Goal: Information Seeking & Learning: Learn about a topic

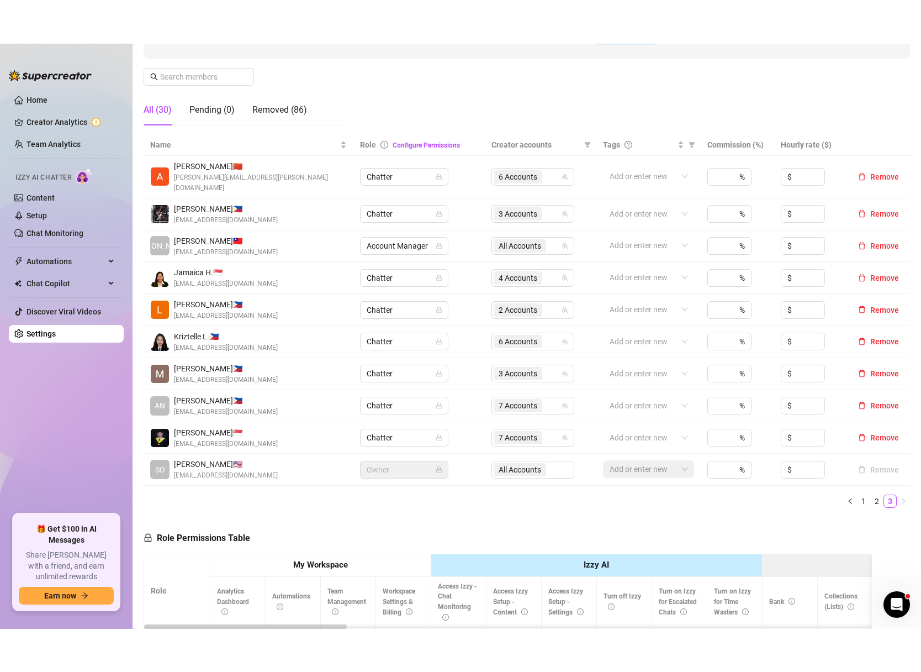
scroll to position [157, 0]
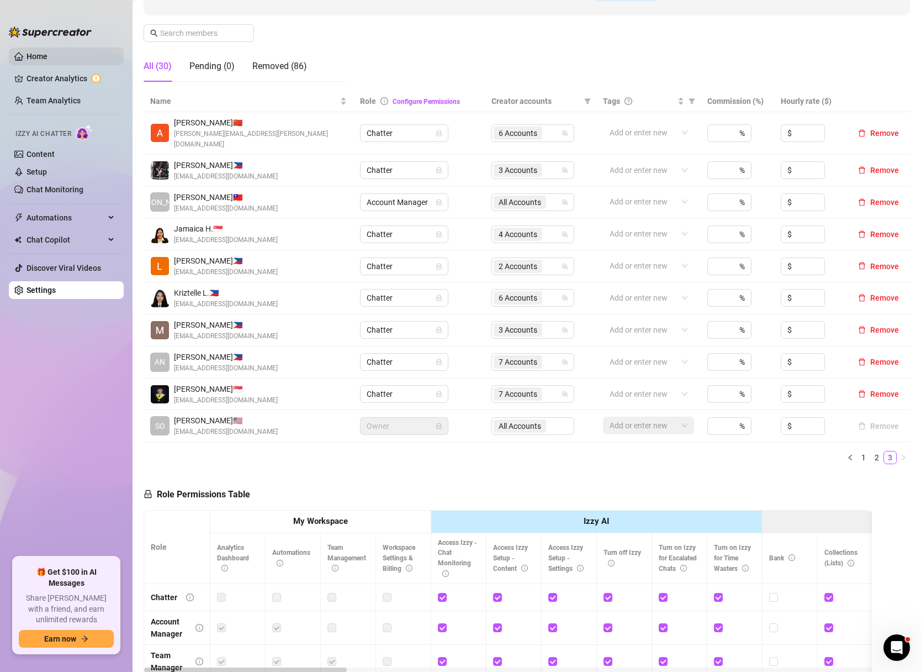
click at [38, 58] on link "Home" at bounding box center [37, 56] width 21 height 9
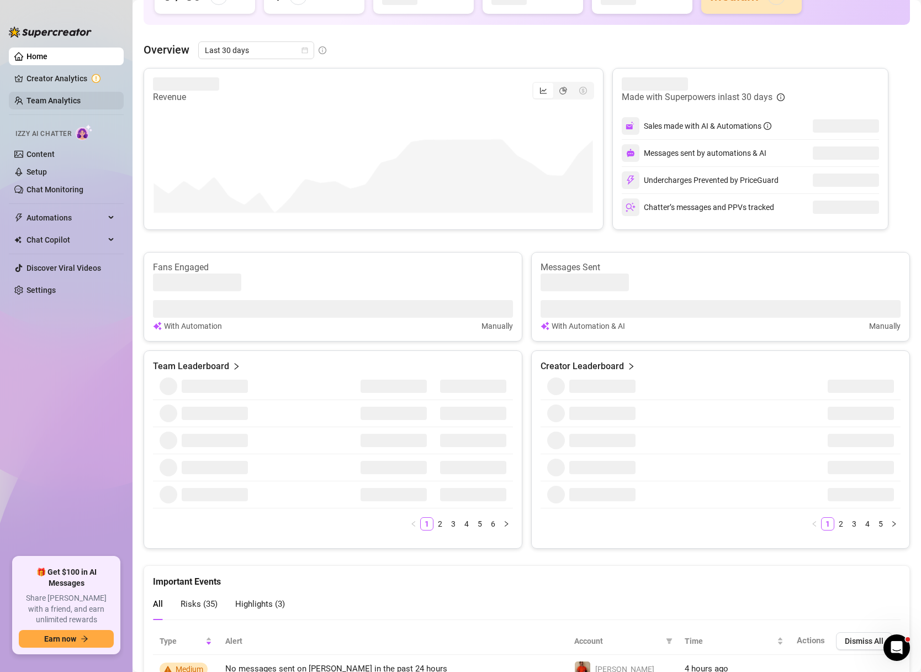
click at [51, 99] on link "Team Analytics" at bounding box center [54, 100] width 54 height 9
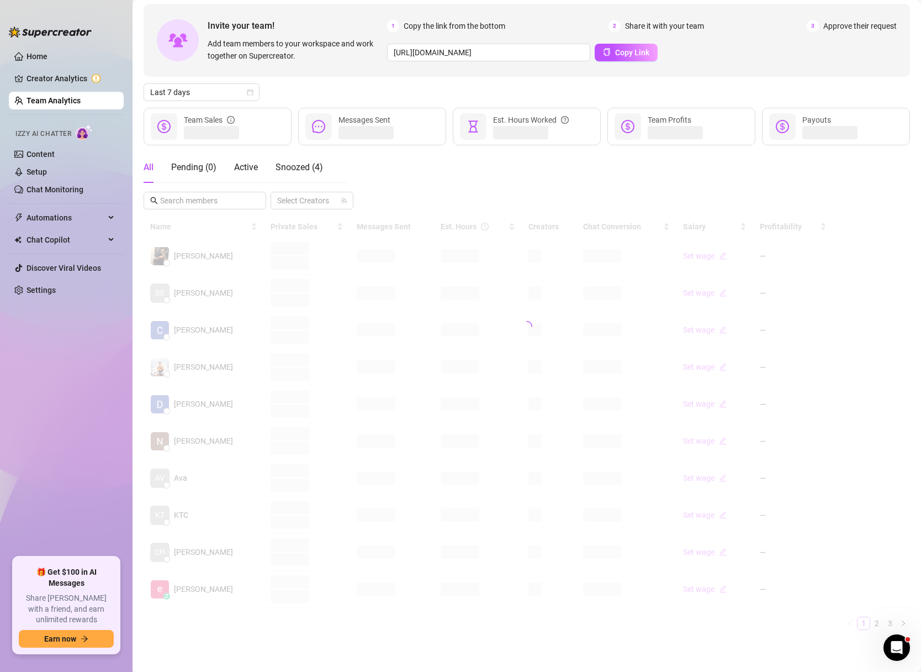
scroll to position [48, 0]
click at [258, 91] on div "Last 7 days" at bounding box center [202, 92] width 116 height 18
click at [202, 183] on div "Custom date" at bounding box center [201, 184] width 98 height 12
type input "2025-09-01"
type input "[DATE]"
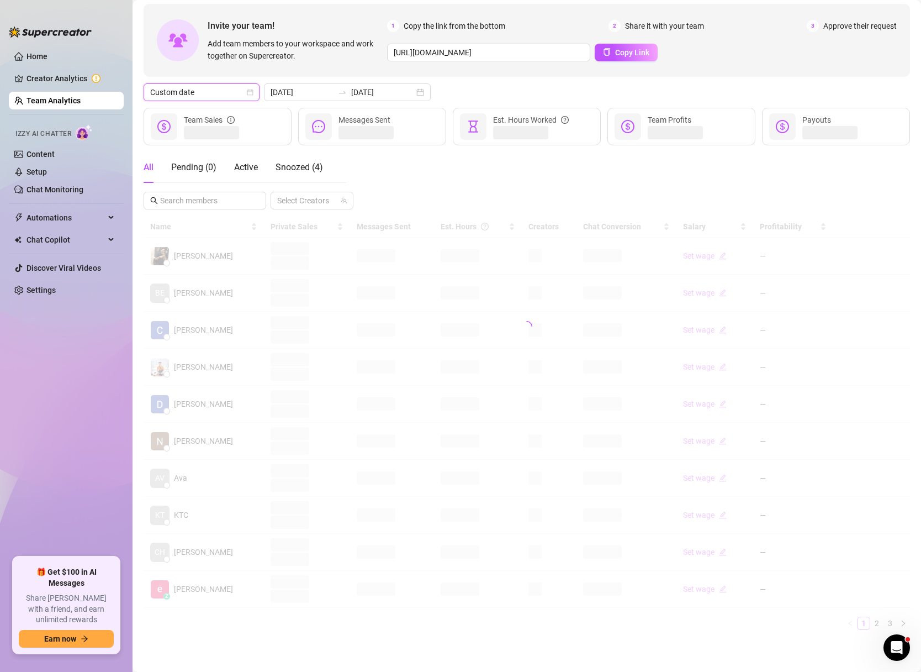
type input "[DATE]"
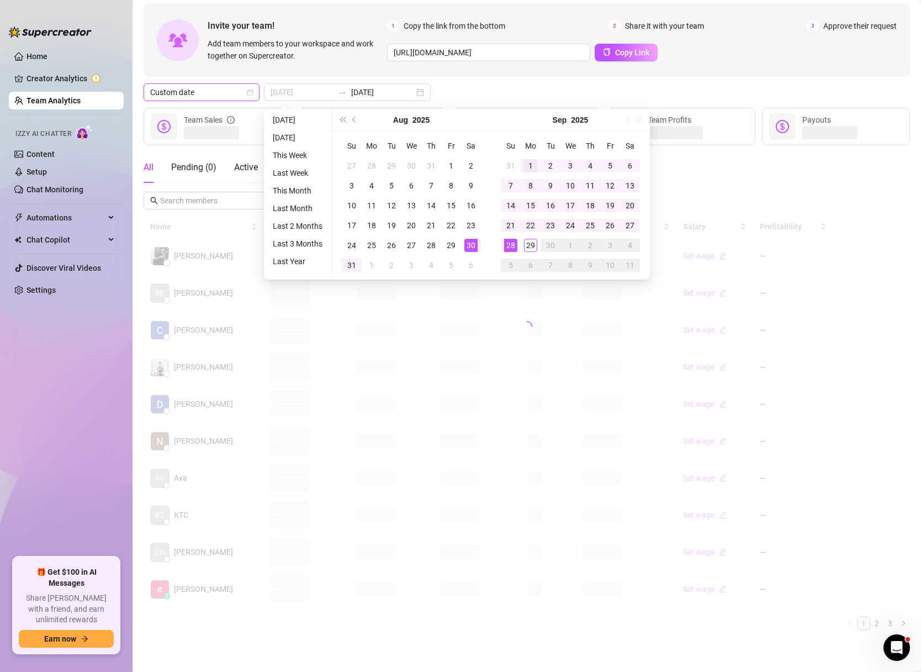
type input "2025-09-01"
click at [532, 163] on div "1" at bounding box center [530, 165] width 13 height 13
type input "[DATE]"
click at [526, 246] on div "29" at bounding box center [530, 245] width 13 height 13
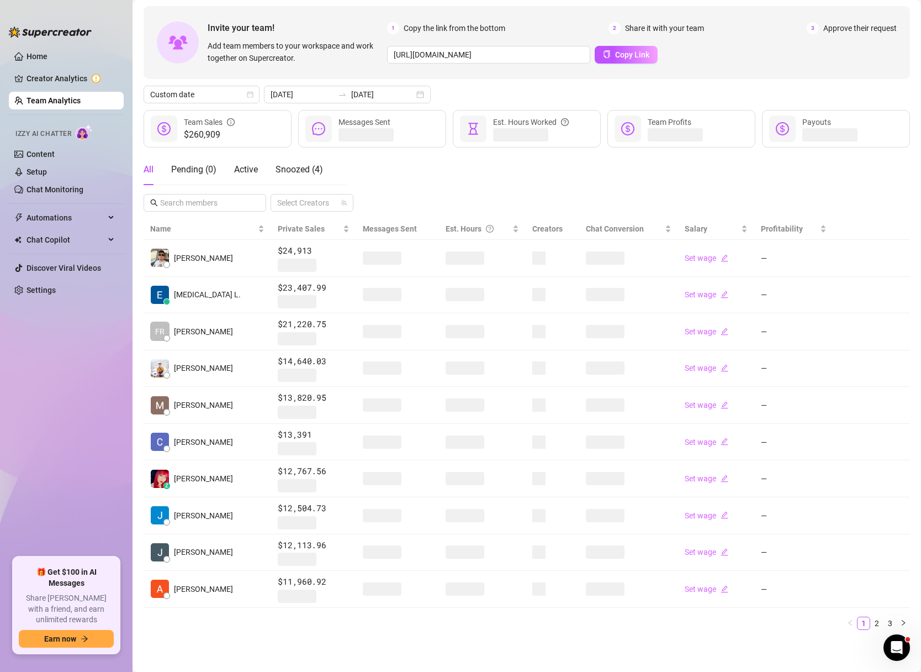
scroll to position [46, 0]
click at [878, 584] on link "2" at bounding box center [877, 623] width 12 height 12
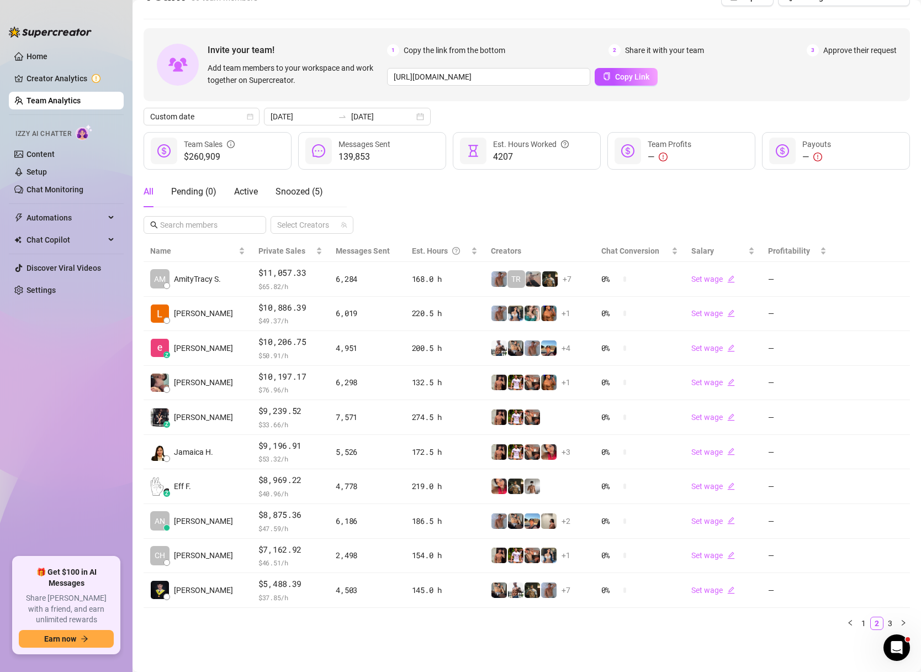
scroll to position [24, 0]
click at [893, 584] on link "3" at bounding box center [890, 623] width 12 height 12
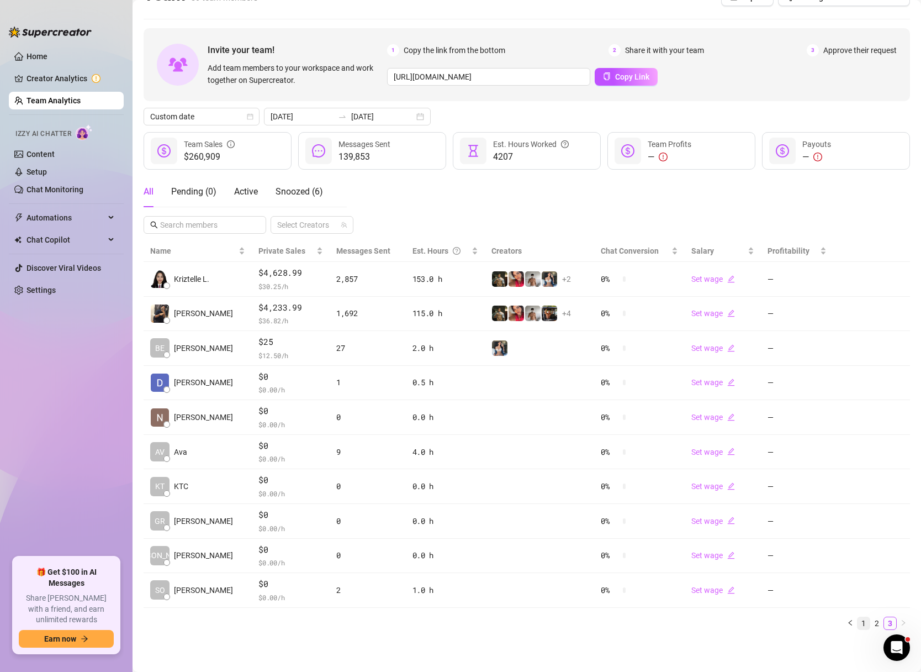
click at [867, 584] on link "1" at bounding box center [864, 623] width 12 height 12
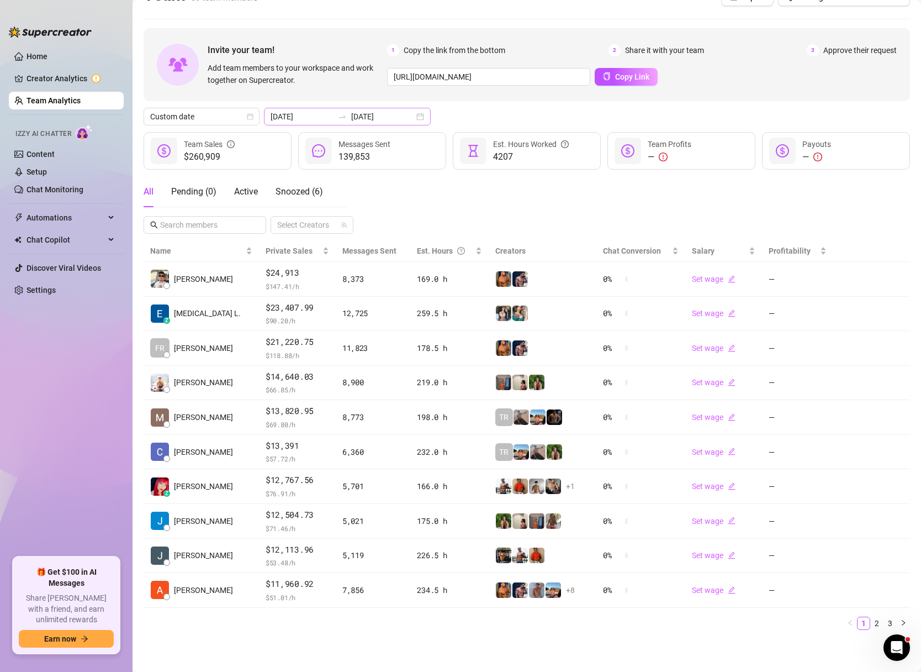
click at [399, 112] on div "2025-09-01 2025-09-29" at bounding box center [347, 117] width 167 height 18
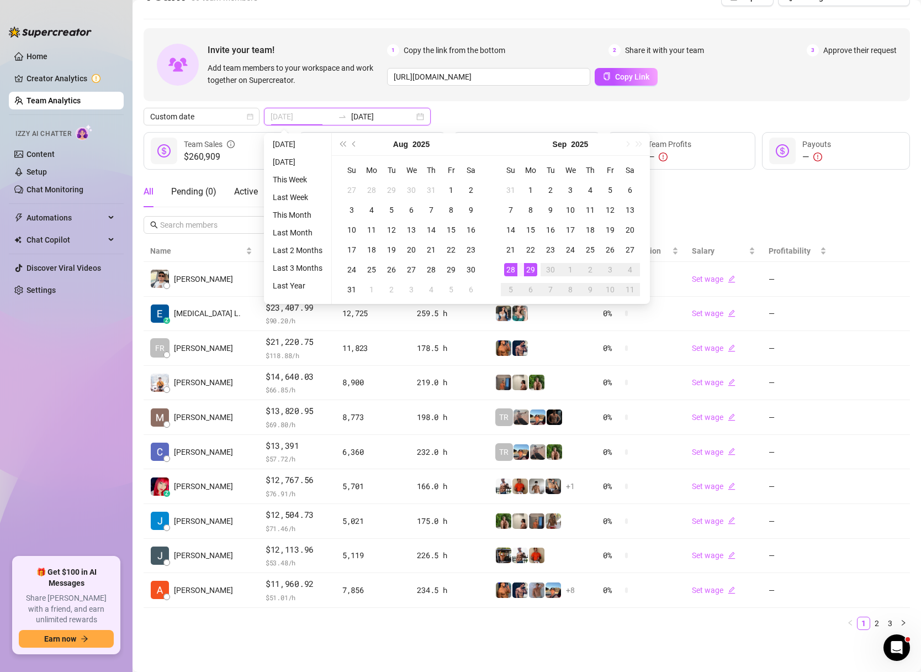
type input "[DATE]"
click at [516, 266] on div "28" at bounding box center [510, 269] width 13 height 13
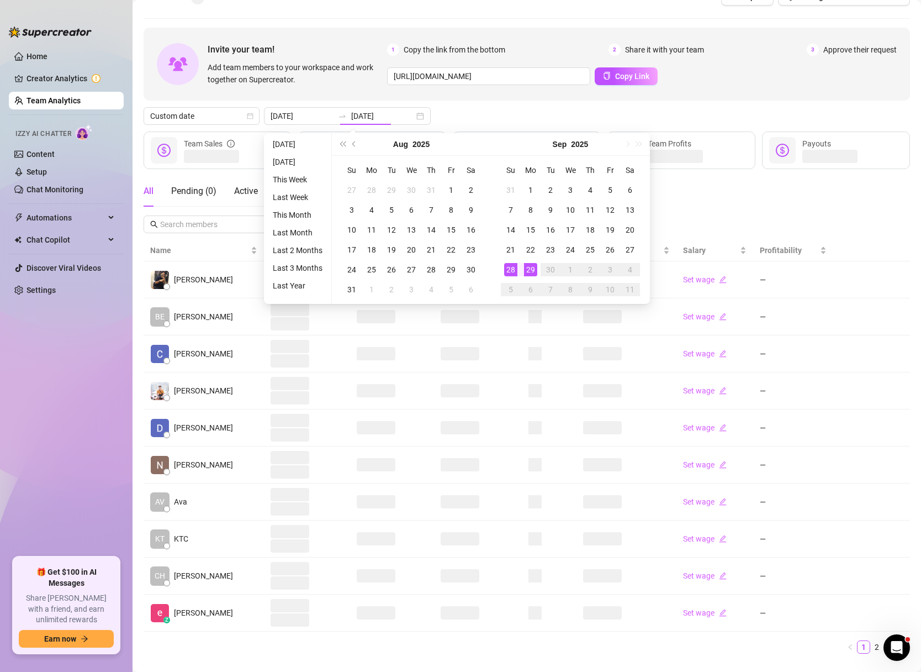
type input "[DATE]"
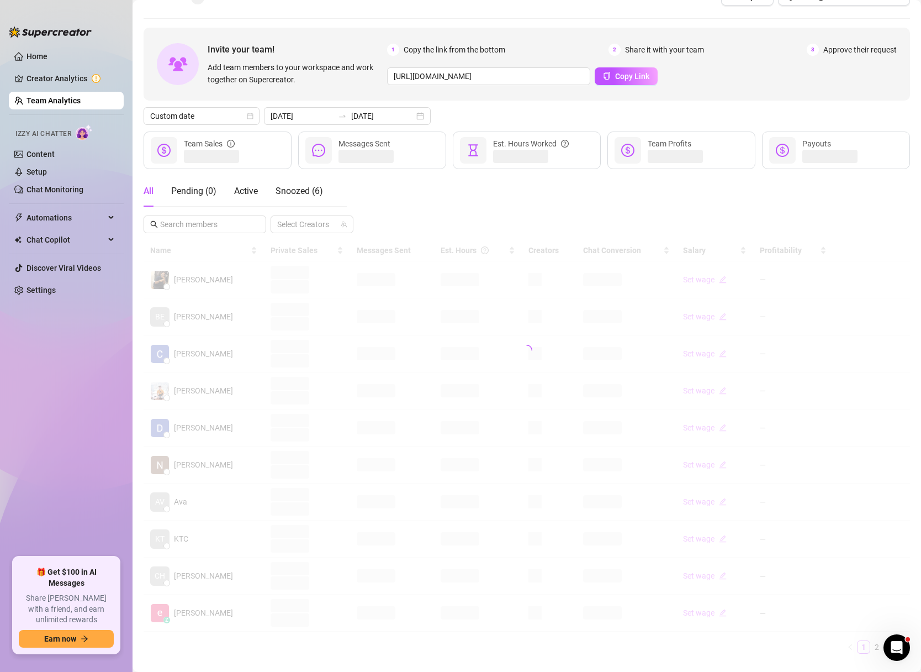
click at [718, 109] on div "Custom date 2025-09-28 2025-09-28" at bounding box center [527, 116] width 767 height 18
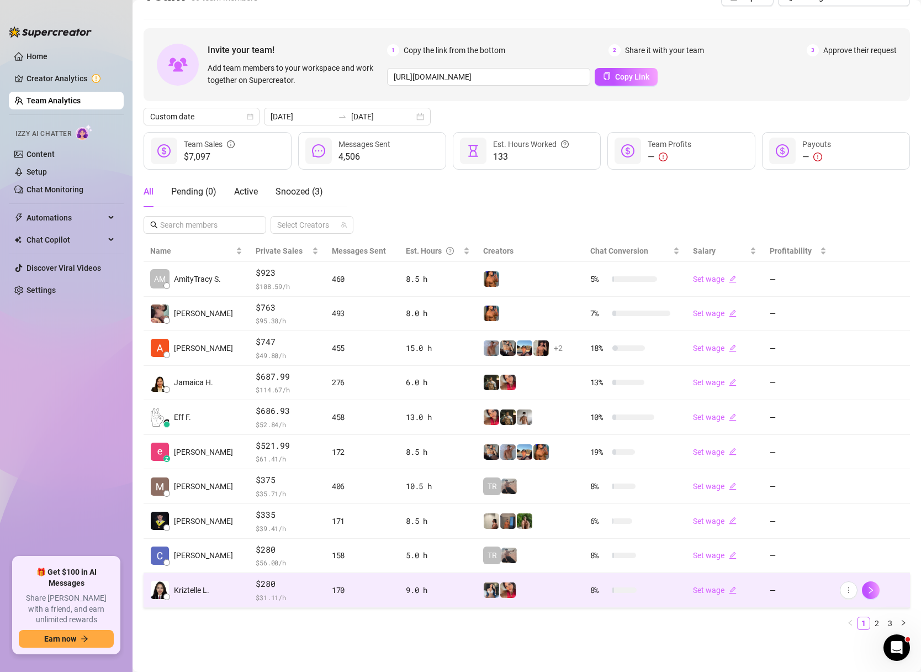
click at [365, 584] on div "170" at bounding box center [362, 590] width 61 height 12
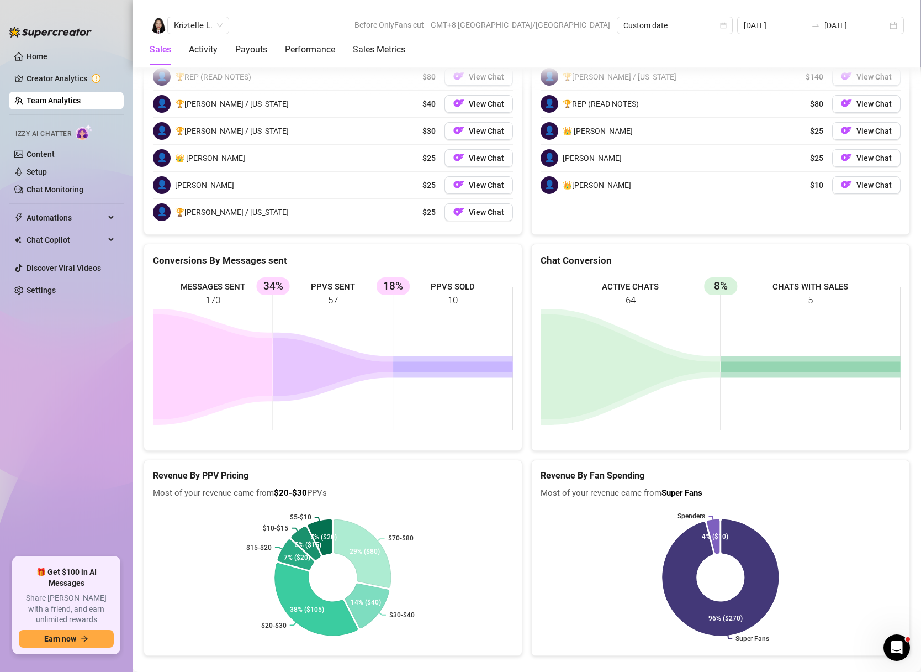
scroll to position [1740, 0]
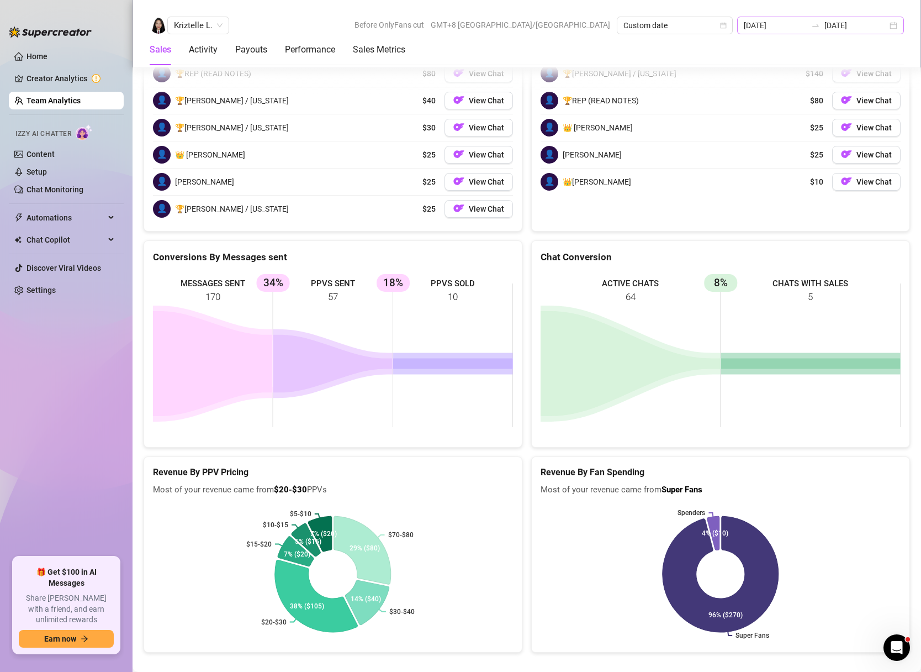
click at [893, 21] on div "[DATE] [DATE]" at bounding box center [820, 26] width 167 height 18
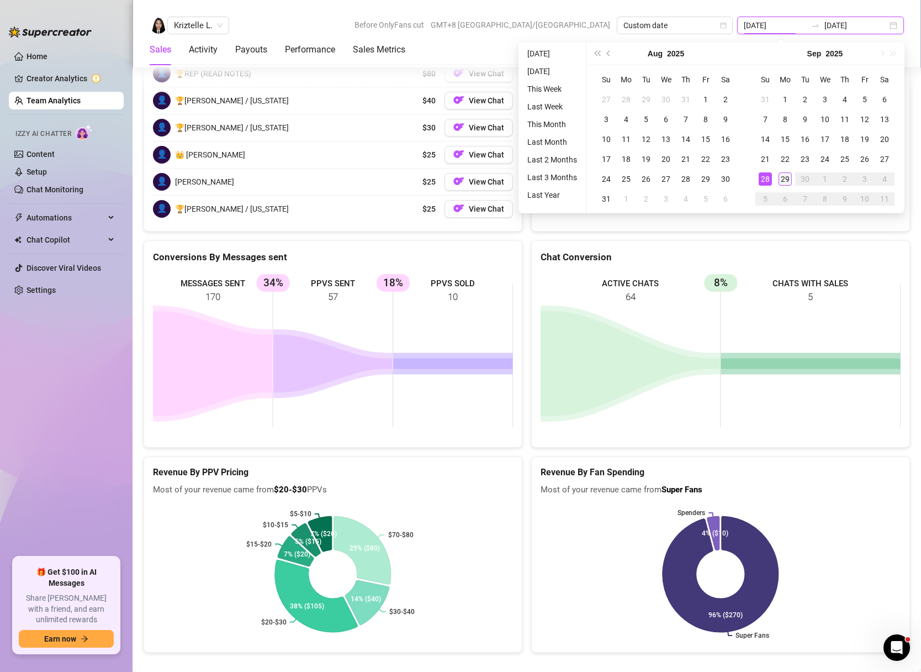
type input "[DATE]"
click at [785, 176] on div "29" at bounding box center [785, 178] width 13 height 13
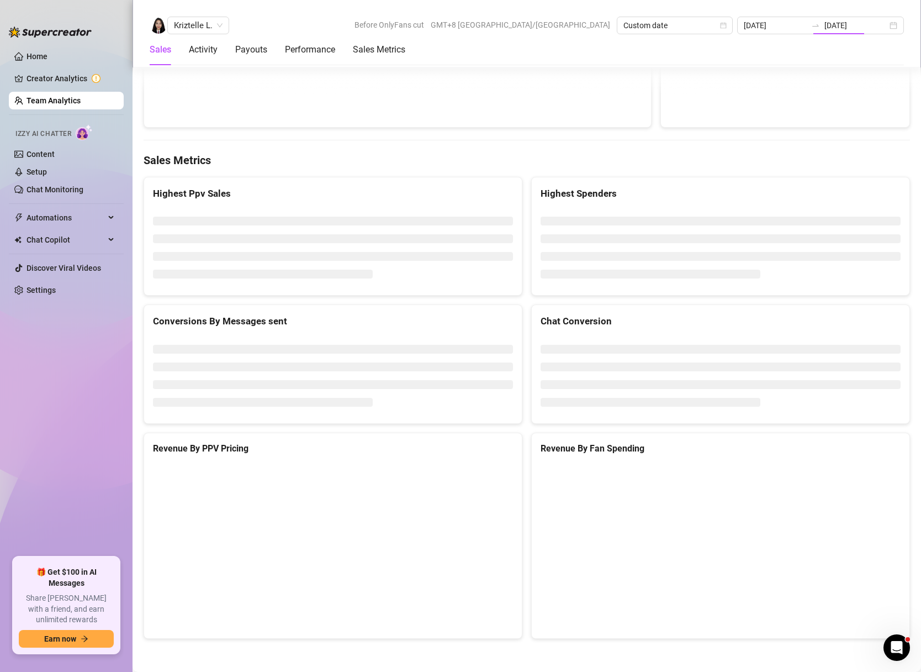
type input "[DATE]"
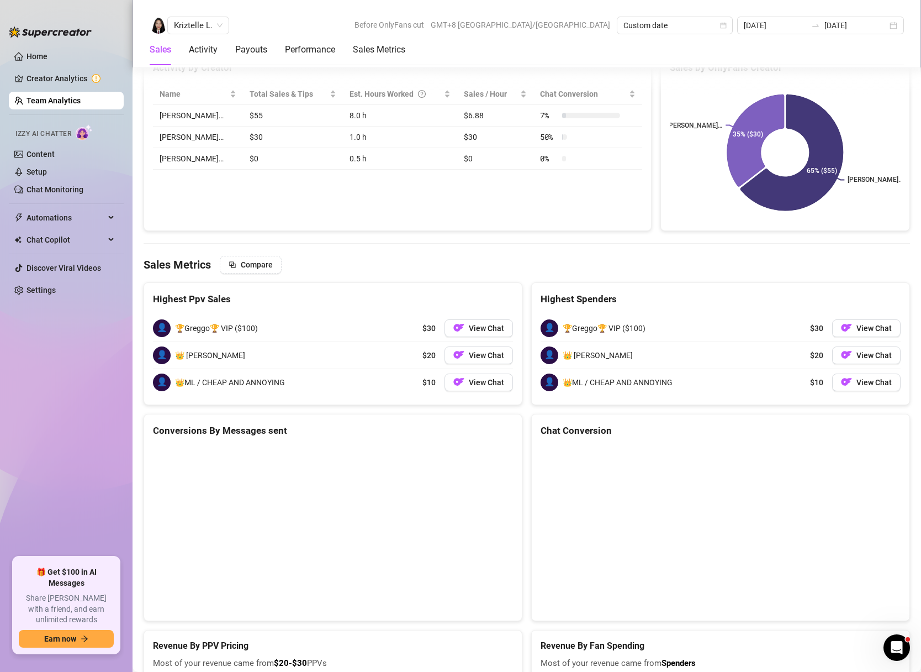
scroll to position [1615, 0]
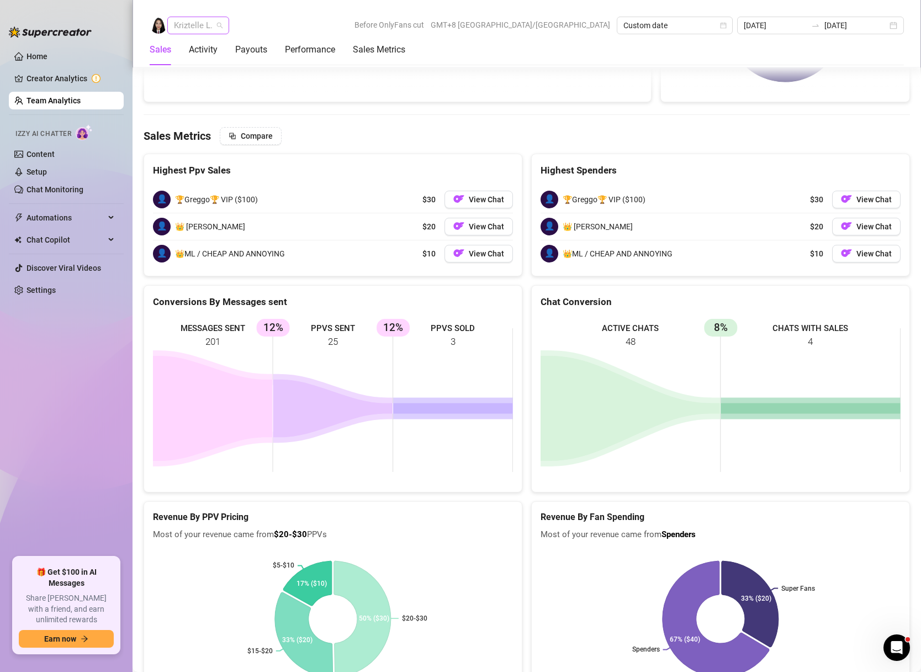
click at [217, 23] on span "Kriztelle L." at bounding box center [198, 25] width 49 height 17
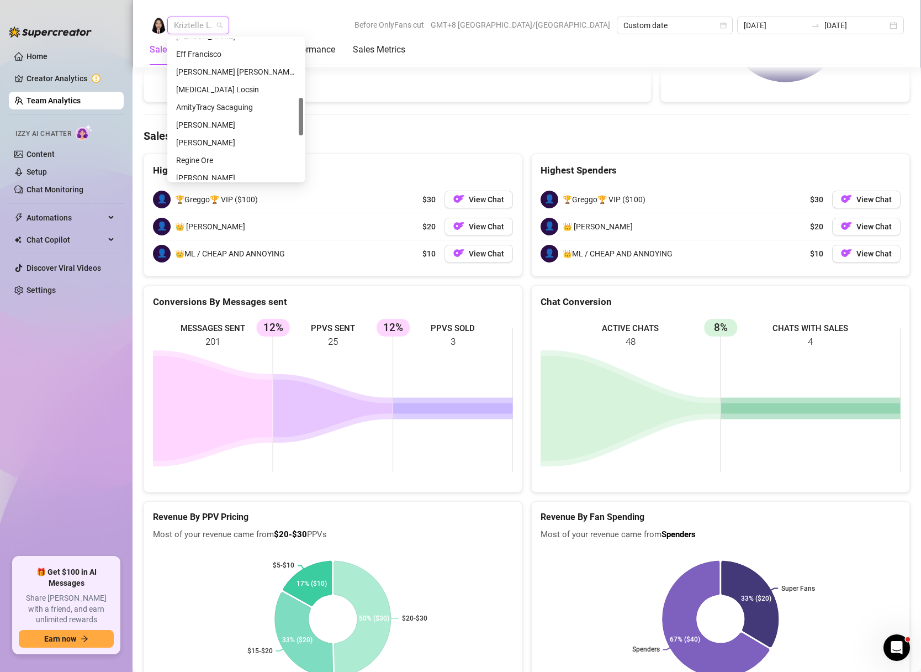
scroll to position [224, 0]
click at [192, 91] on div "[MEDICAL_DATA] Locsin" at bounding box center [236, 89] width 120 height 12
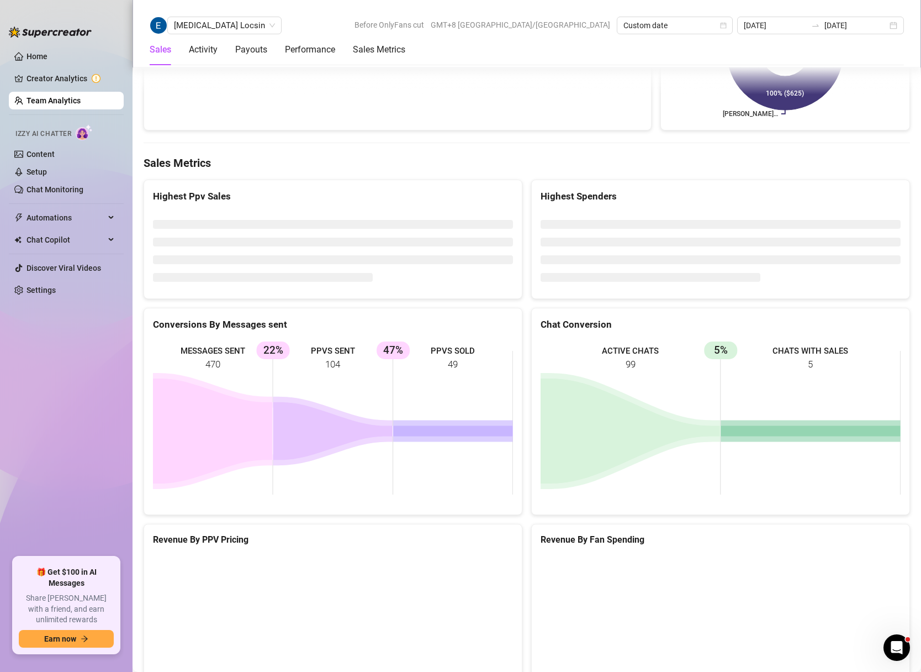
scroll to position [1584, 0]
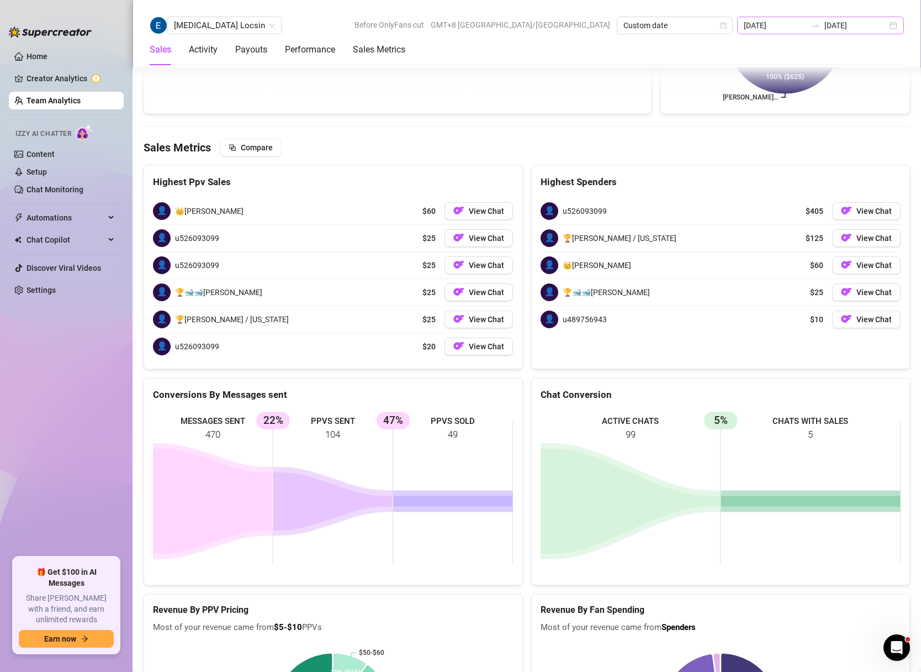
click at [900, 31] on div "[DATE] [DATE]" at bounding box center [820, 26] width 167 height 18
click at [897, 27] on div "[DATE] [DATE]" at bounding box center [820, 26] width 167 height 18
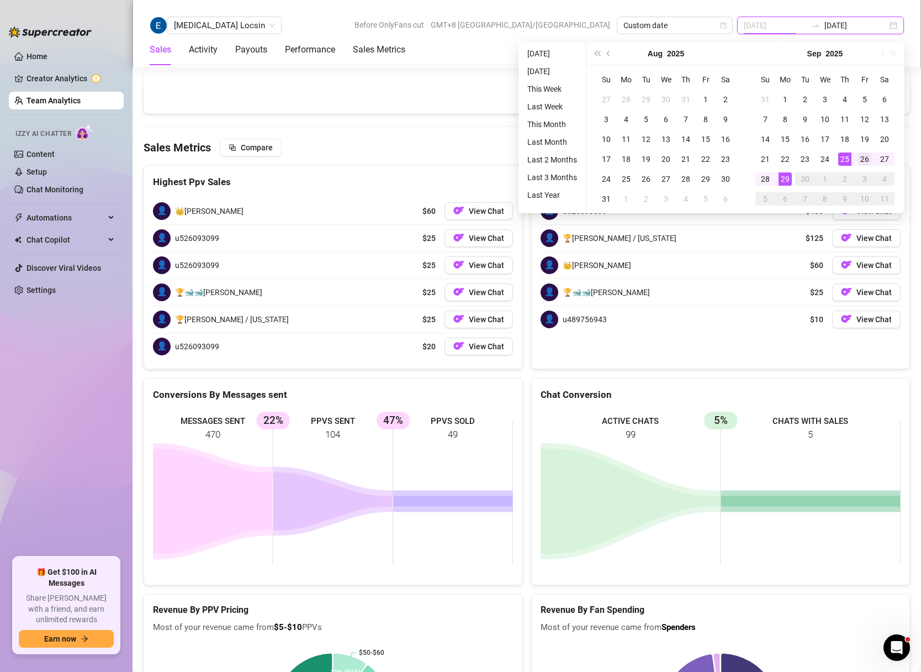
type input "[DATE]"
click at [870, 157] on div "26" at bounding box center [864, 158] width 13 height 13
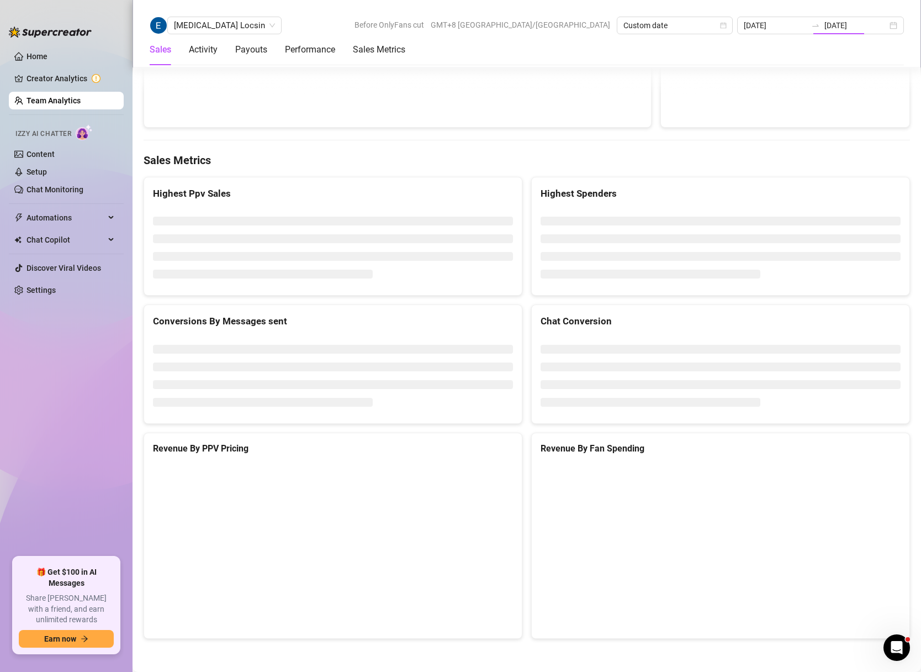
type input "[DATE]"
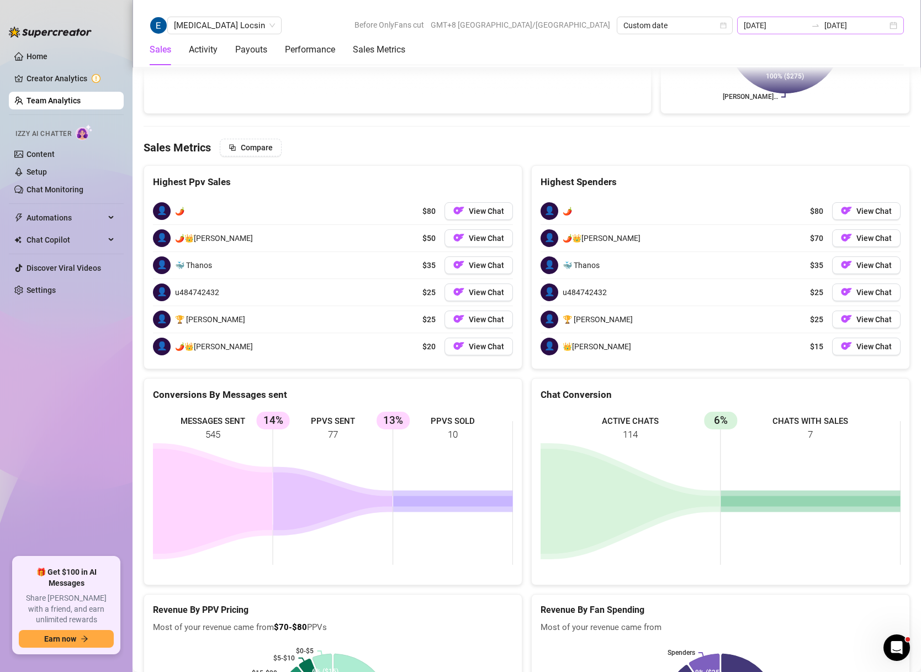
click at [893, 25] on div "2025-09-26 2025-09-26" at bounding box center [820, 26] width 167 height 18
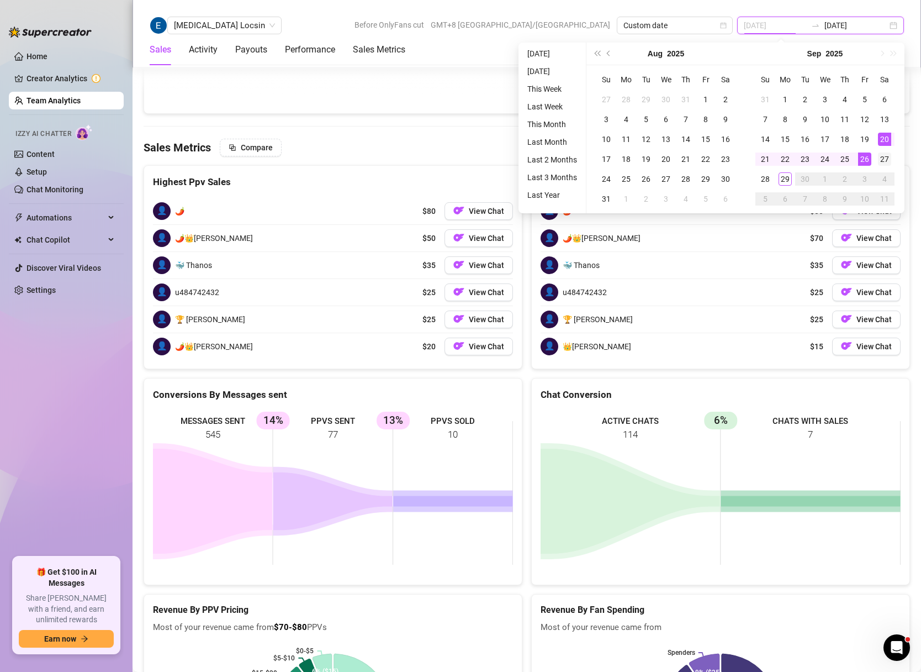
type input "[DATE]"
click at [885, 161] on div "27" at bounding box center [884, 158] width 13 height 13
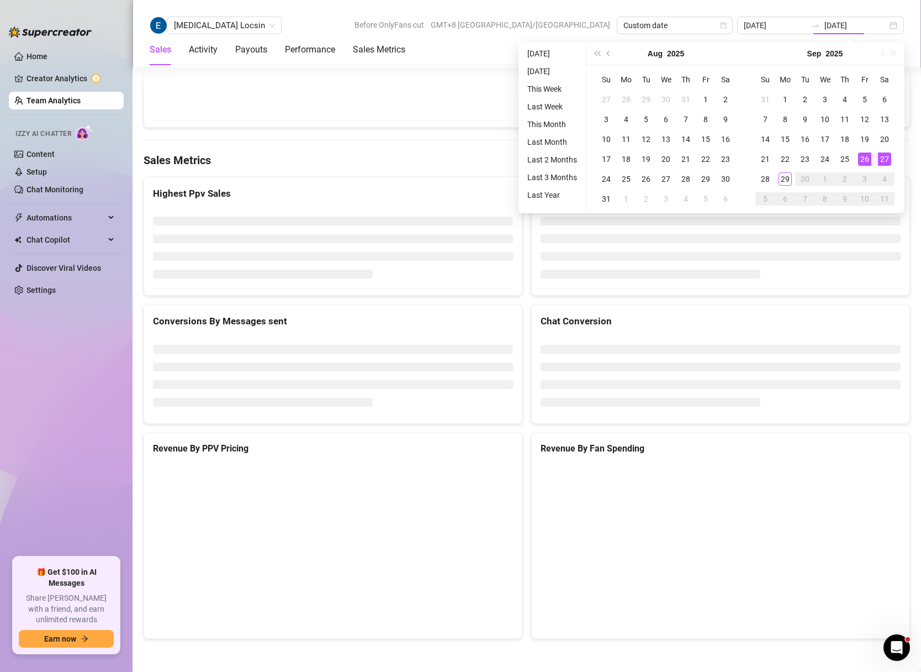
type input "[DATE]"
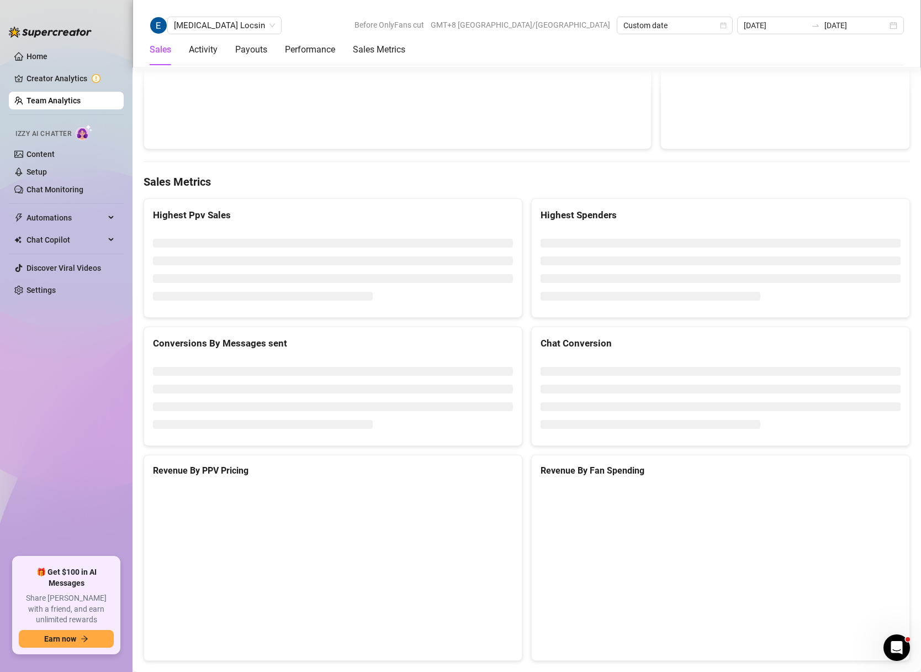
scroll to position [1447, 0]
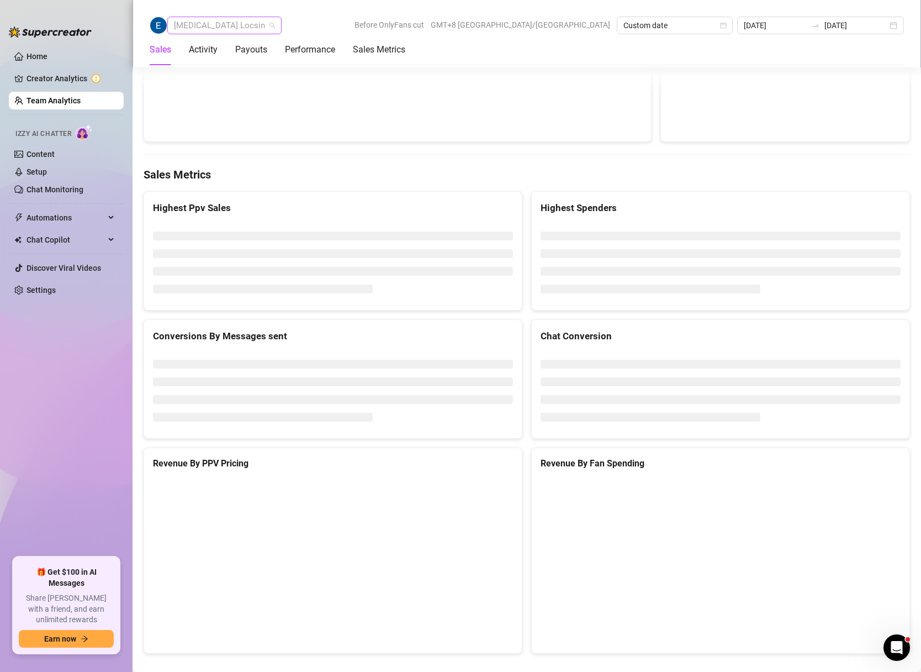
click at [225, 30] on span "[MEDICAL_DATA] Locsin" at bounding box center [224, 25] width 101 height 17
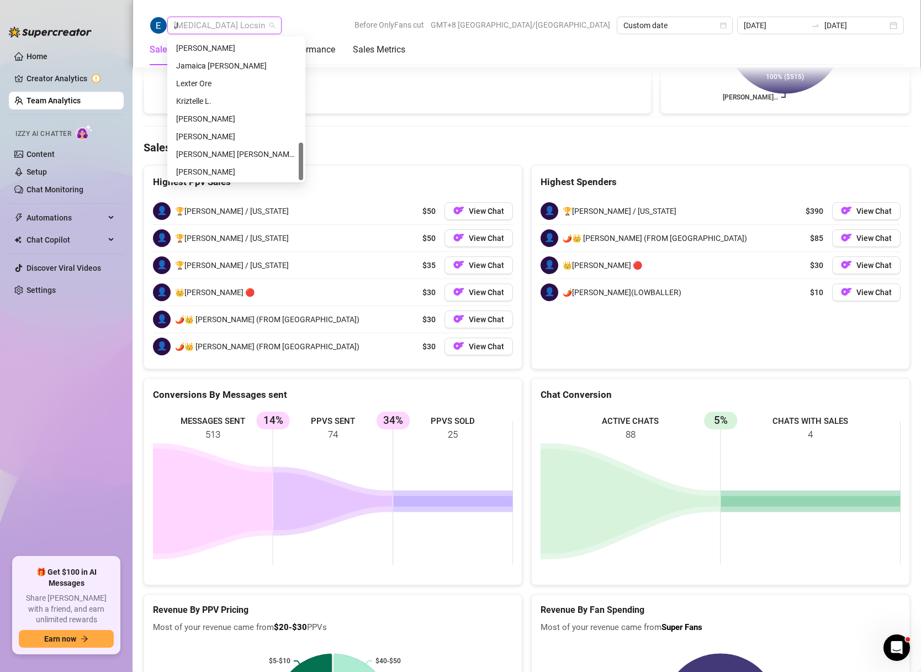
scroll to position [0, 0]
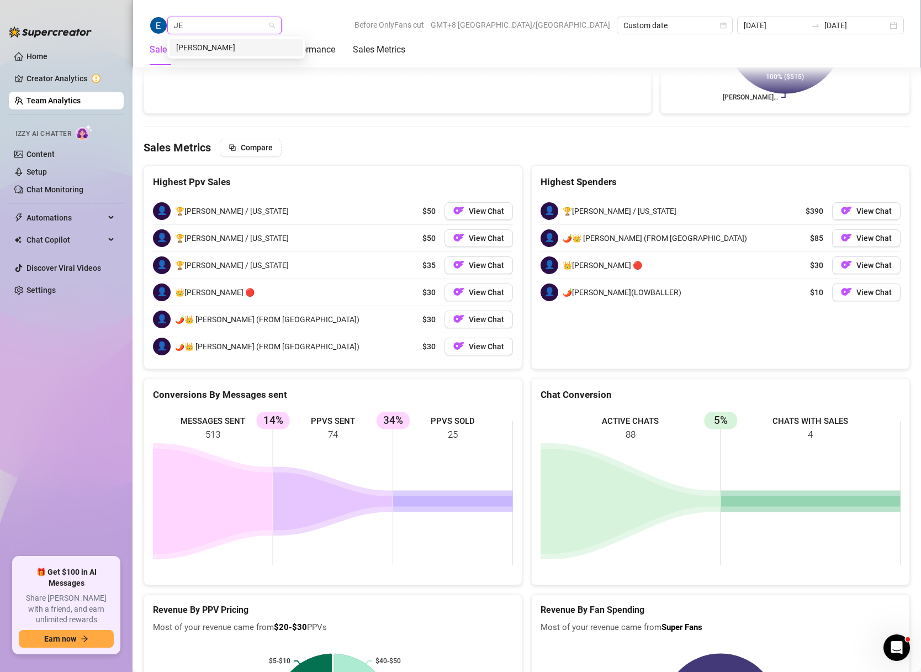
type input "JEF"
click at [217, 43] on div "[PERSON_NAME]" at bounding box center [236, 47] width 120 height 12
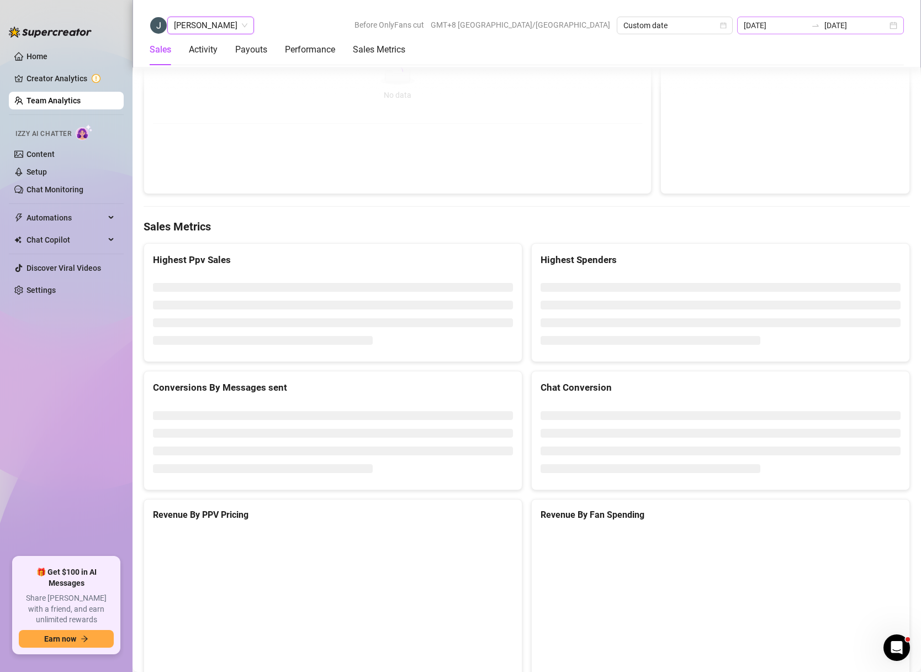
click at [894, 23] on div "[DATE] [DATE]" at bounding box center [820, 26] width 167 height 18
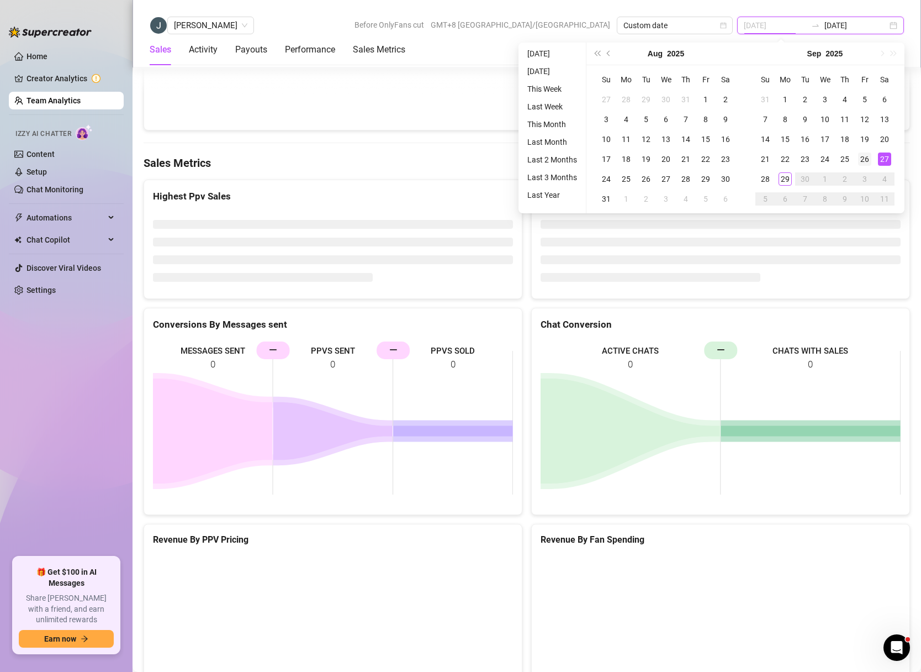
type input "[DATE]"
click at [862, 159] on div "26" at bounding box center [864, 158] width 13 height 13
type input "[DATE]"
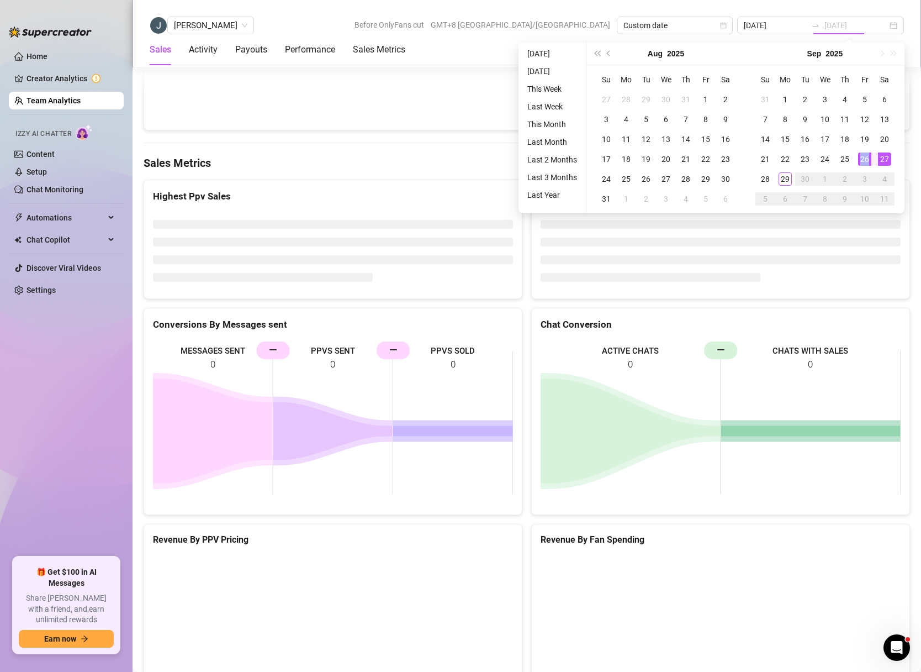
type input "[DATE]"
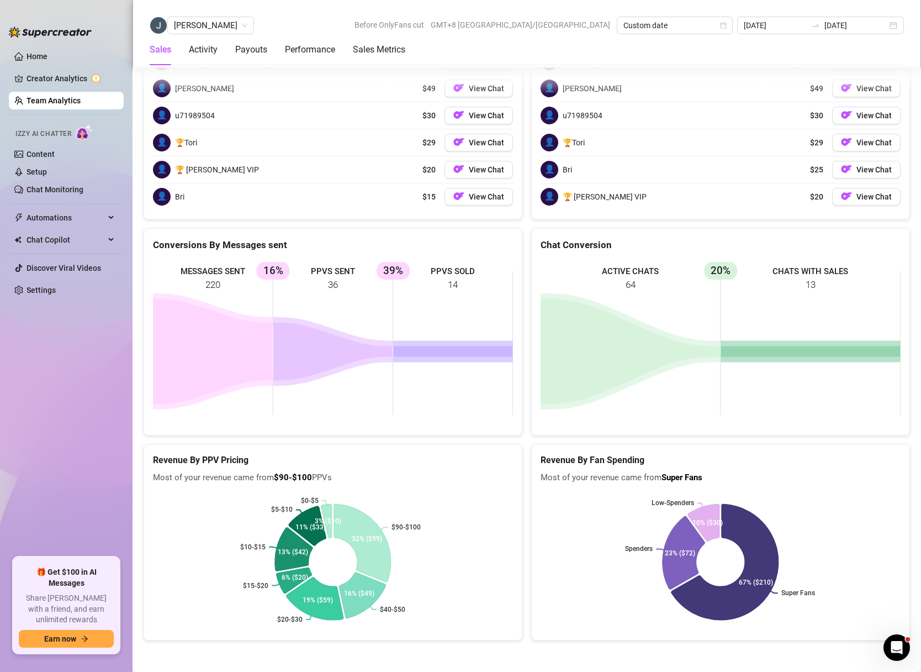
scroll to position [1502, 0]
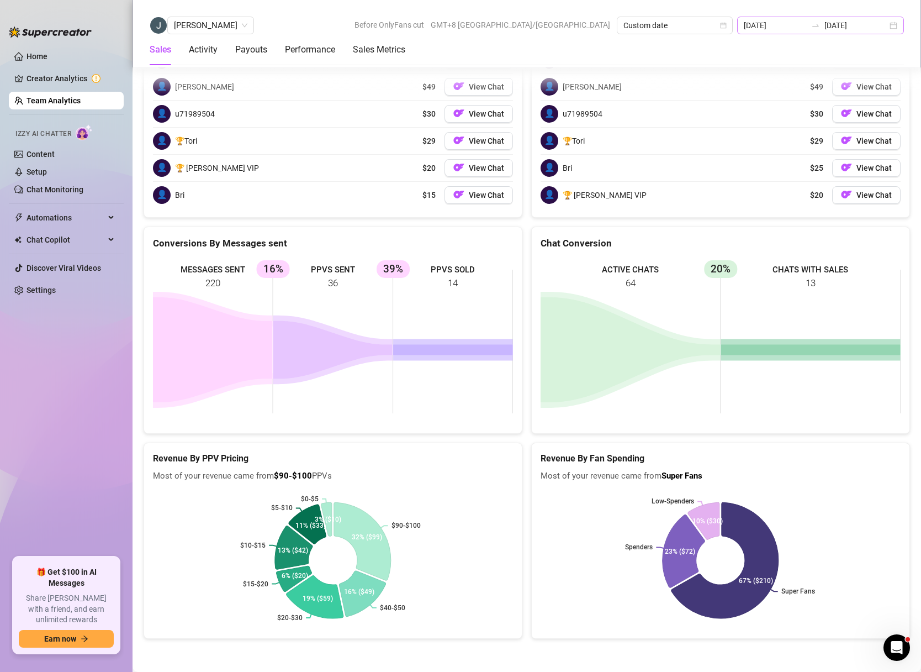
click at [893, 28] on div "2025-09-26 2025-09-26" at bounding box center [820, 26] width 167 height 18
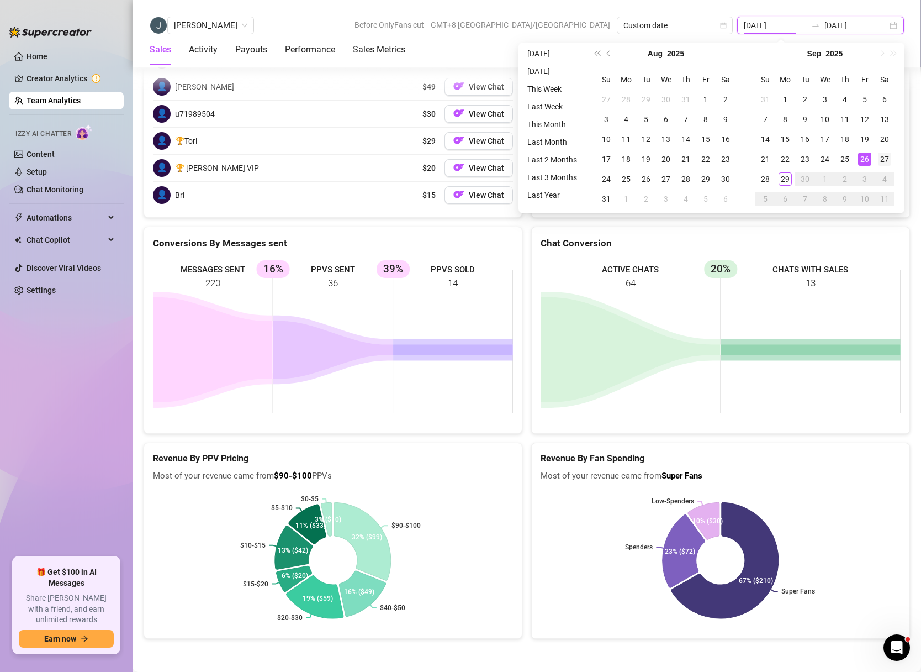
type input "[DATE]"
click at [883, 161] on div "27" at bounding box center [884, 158] width 13 height 13
type input "[DATE]"
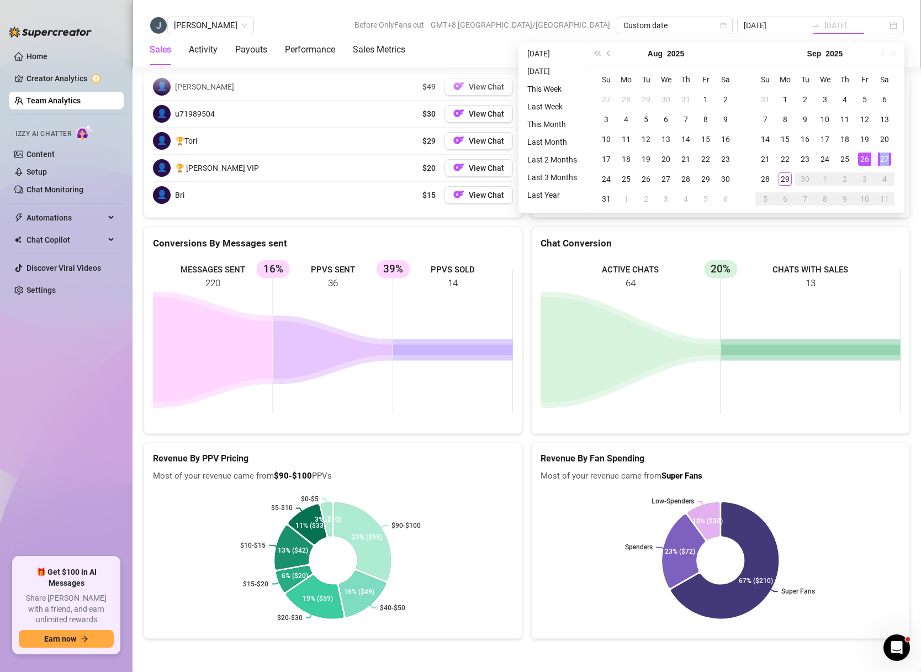
type input "[DATE]"
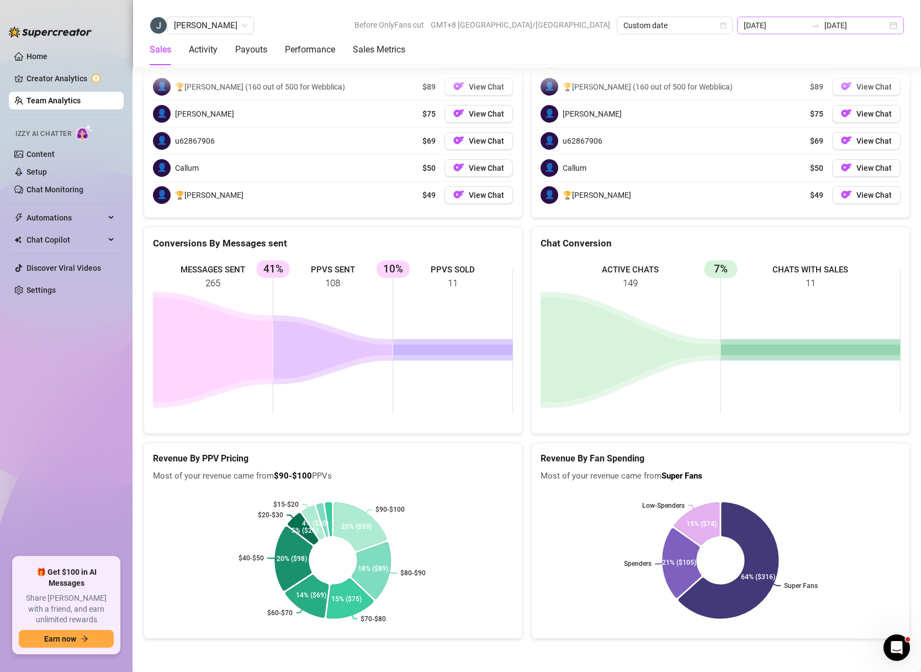
click at [897, 23] on div "[DATE] [DATE]" at bounding box center [820, 26] width 167 height 18
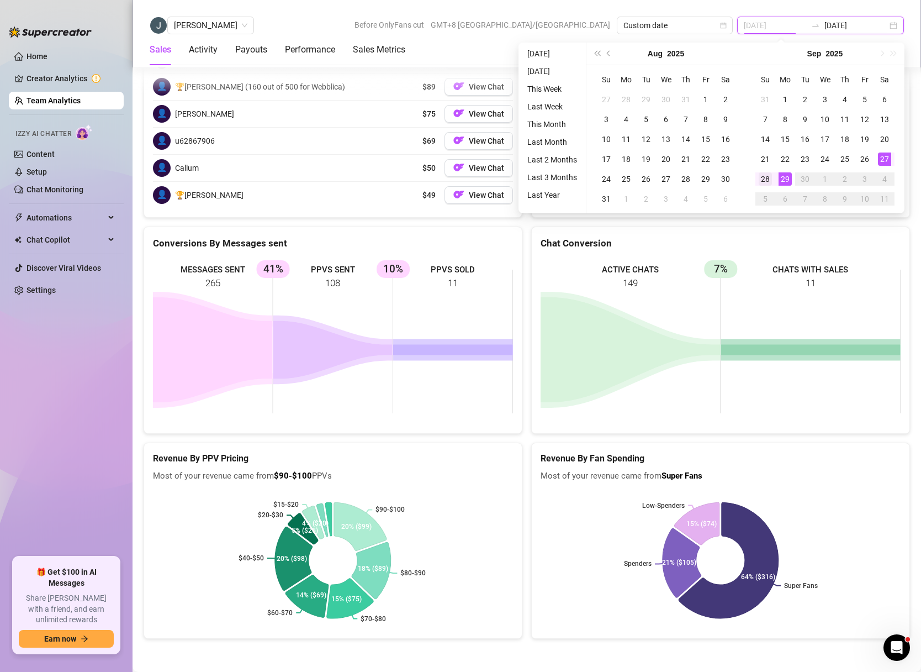
type input "[DATE]"
click at [761, 181] on div "28" at bounding box center [765, 178] width 13 height 13
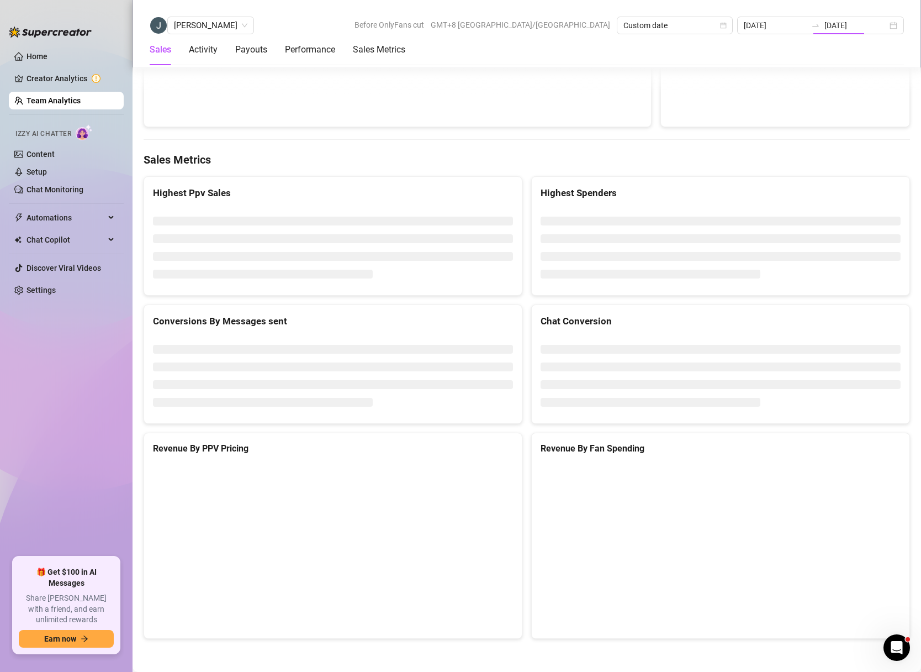
type input "[DATE]"
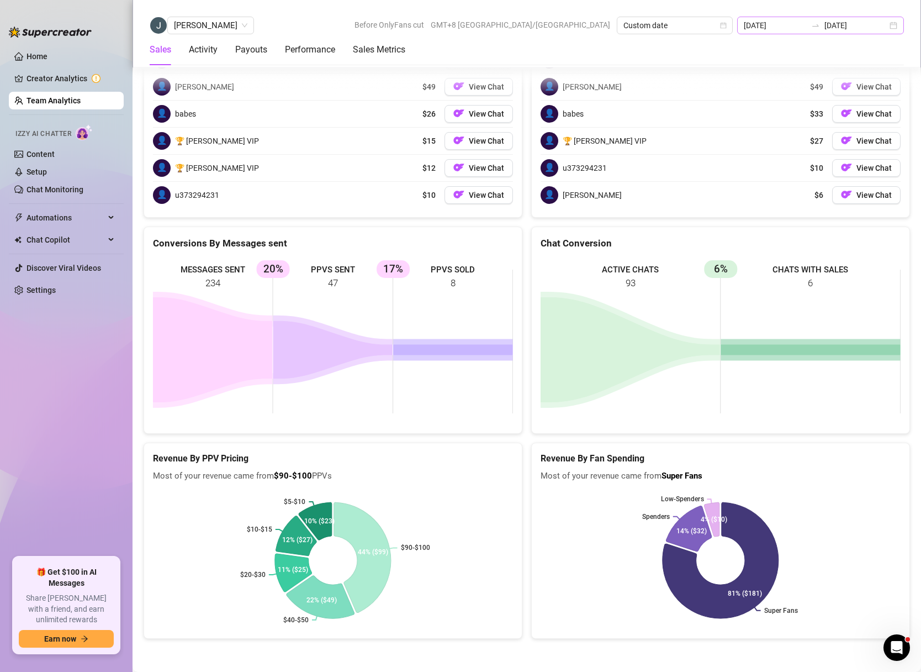
click at [898, 18] on div "[DATE] [DATE]" at bounding box center [820, 26] width 167 height 18
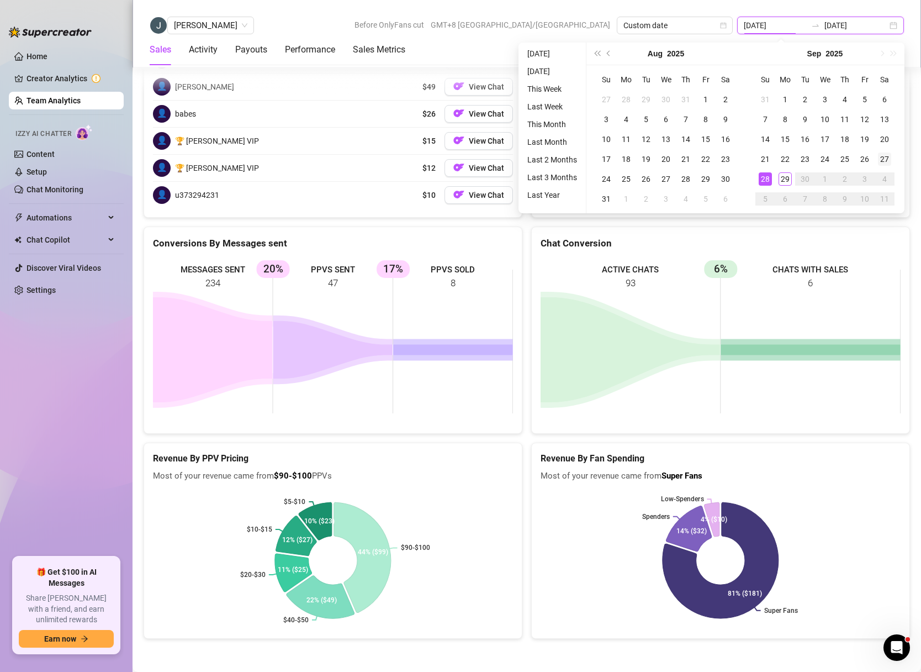
type input "[DATE]"
click at [885, 160] on div "27" at bounding box center [884, 158] width 13 height 13
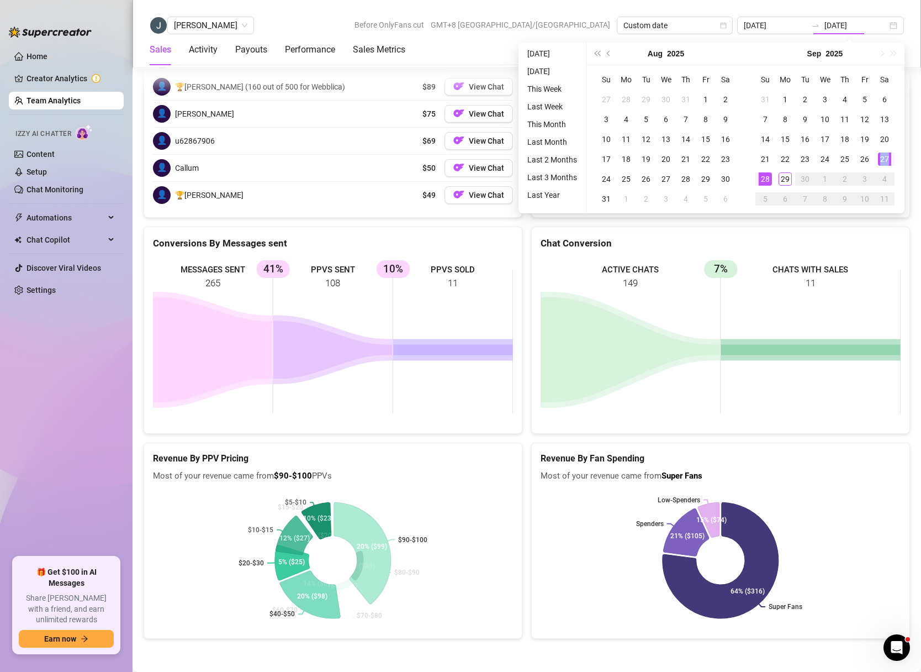
type input "[DATE]"
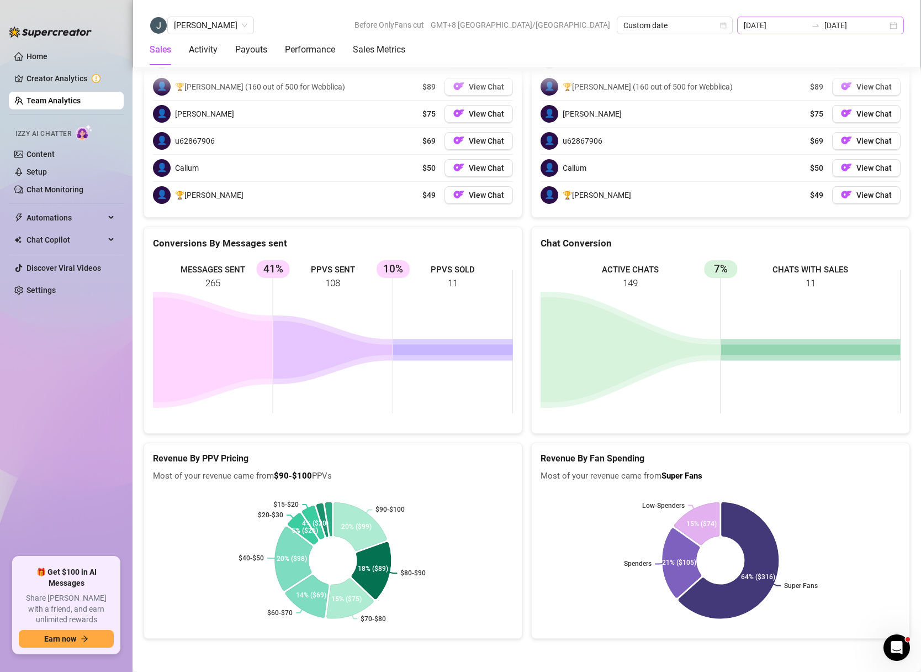
click at [898, 28] on div "[DATE] [DATE]" at bounding box center [820, 26] width 167 height 18
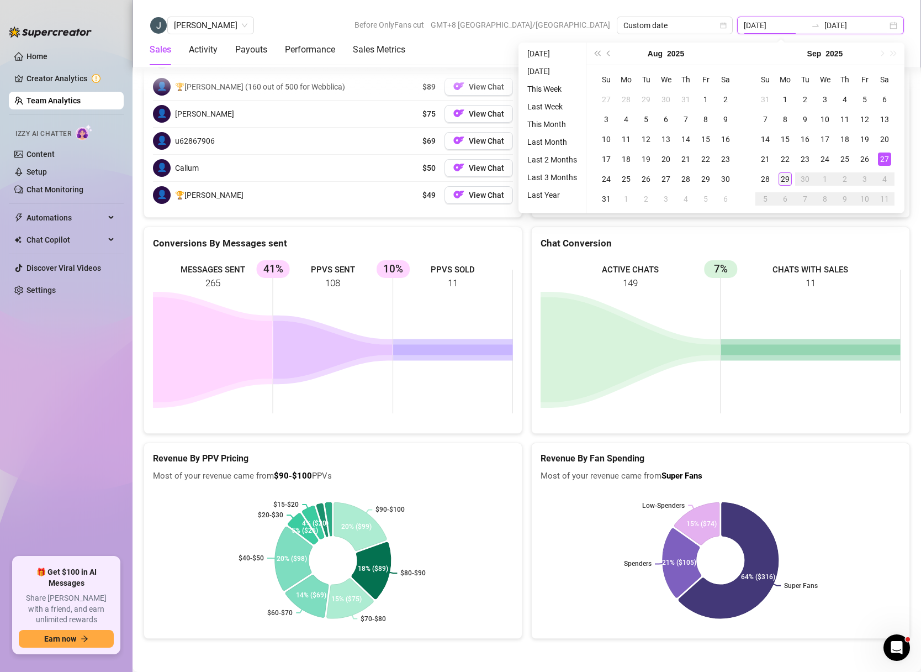
type input "[DATE]"
click at [787, 181] on div "29" at bounding box center [785, 178] width 13 height 13
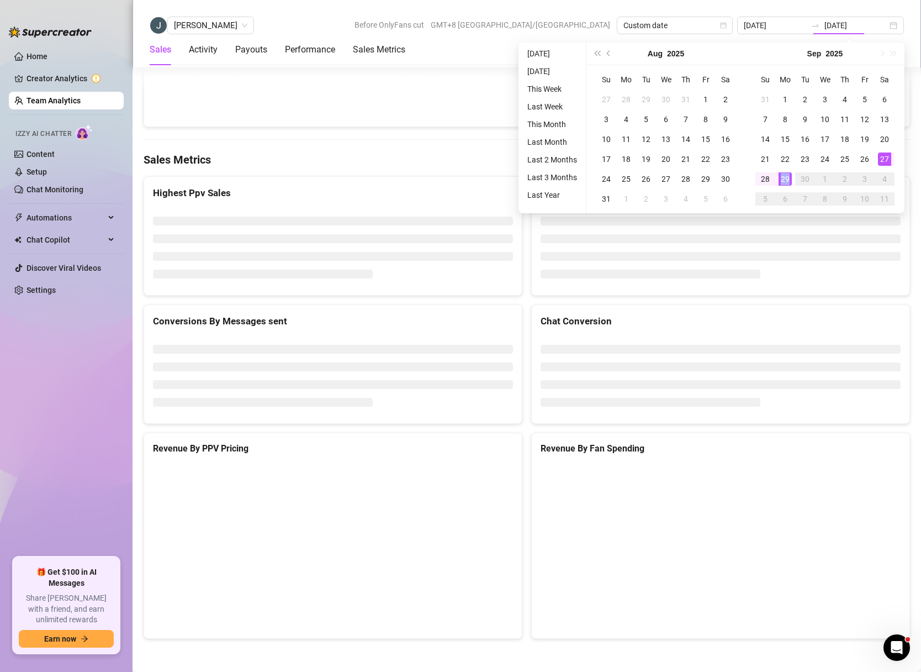
type input "[DATE]"
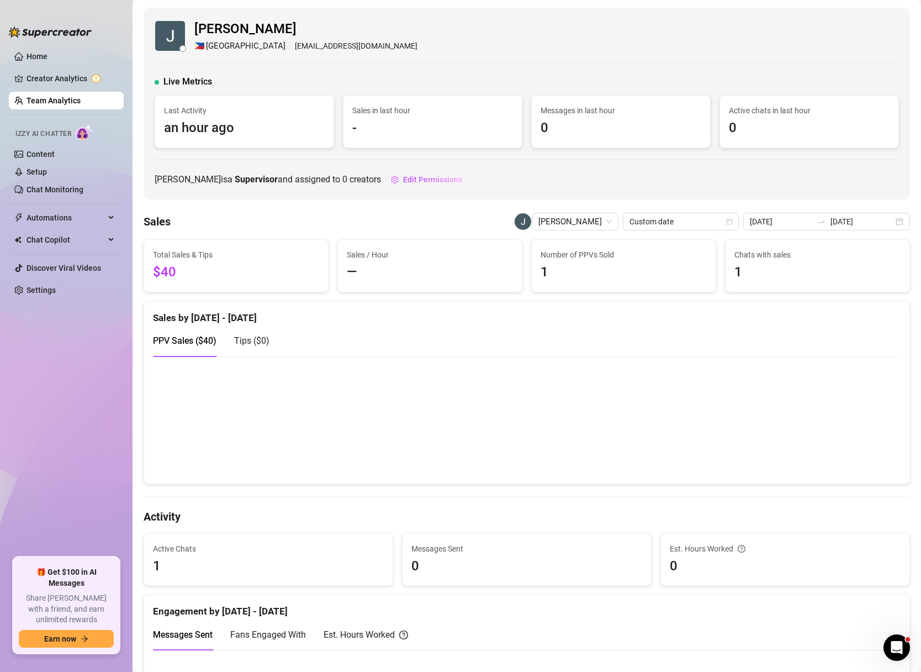
scroll to position [1373, 0]
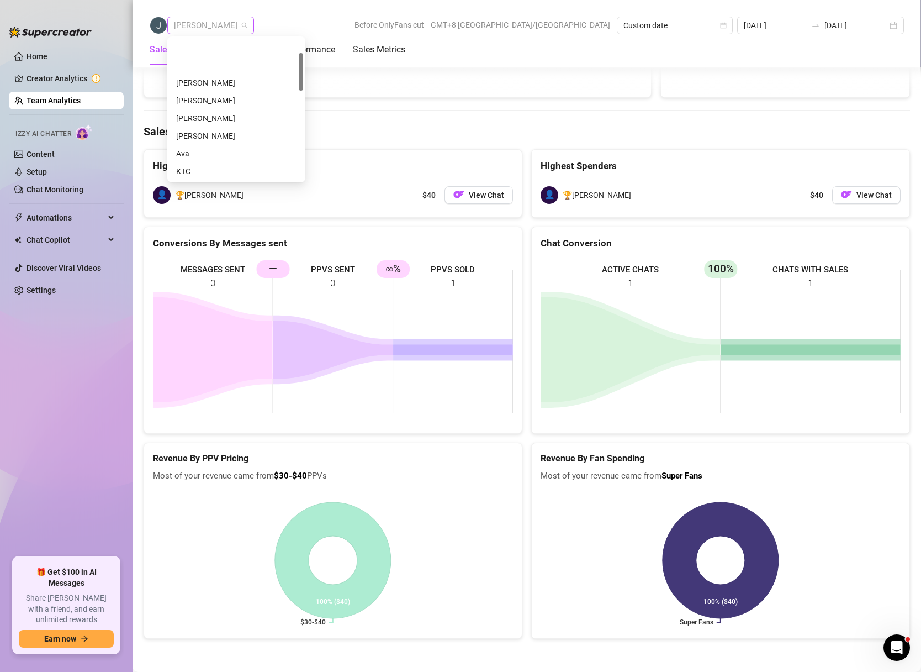
click at [220, 26] on span "[PERSON_NAME]" at bounding box center [210, 25] width 73 height 17
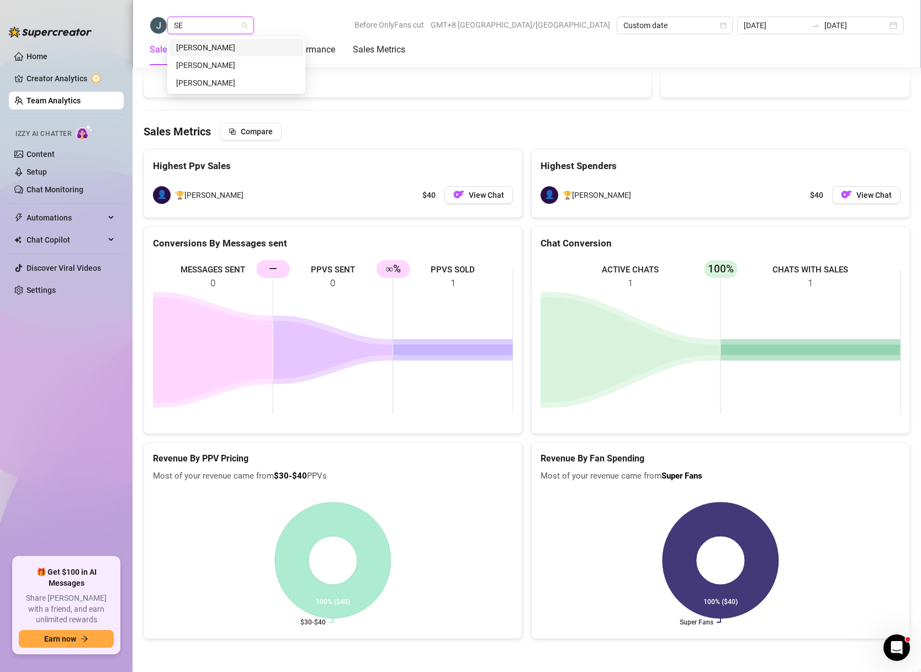
scroll to position [0, 0]
type input "SEA"
click at [244, 45] on div "[PERSON_NAME]" at bounding box center [236, 47] width 120 height 12
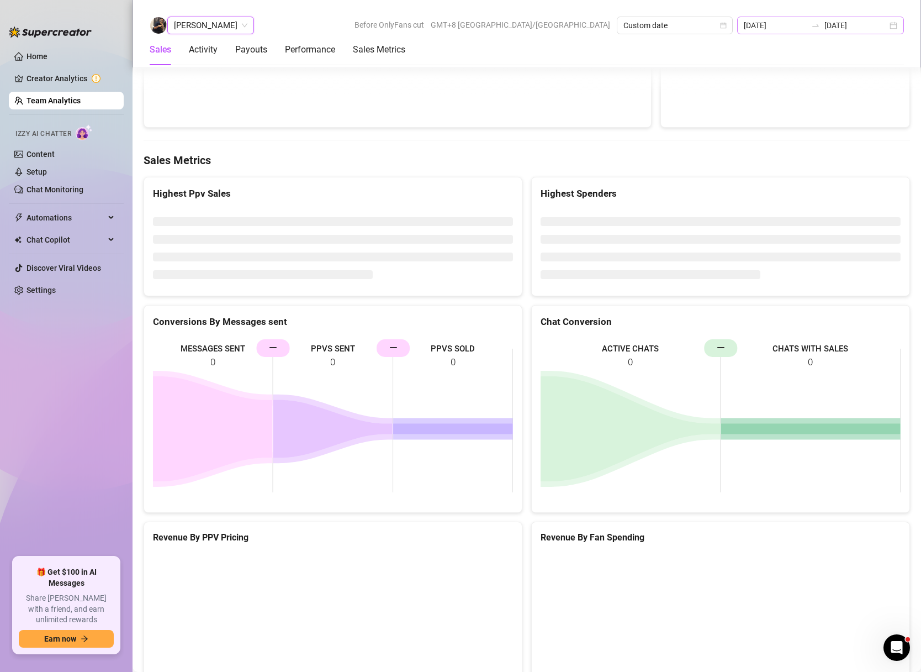
click at [898, 25] on div "[DATE] [DATE]" at bounding box center [820, 26] width 167 height 18
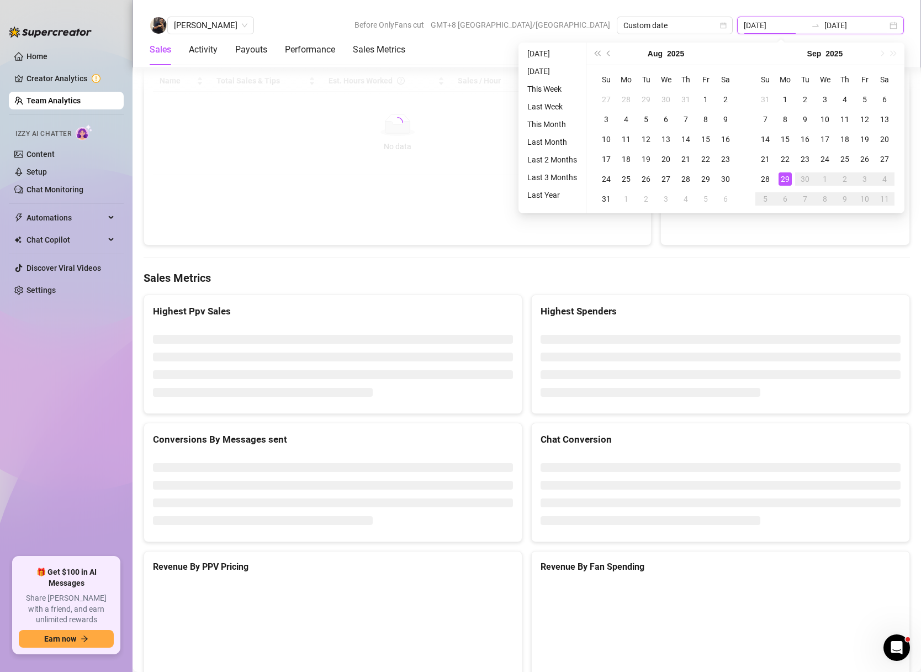
scroll to position [1649, 0]
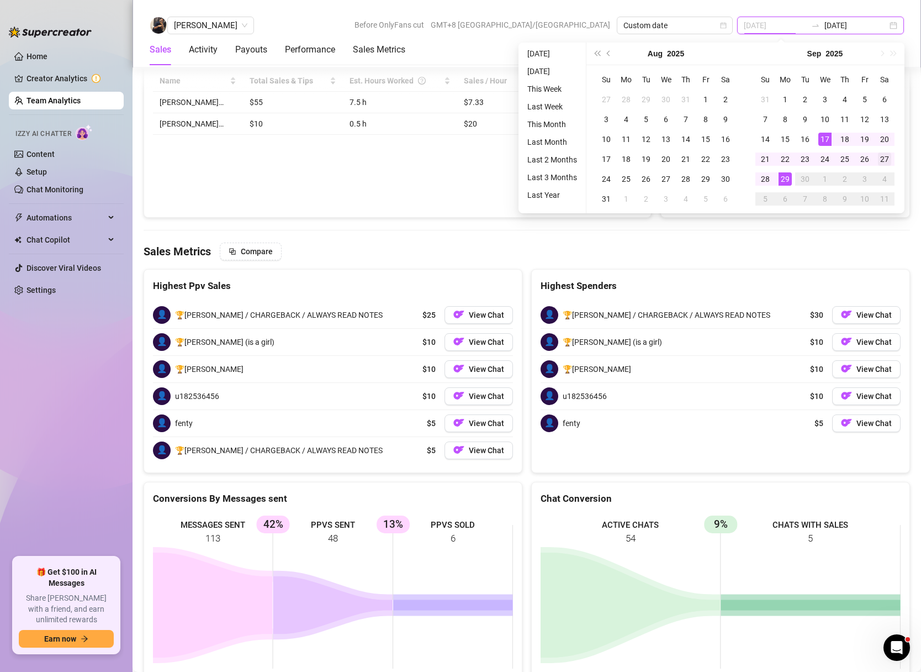
type input "[DATE]"
click at [887, 160] on div "27" at bounding box center [884, 158] width 13 height 13
type input "[DATE]"
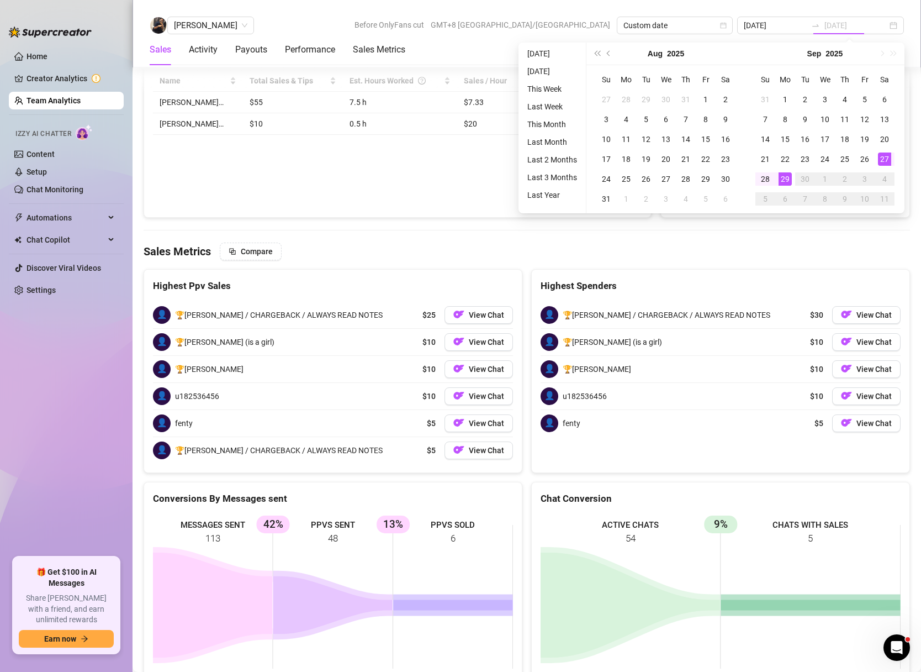
type input "[DATE]"
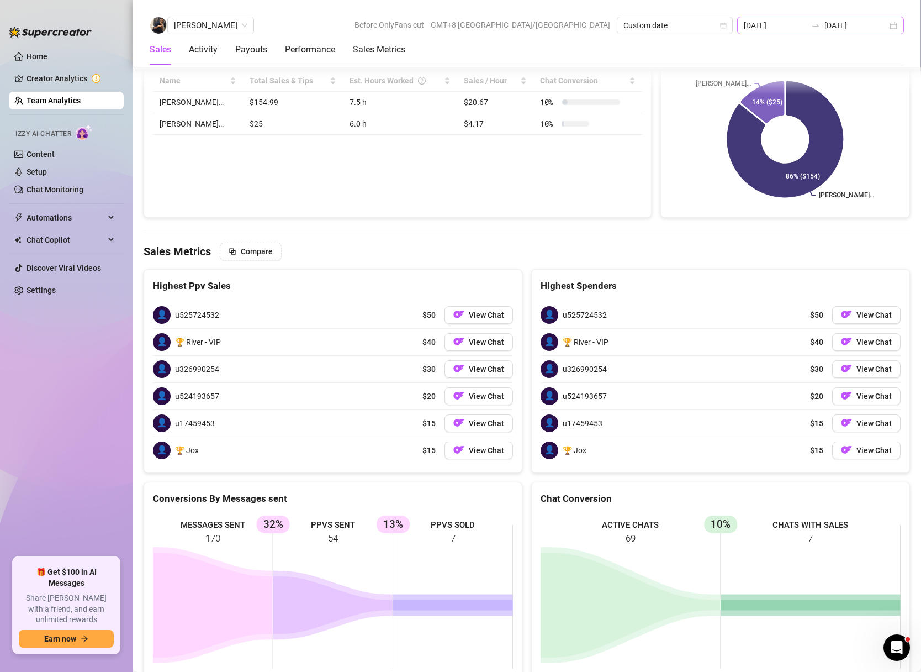
click at [898, 26] on div "[DATE] [DATE]" at bounding box center [820, 26] width 167 height 18
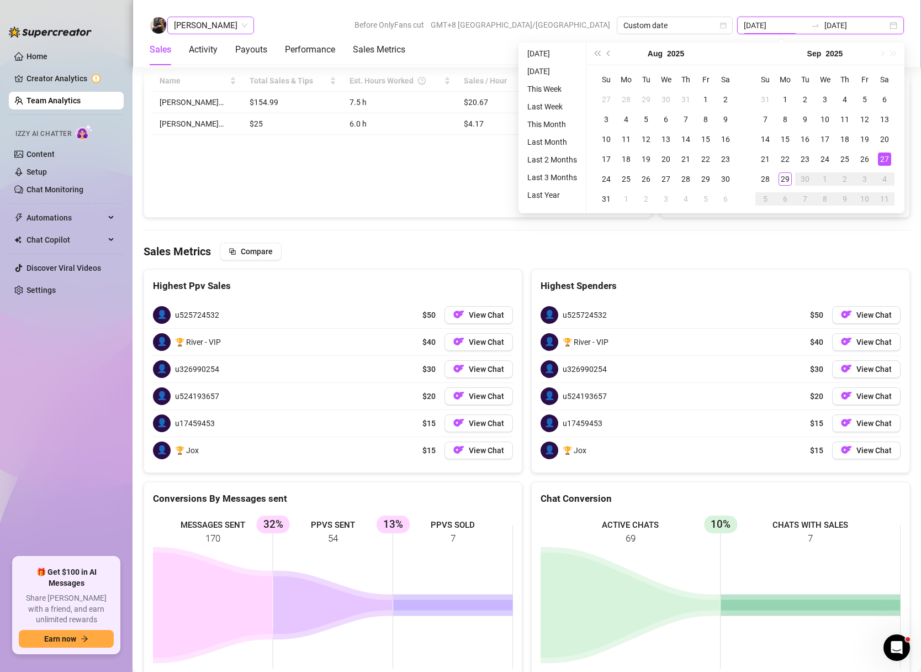
click at [197, 33] on span "[PERSON_NAME]" at bounding box center [210, 25] width 73 height 17
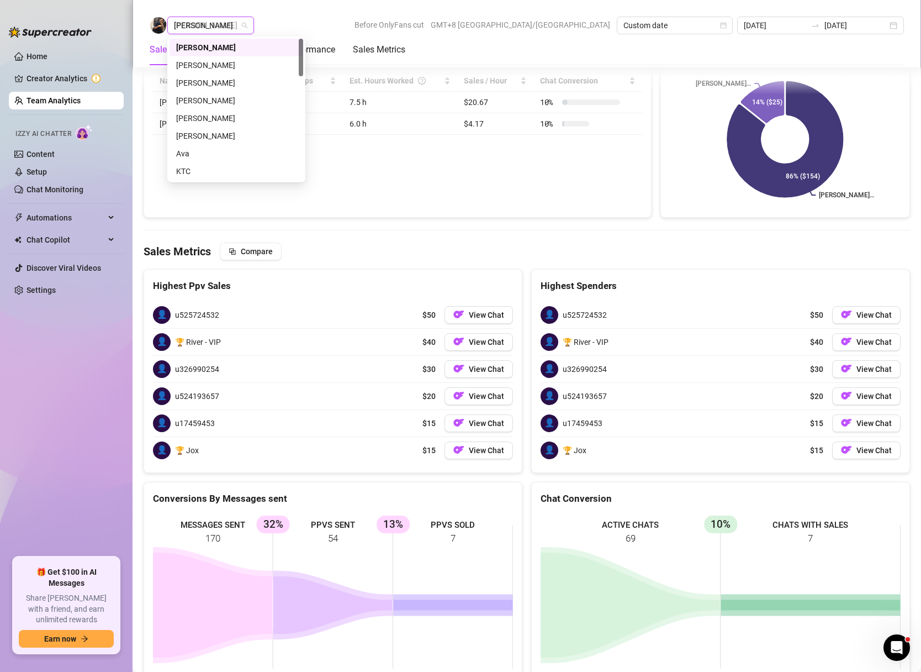
type input "FRANK"
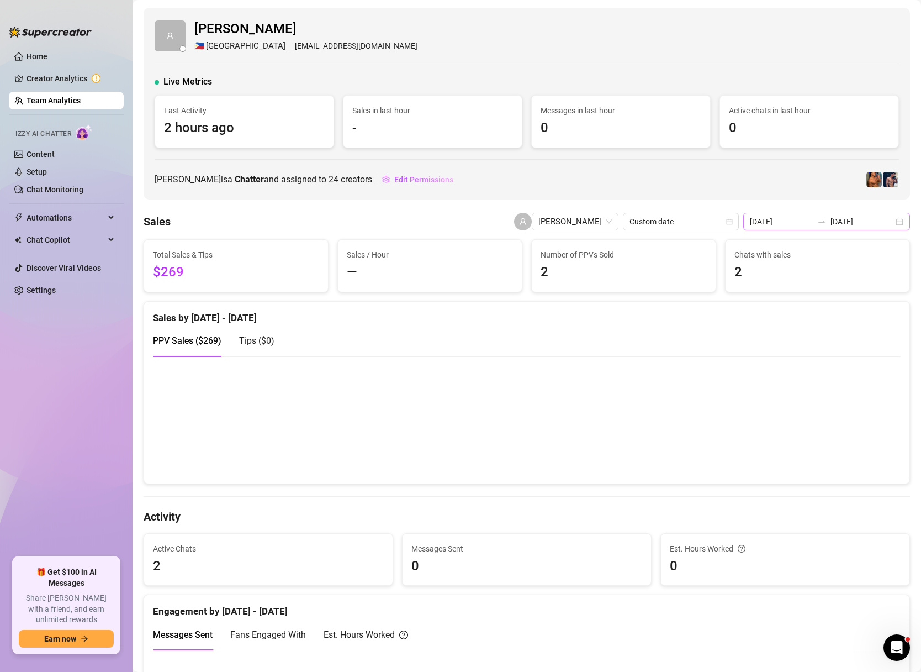
click at [895, 221] on div "[DATE] [DATE]" at bounding box center [826, 222] width 167 height 18
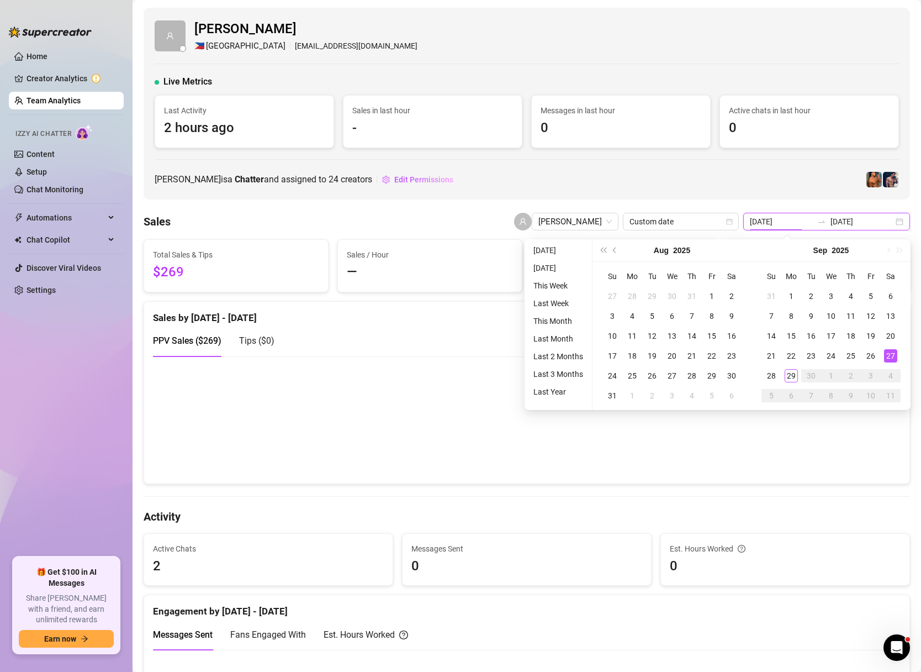
click at [905, 218] on div "[DATE] [DATE]" at bounding box center [826, 222] width 167 height 18
type input "[DATE]"
click at [894, 354] on div "27" at bounding box center [890, 355] width 13 height 13
click at [894, 353] on div "27" at bounding box center [890, 355] width 13 height 13
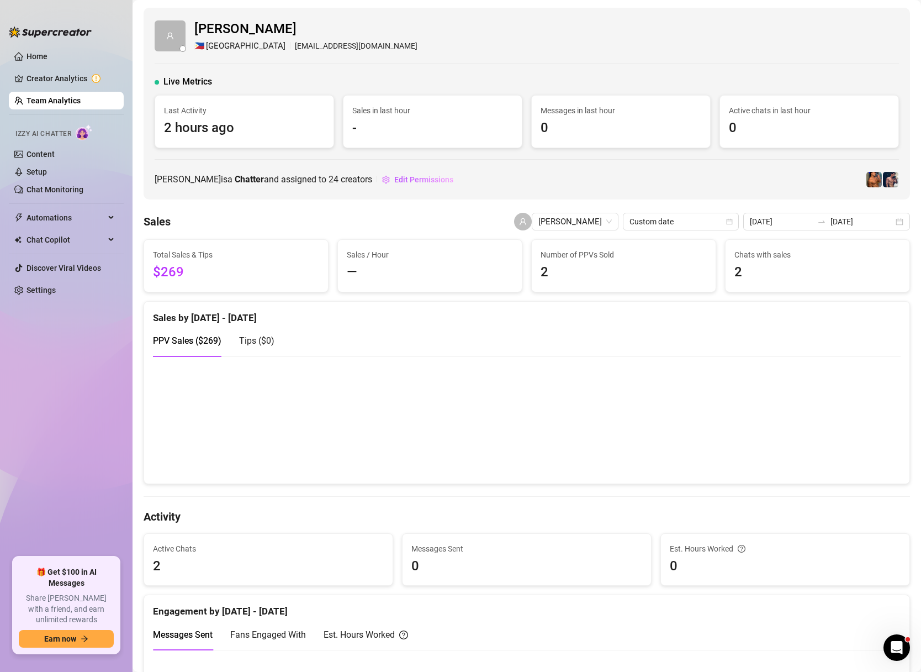
scroll to position [1400, 0]
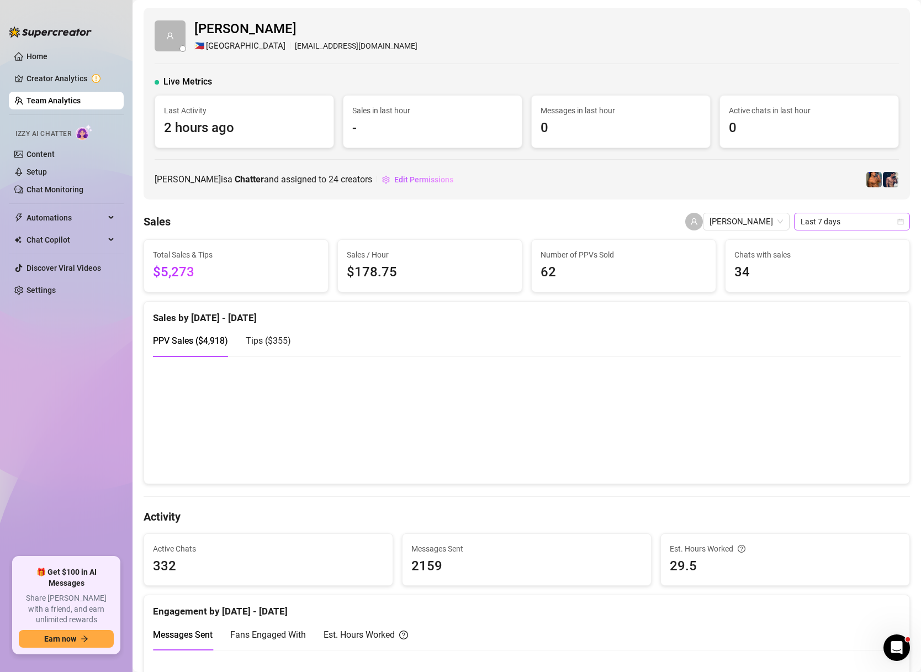
click at [902, 224] on icon "calendar" at bounding box center [901, 221] width 7 height 7
click at [830, 315] on div "Custom date" at bounding box center [852, 315] width 98 height 12
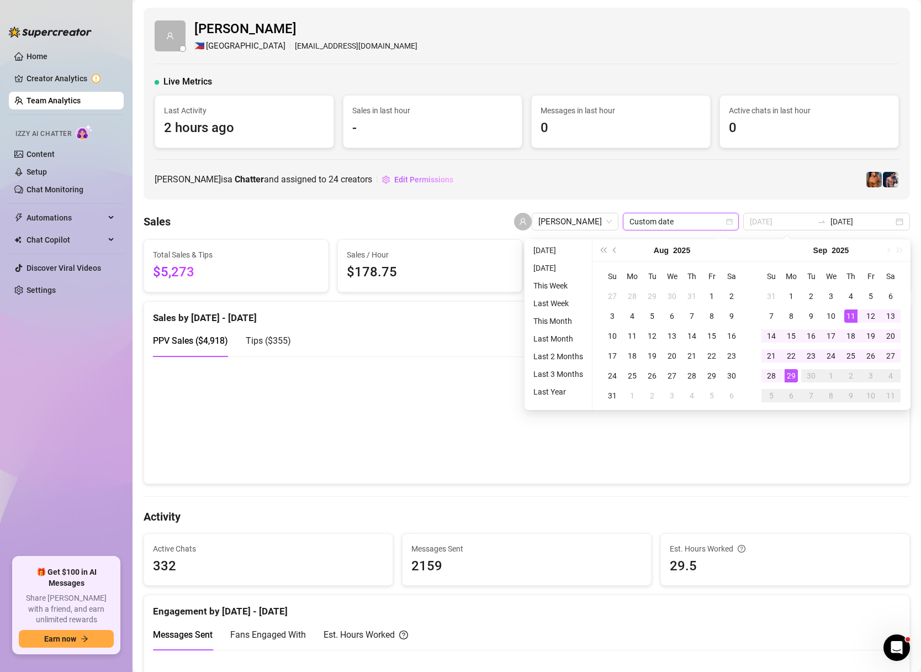
type input "[DATE]"
click at [790, 375] on div "29" at bounding box center [791, 375] width 13 height 13
click at [791, 375] on div "29" at bounding box center [791, 375] width 13 height 13
type input "[DATE]"
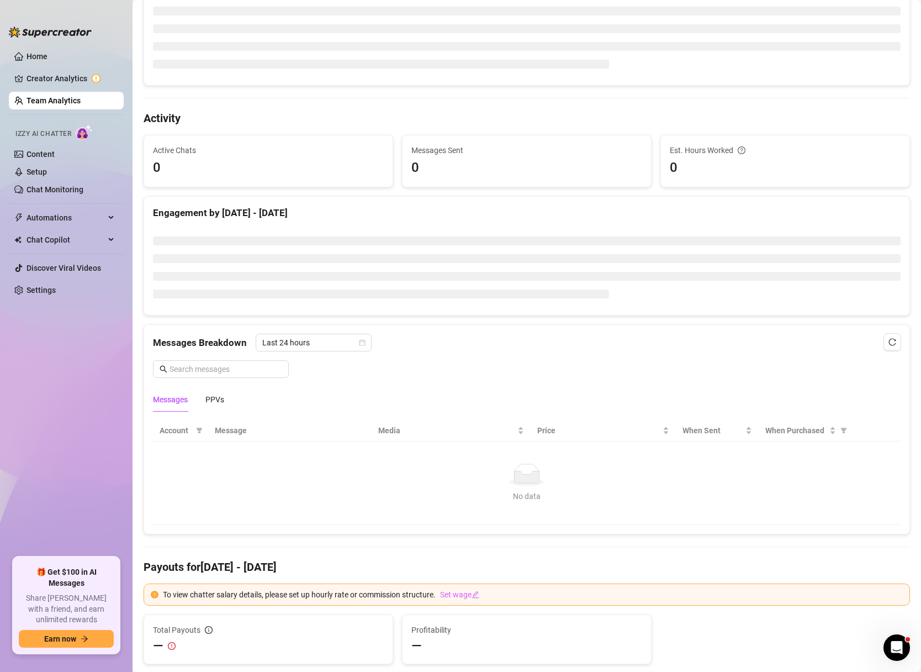
scroll to position [35, 0]
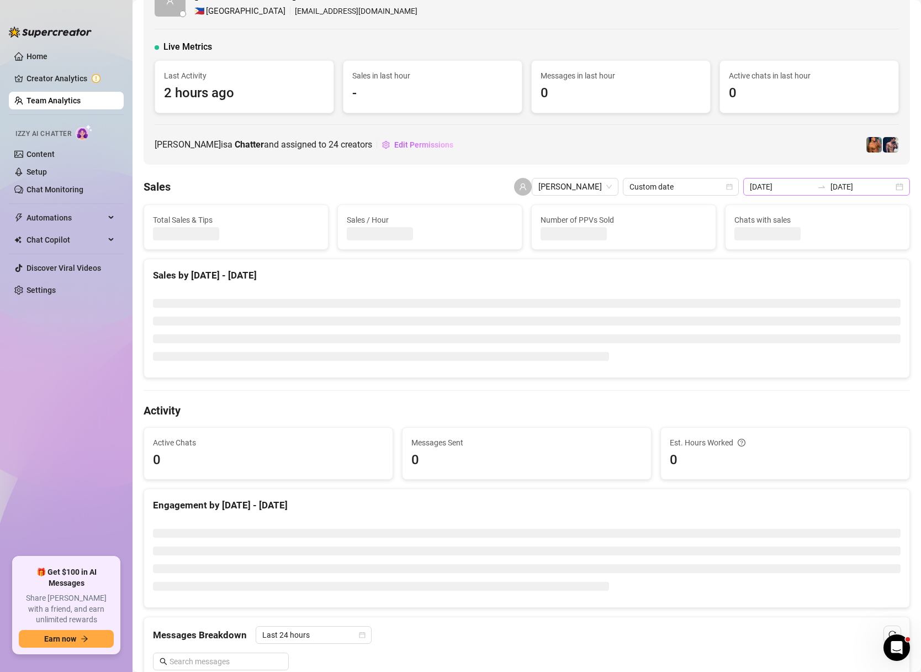
click at [903, 189] on div "[DATE] [DATE]" at bounding box center [826, 187] width 167 height 18
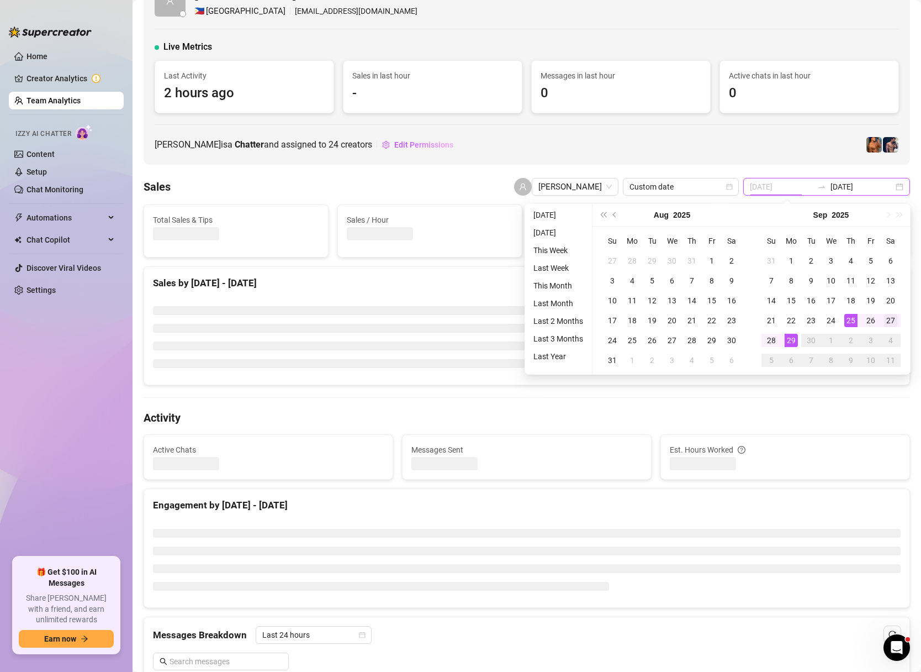
type input "[DATE]"
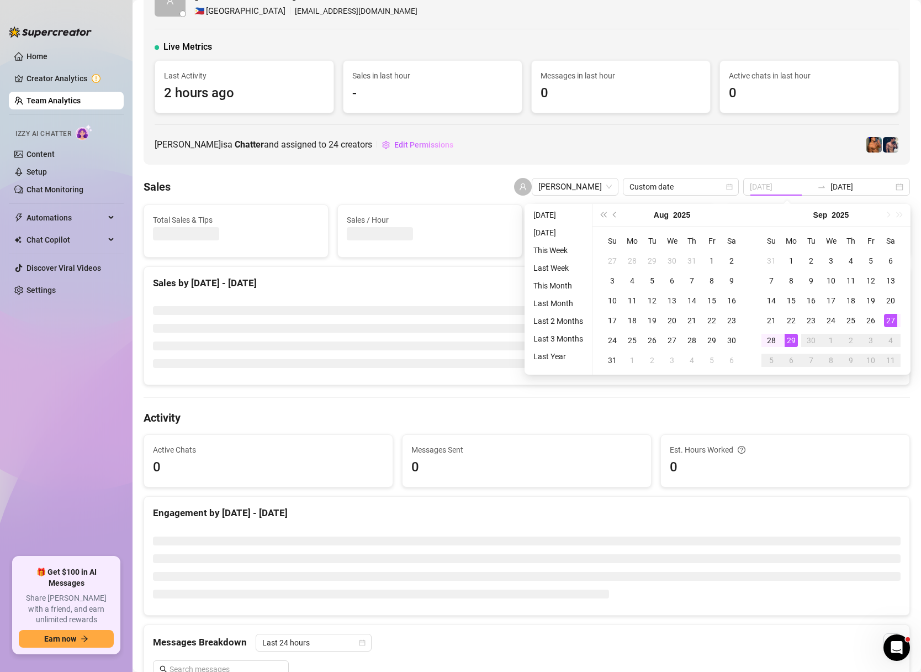
click at [894, 320] on div "27" at bounding box center [890, 320] width 13 height 13
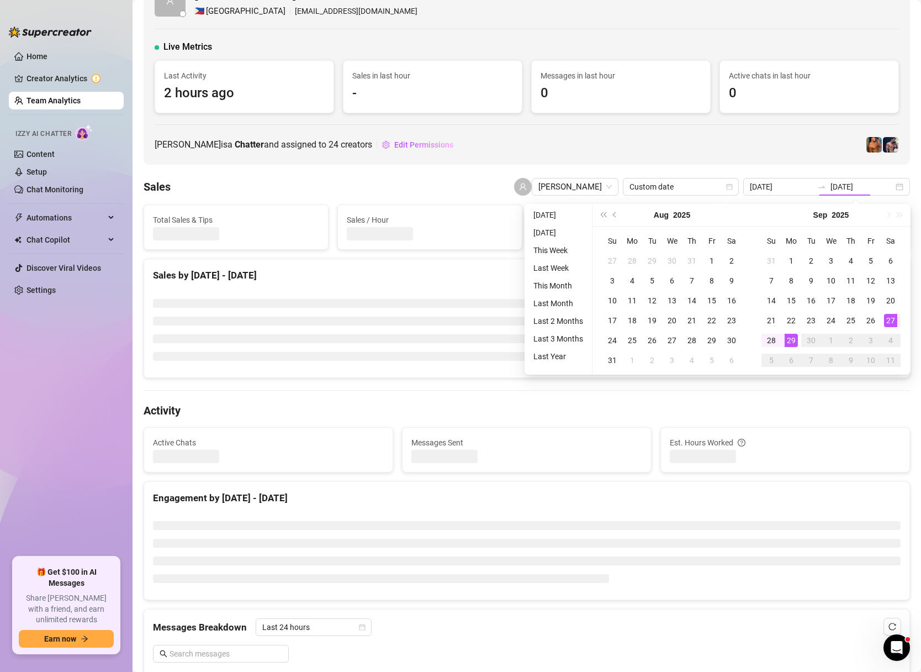
type input "[DATE]"
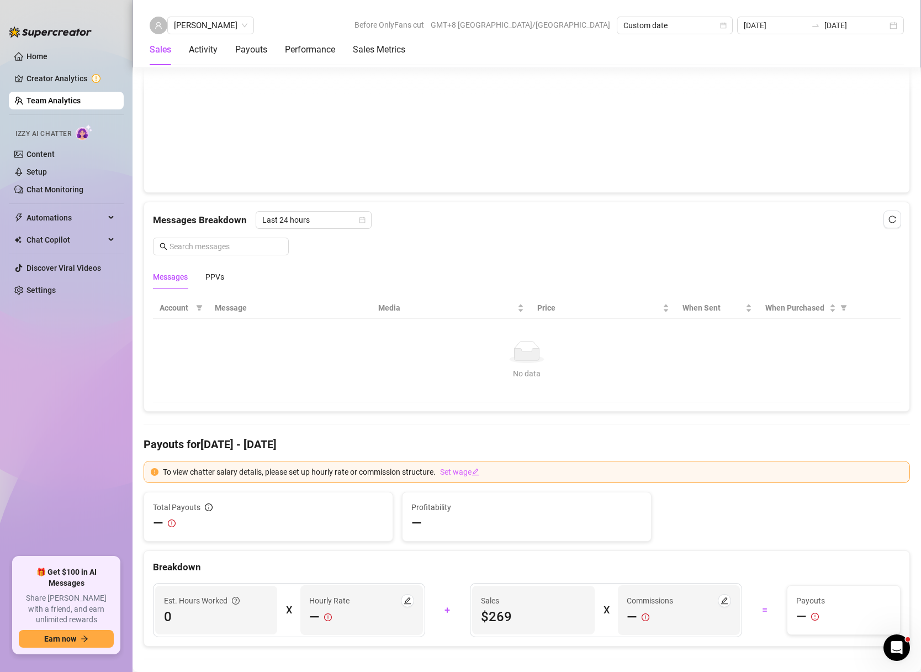
scroll to position [1400, 0]
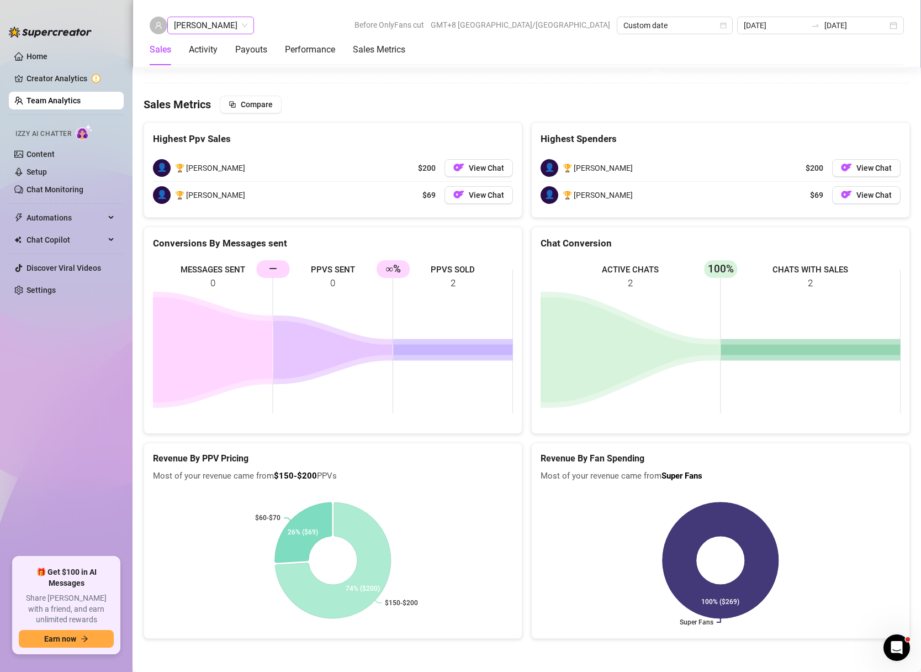
click at [245, 26] on span "[PERSON_NAME]" at bounding box center [210, 25] width 73 height 17
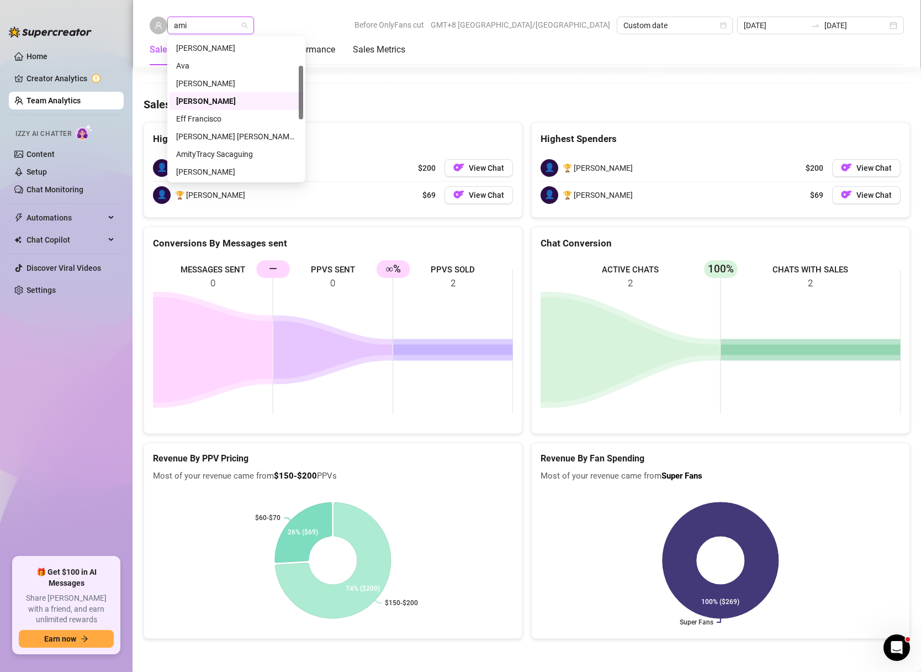
scroll to position [0, 0]
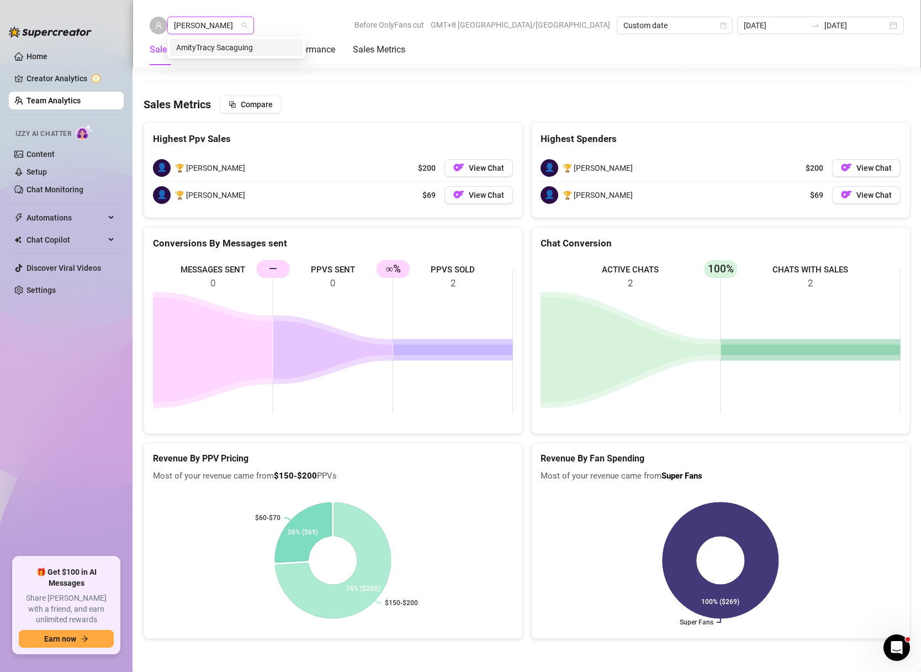
type input "amity"
click at [220, 50] on div "AmityTracy Sacaguing" at bounding box center [236, 47] width 120 height 12
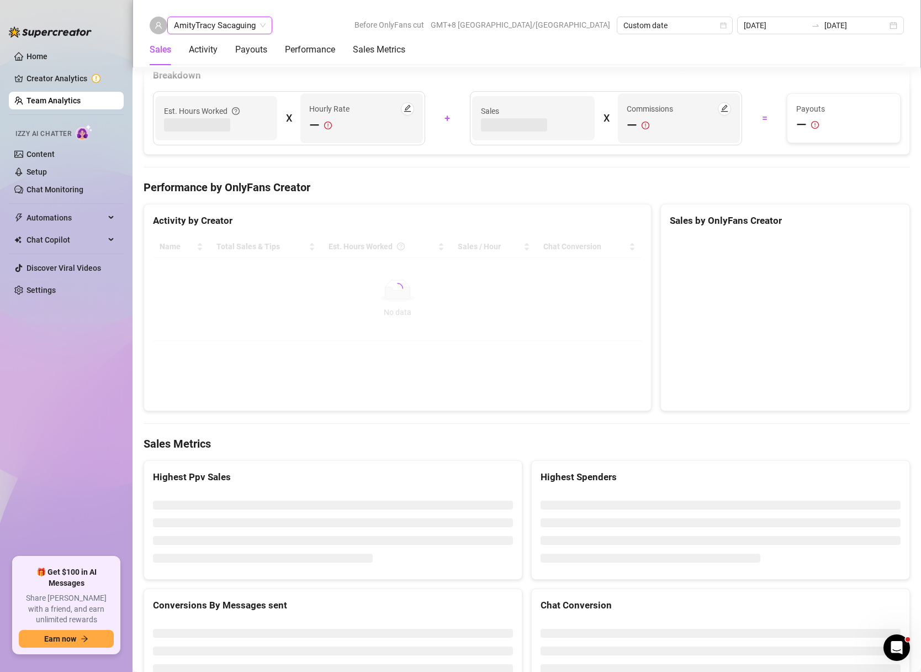
scroll to position [1621, 0]
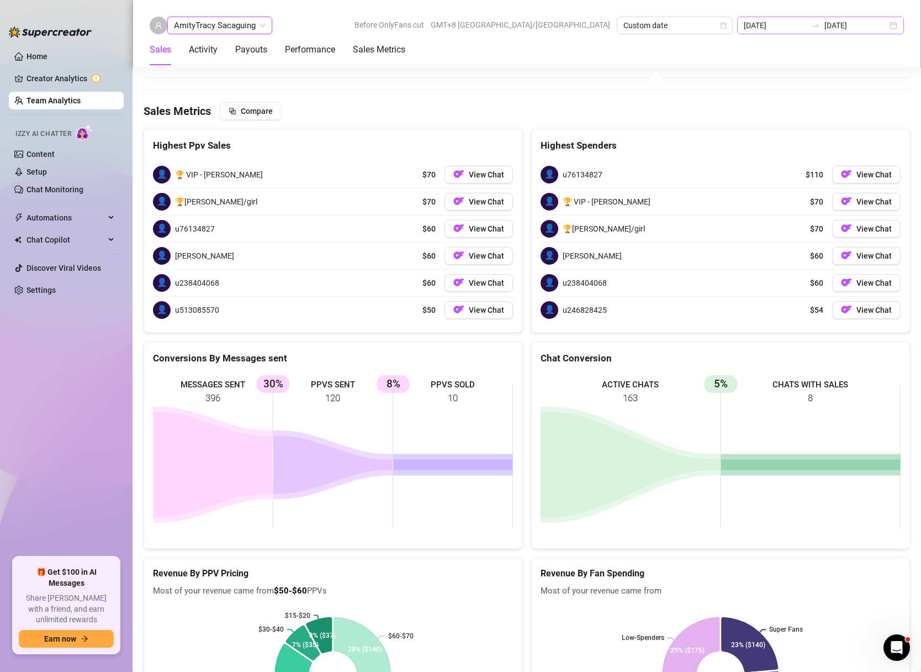
click at [892, 25] on div "[DATE] [DATE]" at bounding box center [820, 26] width 167 height 18
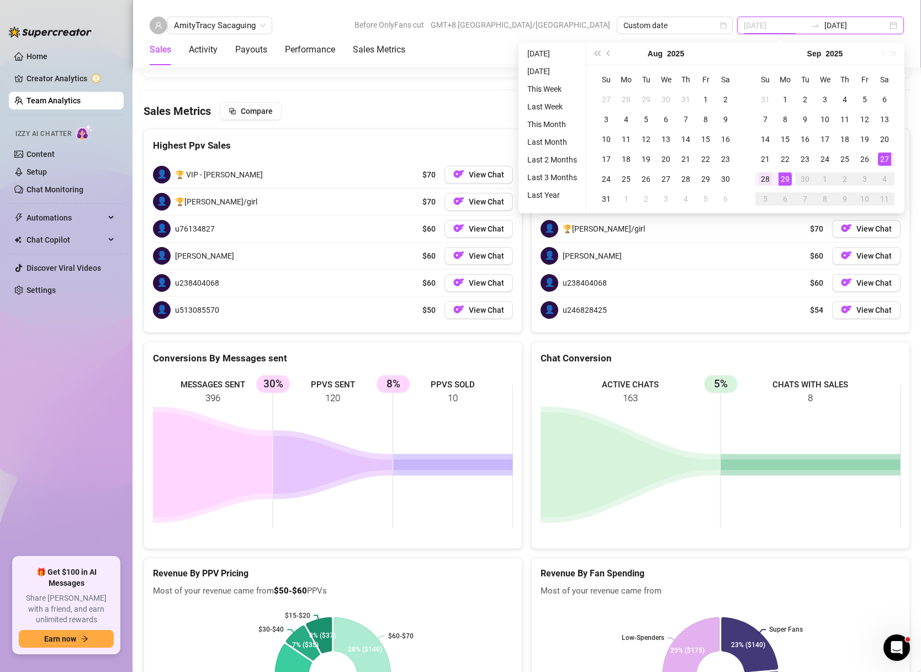
type input "[DATE]"
click at [769, 173] on div "28" at bounding box center [765, 178] width 13 height 13
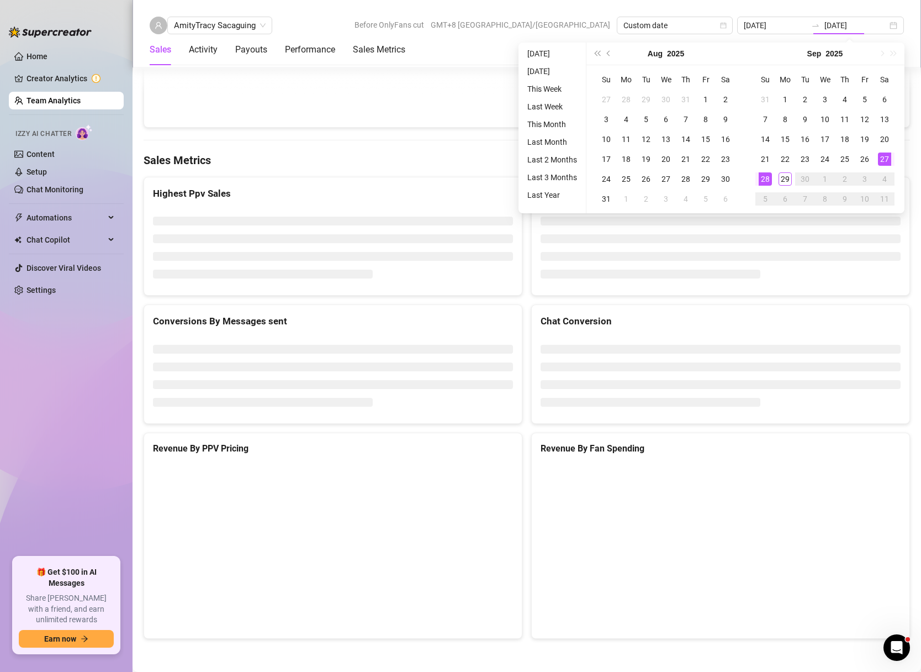
type input "[DATE]"
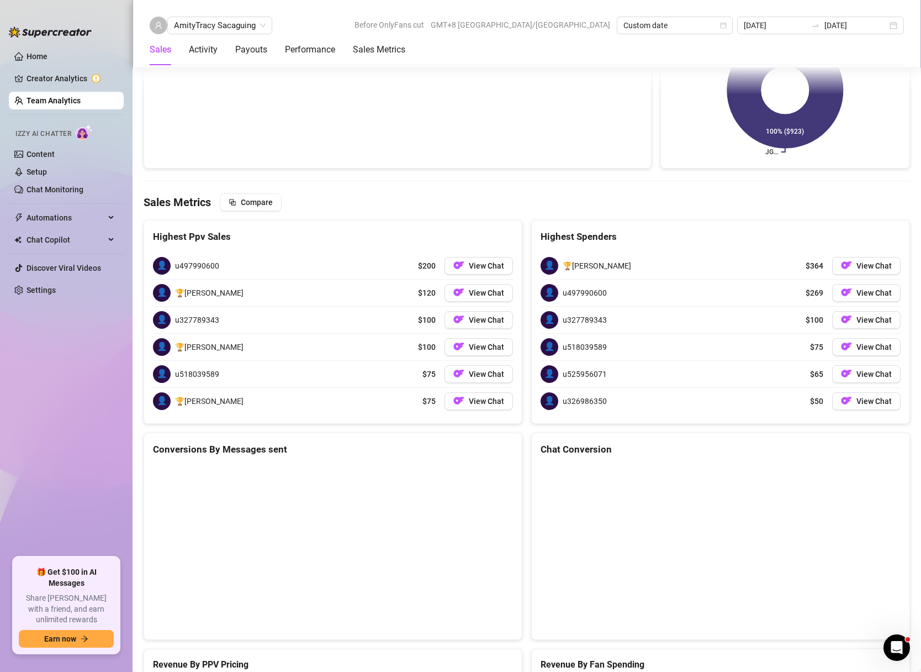
scroll to position [1658, 0]
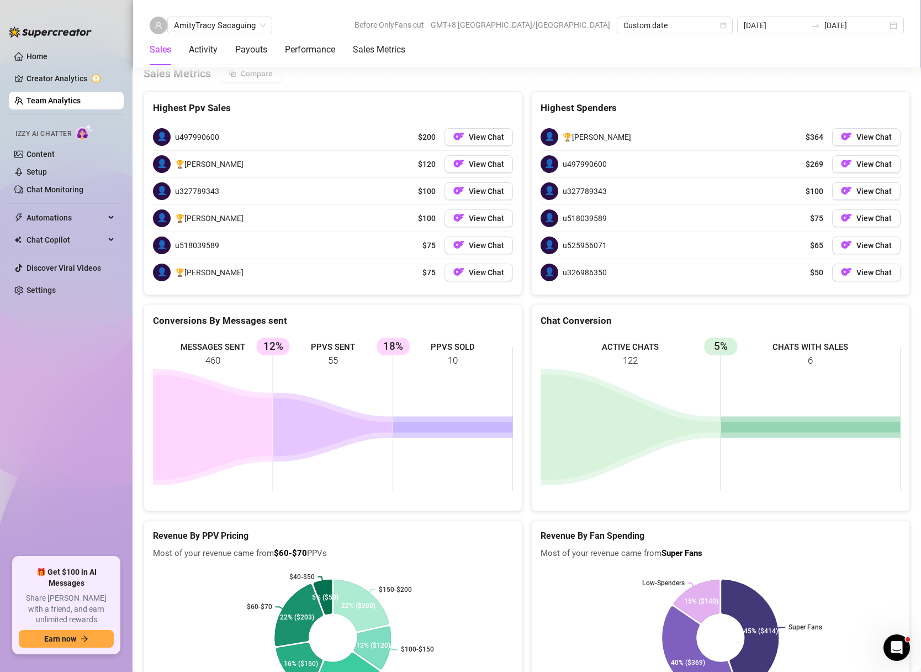
click at [894, 26] on div "[DATE] [DATE]" at bounding box center [820, 26] width 167 height 18
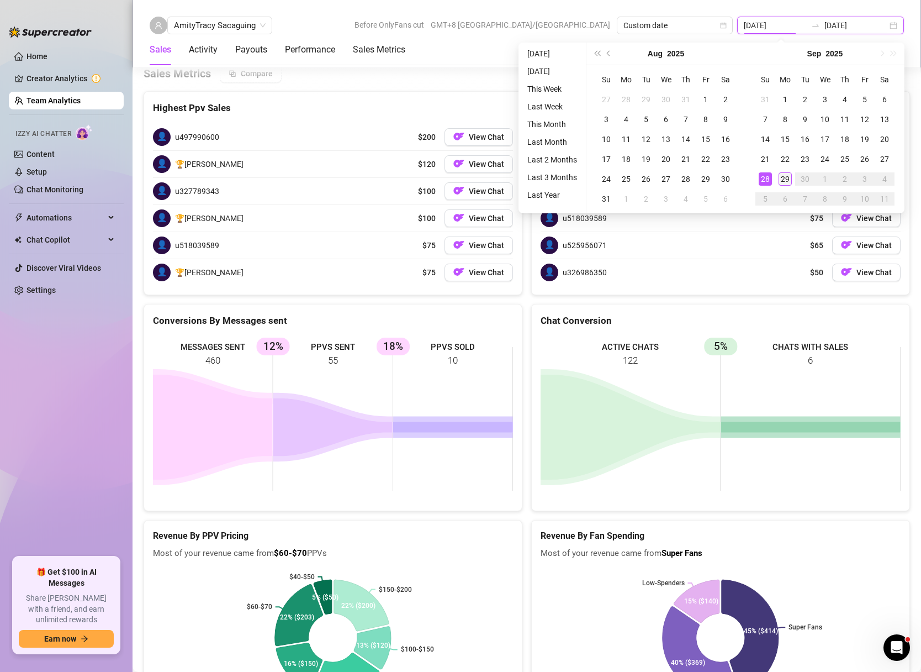
type input "[DATE]"
click at [784, 177] on div "29" at bounding box center [785, 178] width 13 height 13
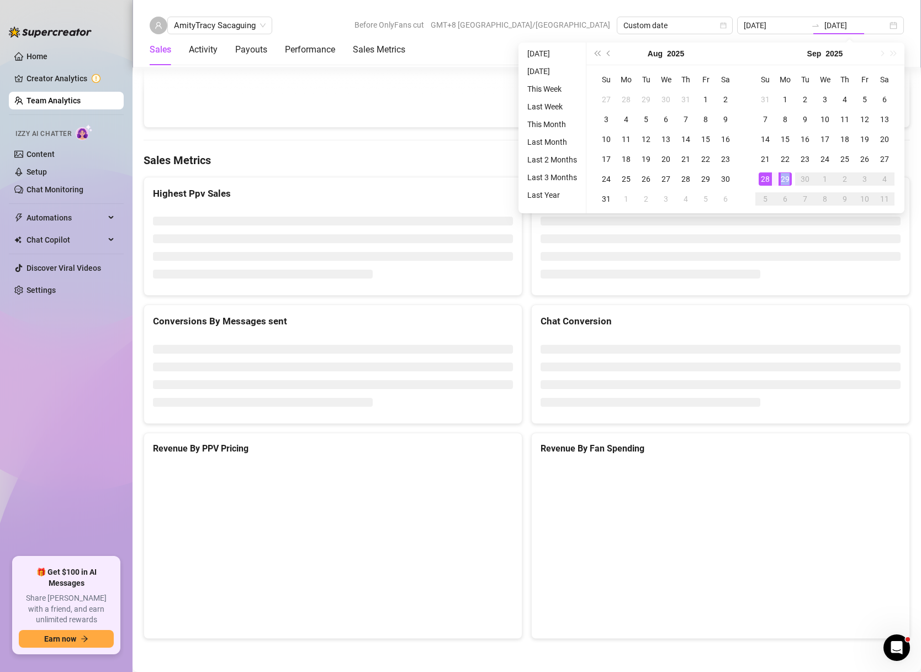
type input "[DATE]"
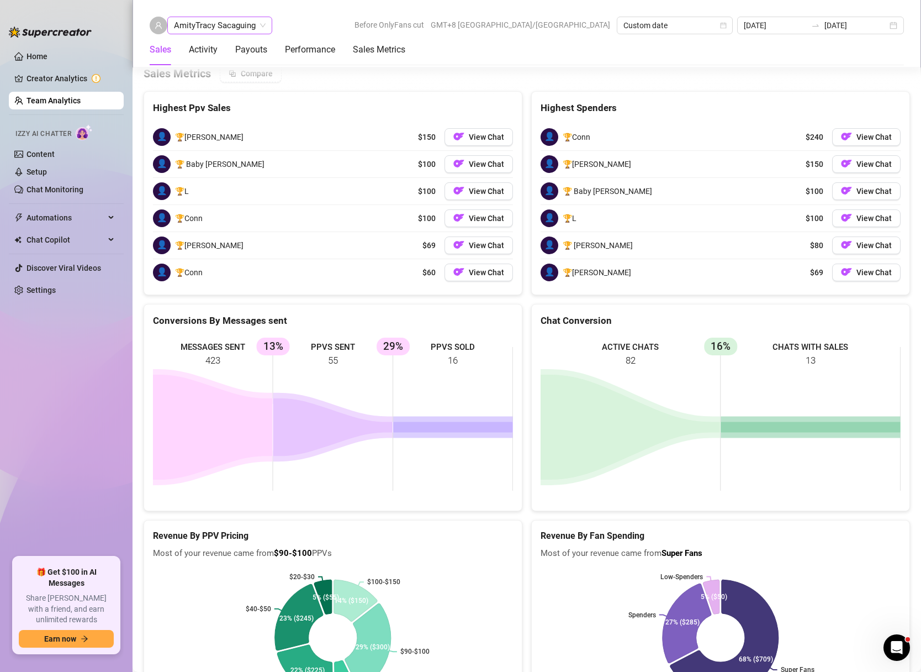
click at [210, 31] on span "AmityTracy Sacaguing" at bounding box center [220, 25] width 92 height 17
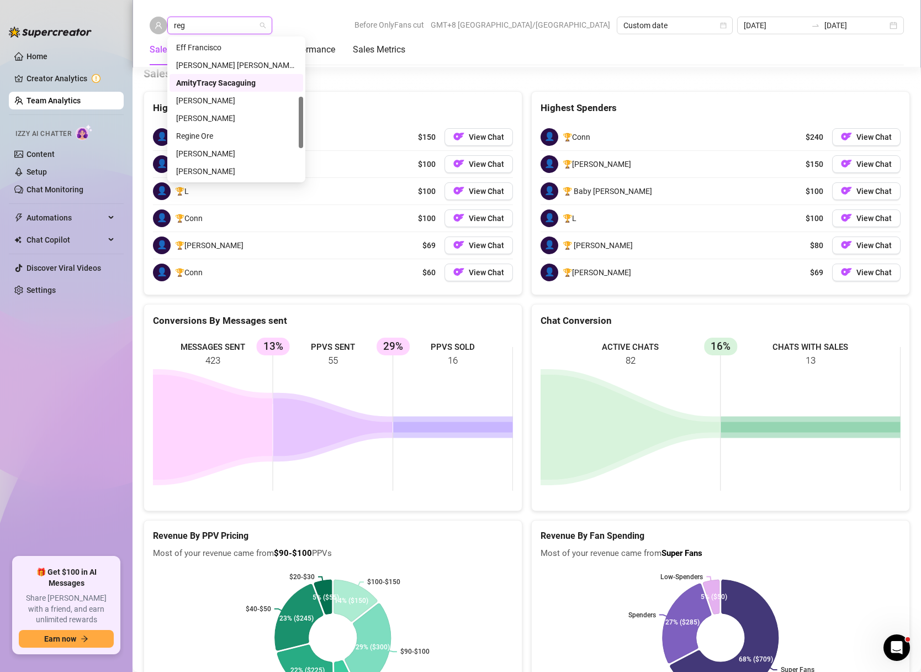
scroll to position [0, 0]
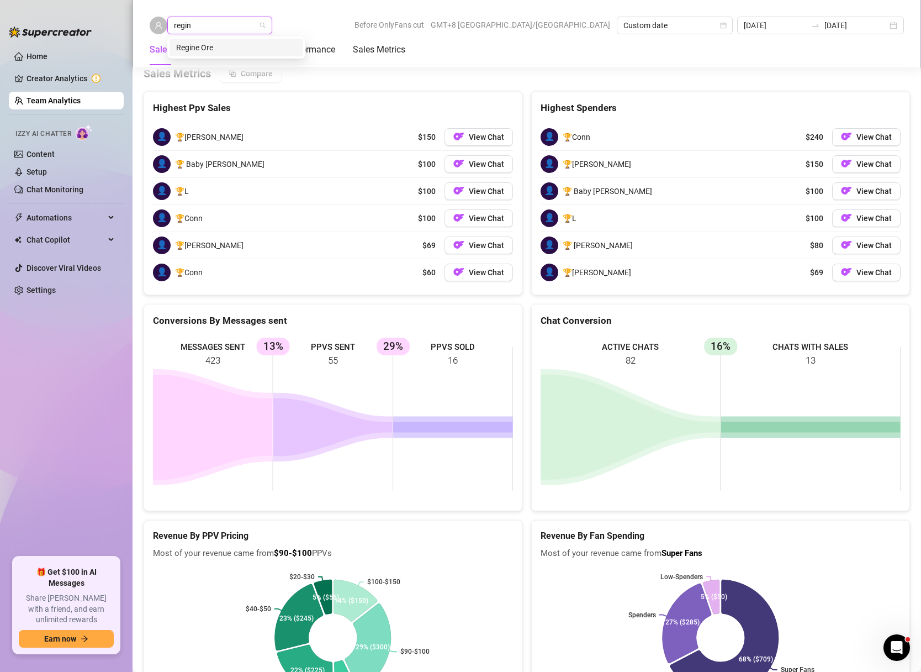
type input "regine"
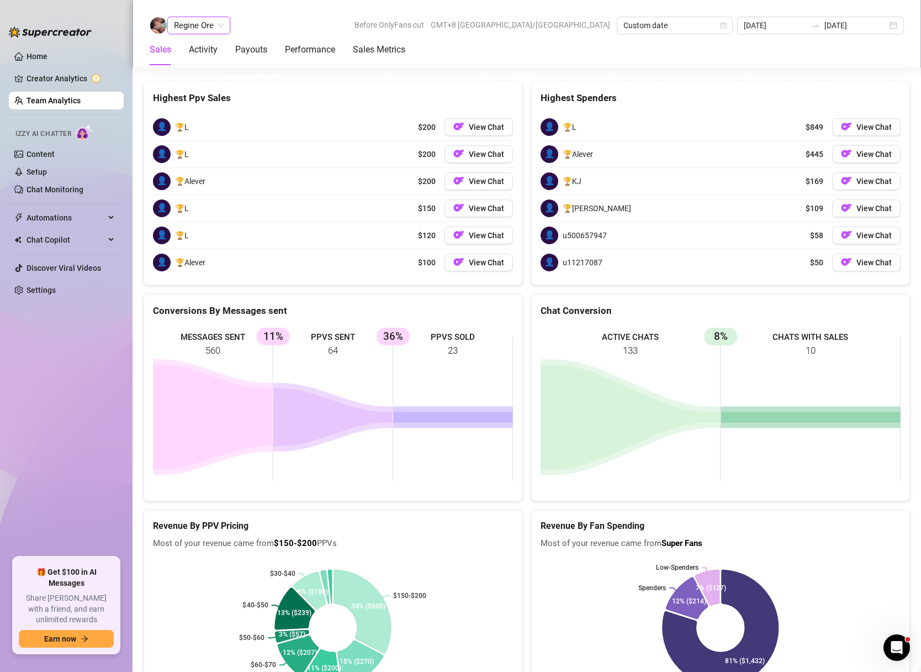
scroll to position [1658, 0]
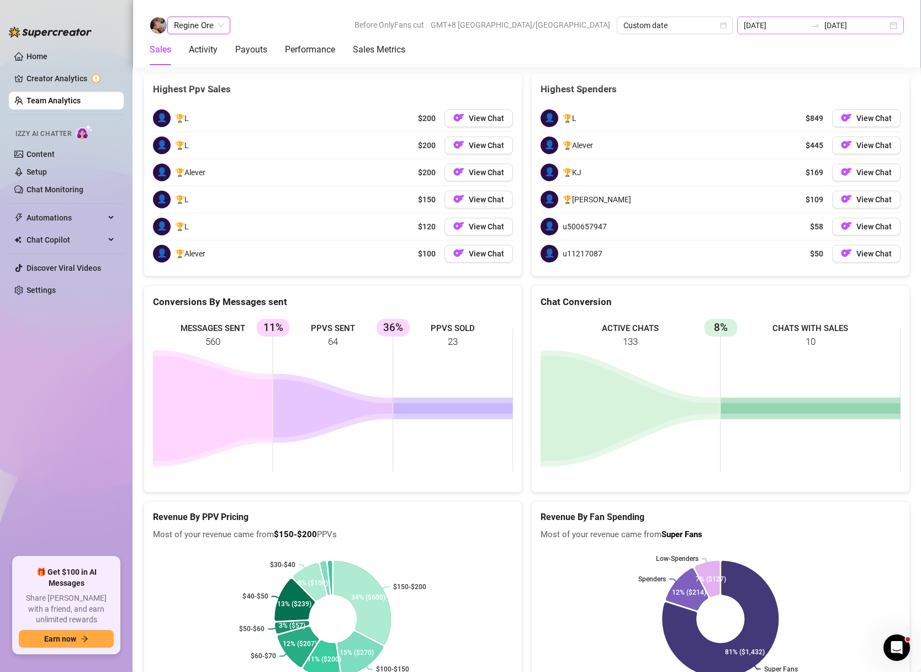
click at [896, 24] on div "[DATE] [DATE]" at bounding box center [820, 26] width 167 height 18
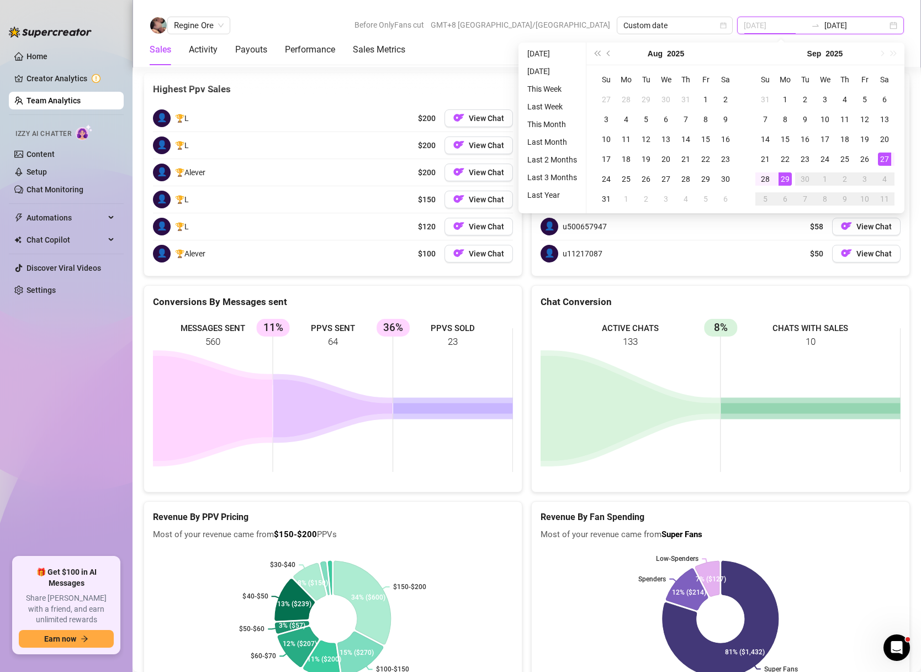
type input "[DATE]"
click at [882, 160] on div "27" at bounding box center [884, 158] width 13 height 13
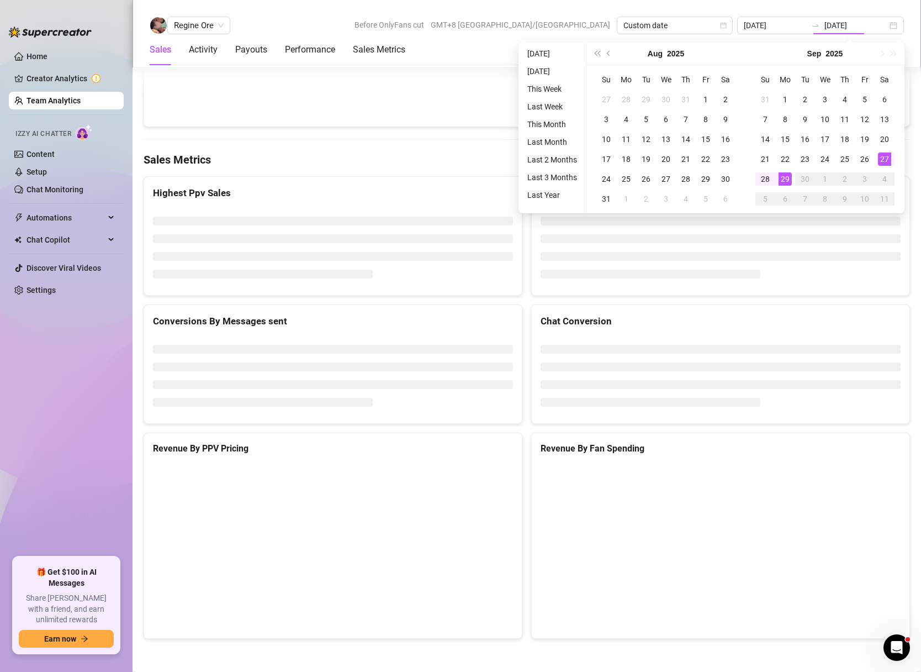
type input "[DATE]"
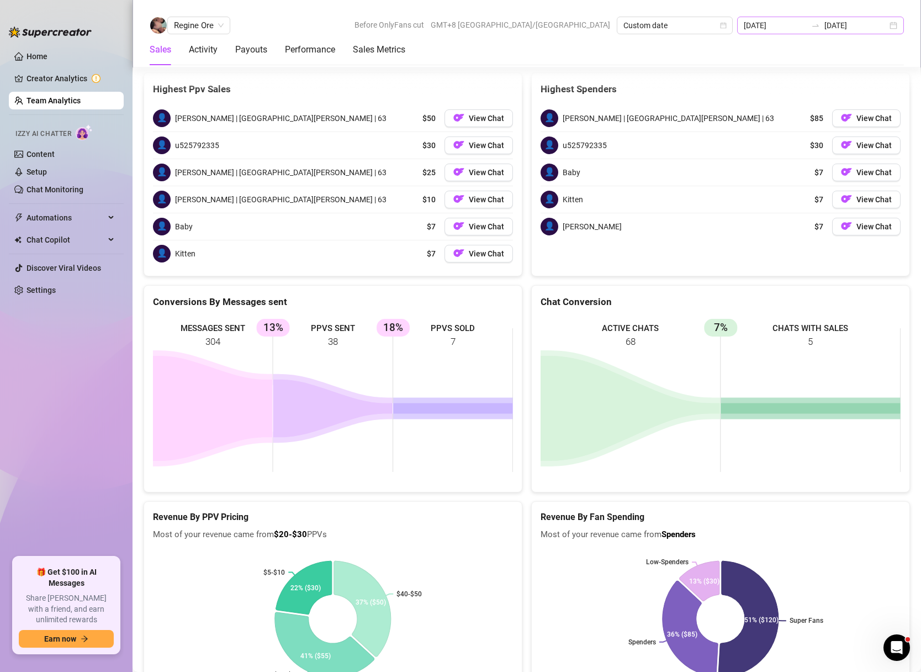
click at [895, 24] on div "[DATE] [DATE]" at bounding box center [820, 26] width 167 height 18
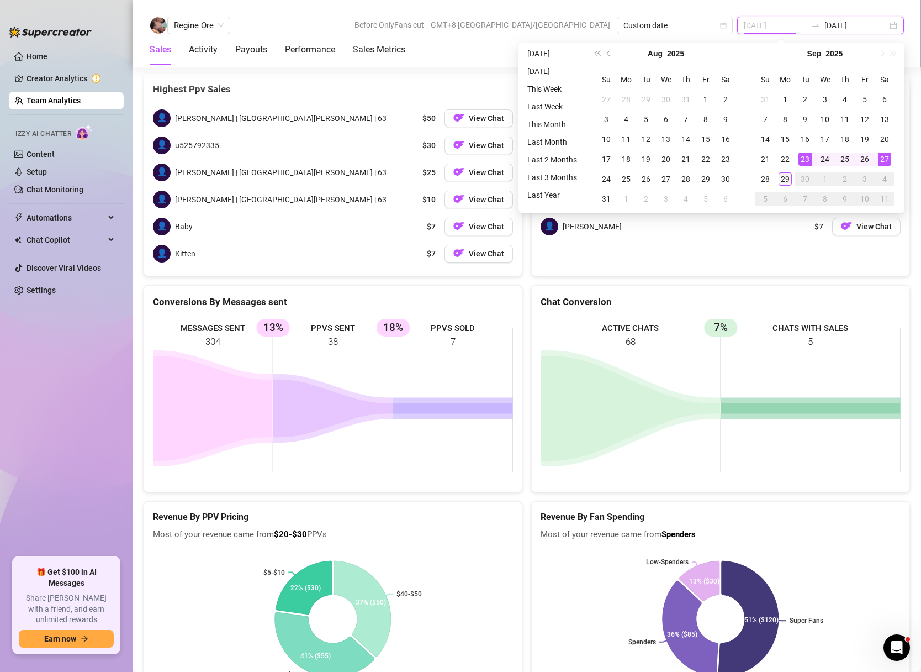
type input "[DATE]"
click at [783, 179] on div "29" at bounding box center [785, 178] width 13 height 13
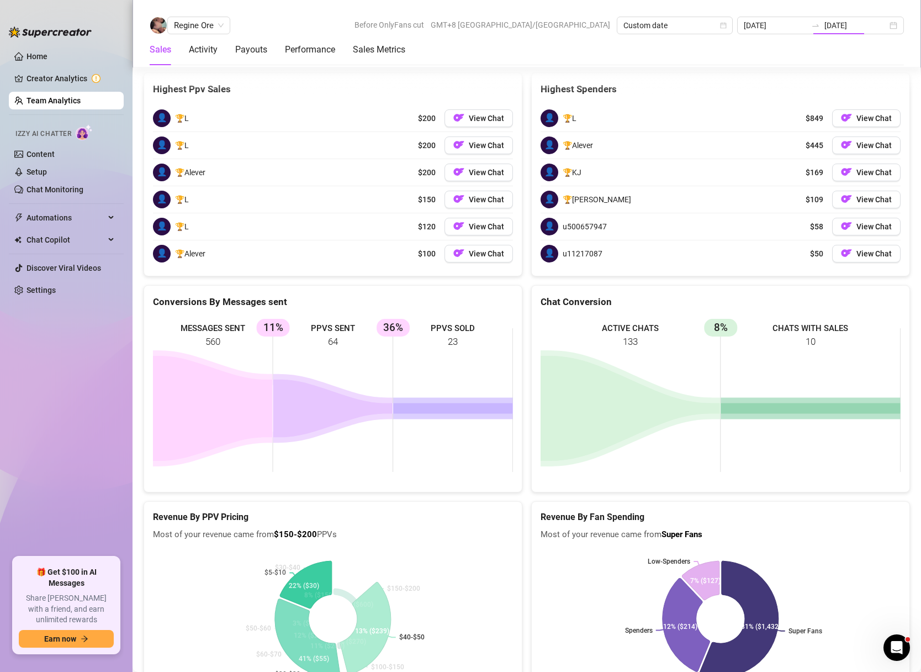
type input "[DATE]"
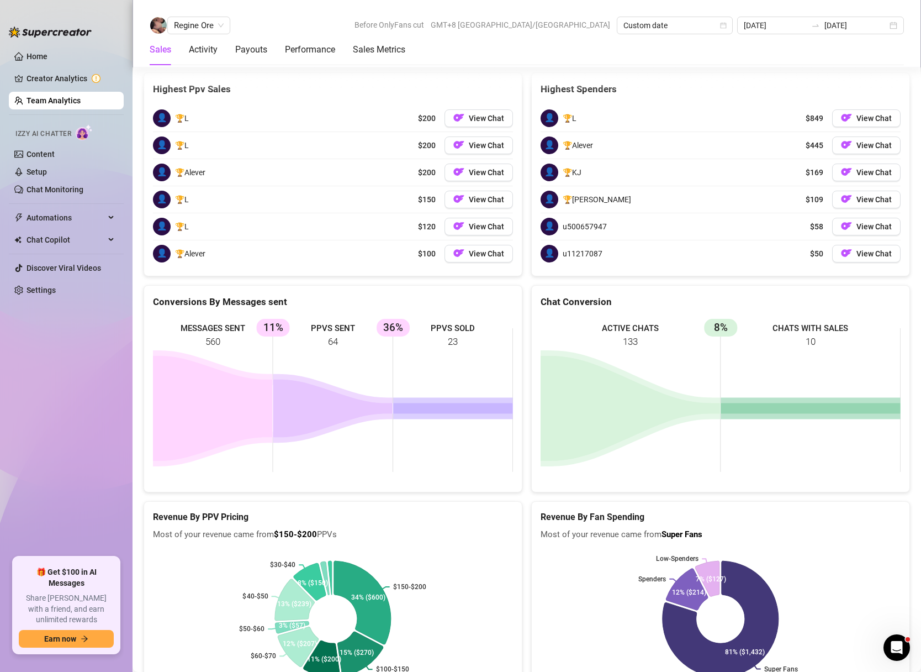
click at [184, 40] on div "Sales Activity Payouts Performance Sales Metrics" at bounding box center [278, 49] width 256 height 31
click at [187, 33] on span "Regine Ore" at bounding box center [199, 25] width 50 height 17
type input "[PERSON_NAME]"
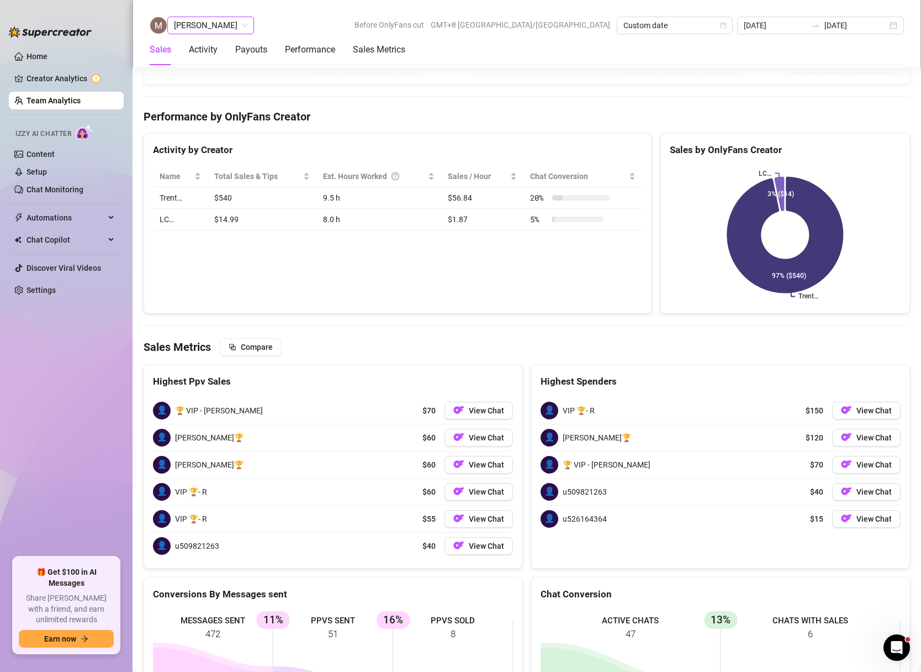
scroll to position [1658, 0]
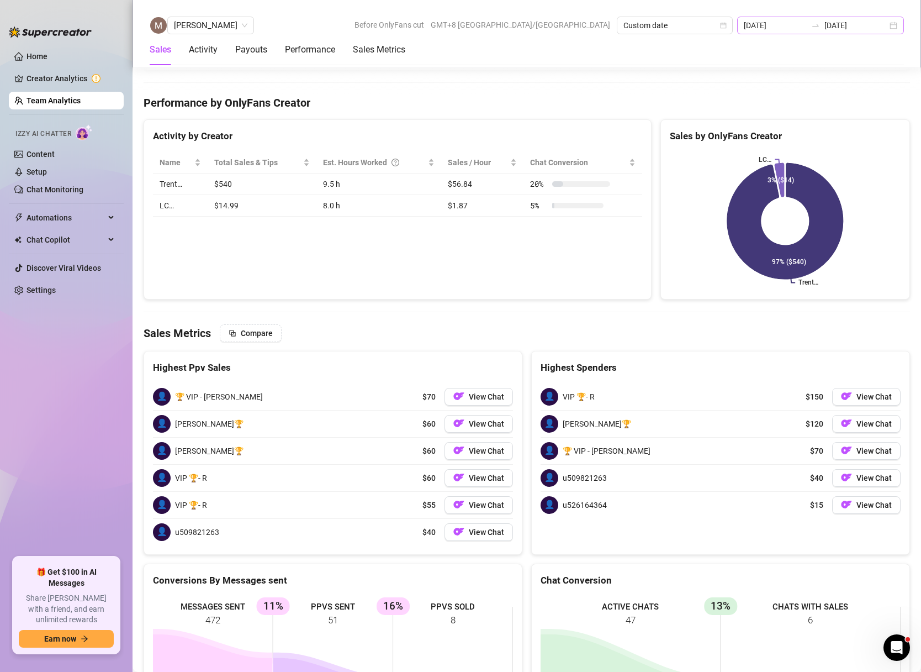
click at [896, 24] on div "[DATE] [DATE]" at bounding box center [820, 26] width 167 height 18
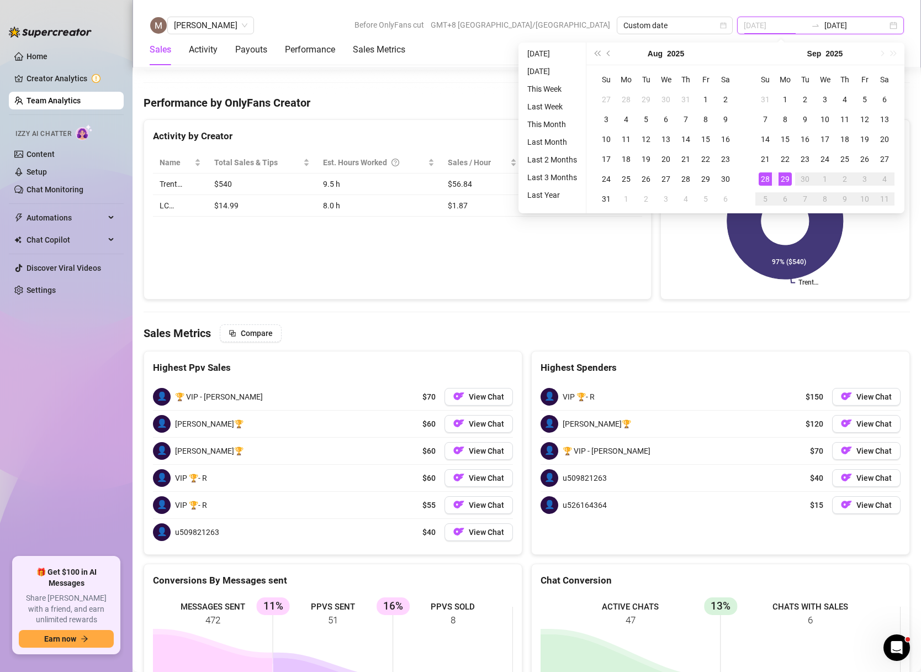
type input "[DATE]"
click at [762, 180] on div "28" at bounding box center [765, 178] width 13 height 13
click at [761, 180] on div "28" at bounding box center [765, 178] width 13 height 13
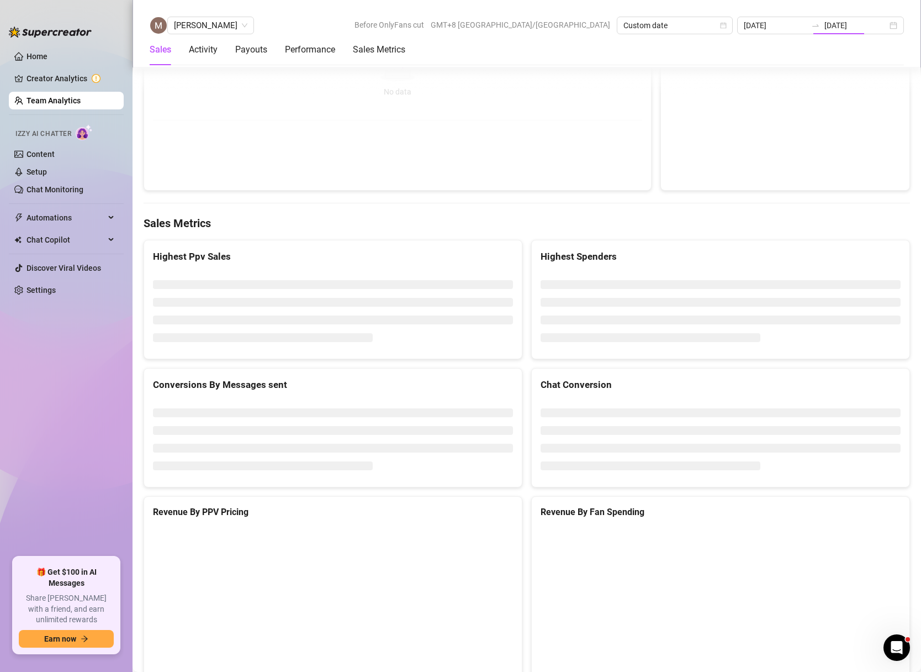
type input "[DATE]"
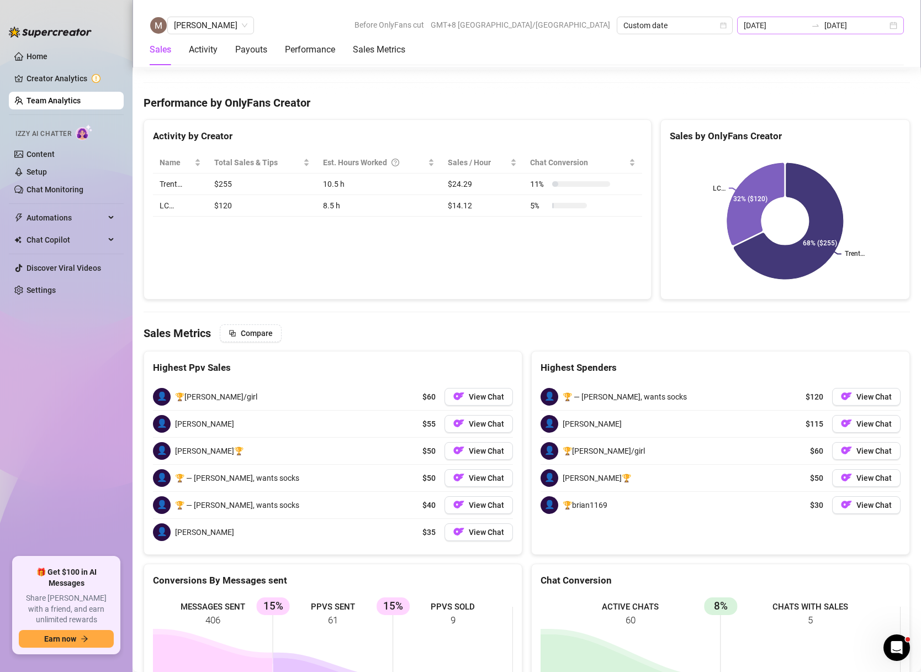
click at [894, 31] on div "[DATE] [DATE]" at bounding box center [820, 26] width 167 height 18
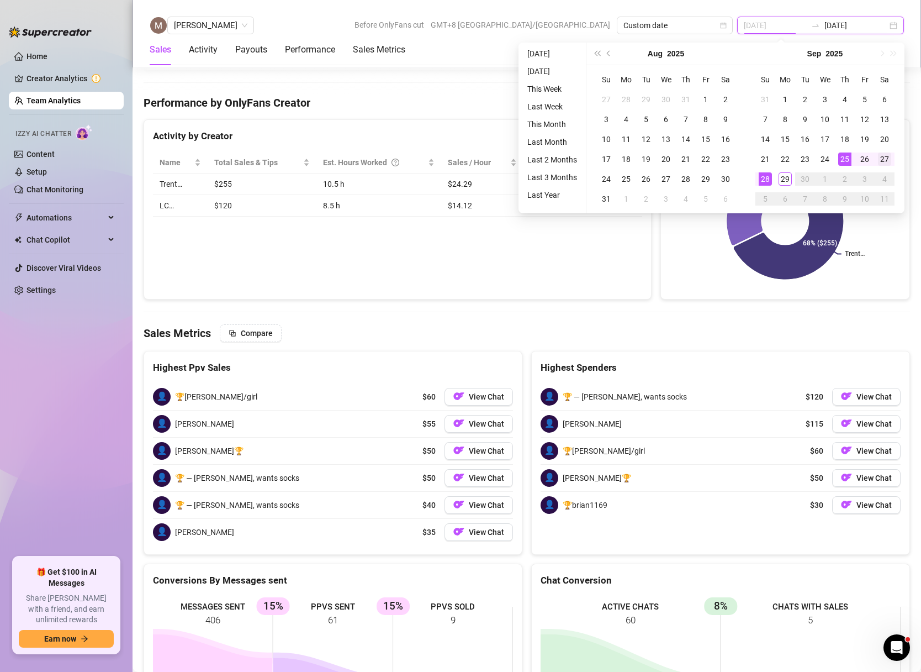
type input "[DATE]"
click at [891, 160] on td "27" at bounding box center [885, 159] width 20 height 20
click at [891, 161] on td "27" at bounding box center [885, 159] width 20 height 20
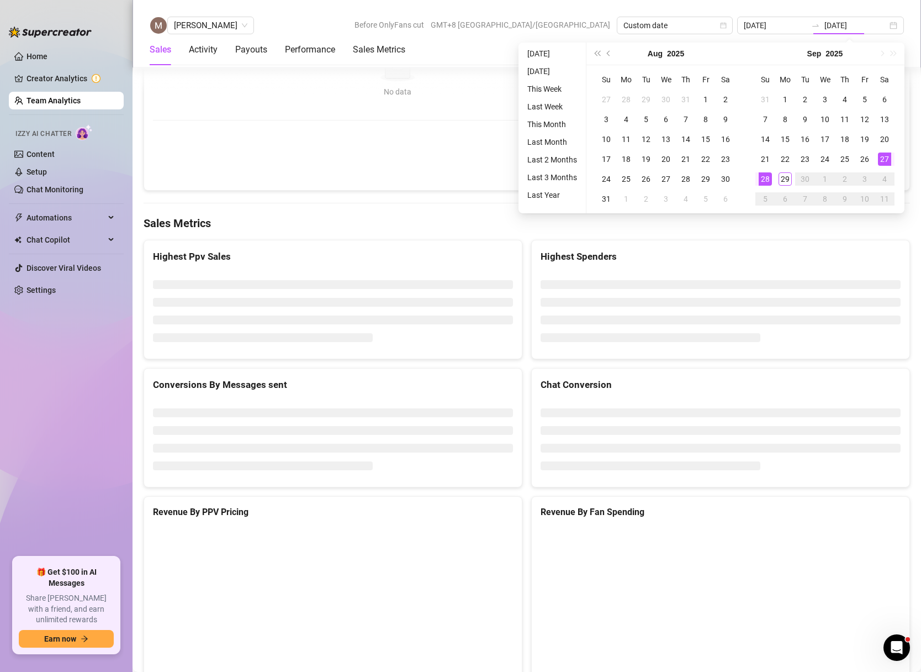
type input "[DATE]"
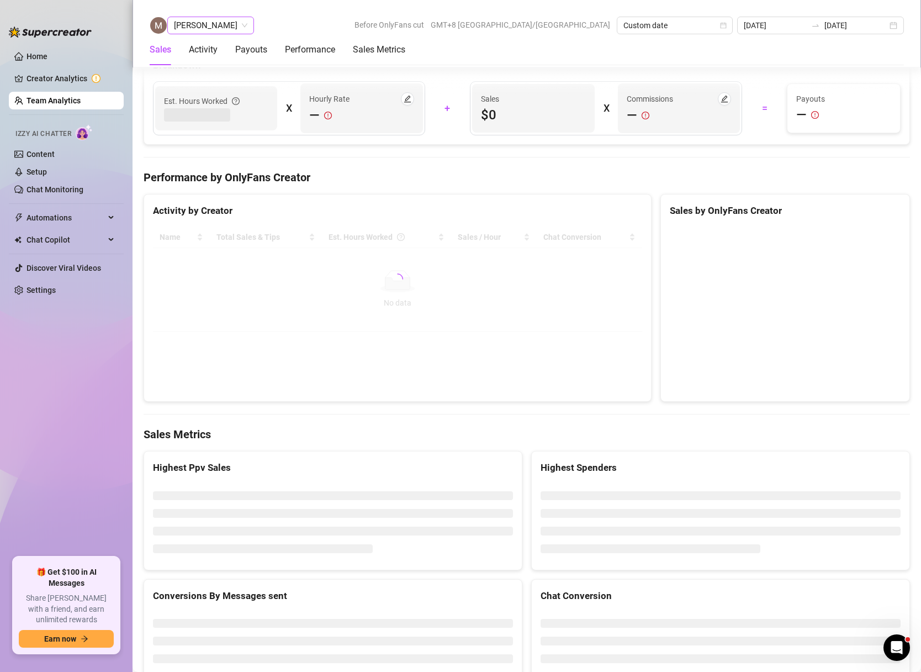
click at [225, 25] on span "[PERSON_NAME]" at bounding box center [210, 25] width 73 height 17
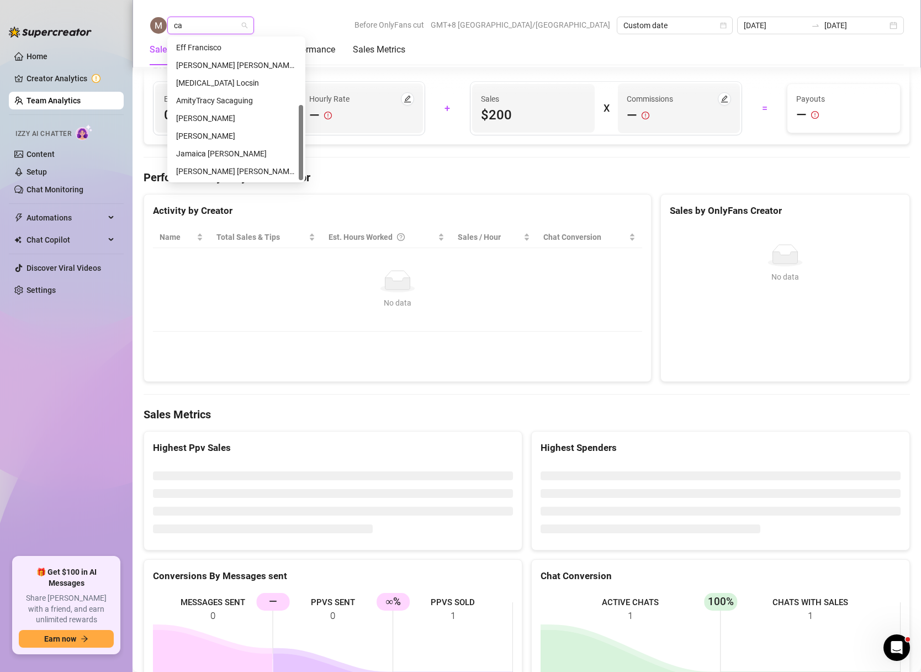
scroll to position [0, 0]
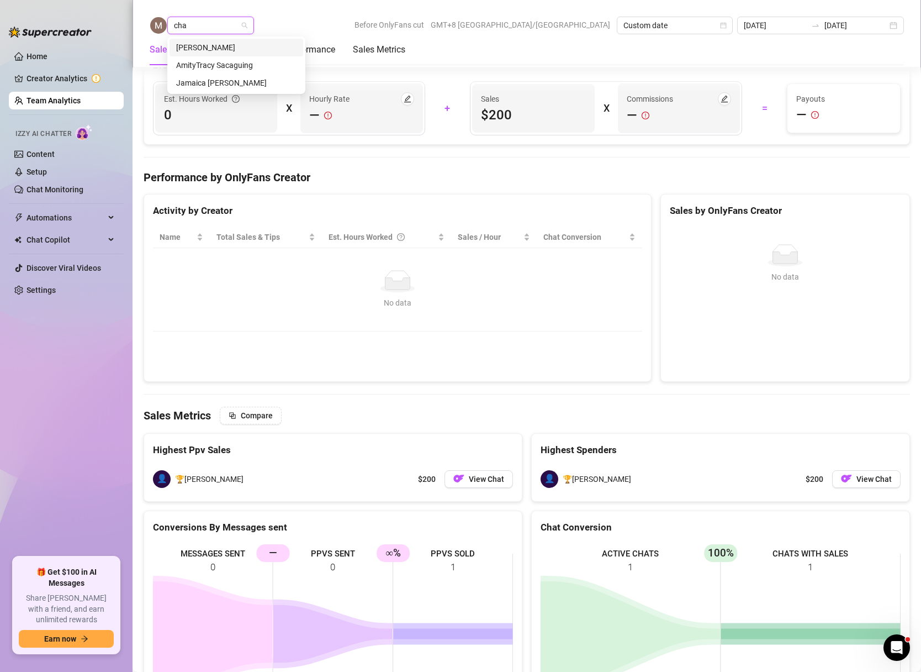
type input "char"
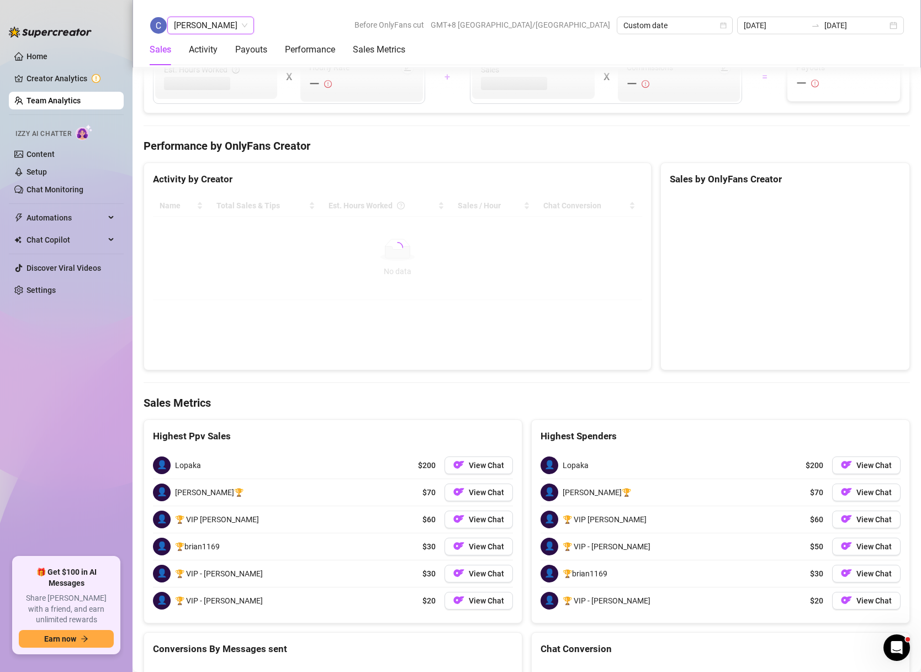
scroll to position [1584, 0]
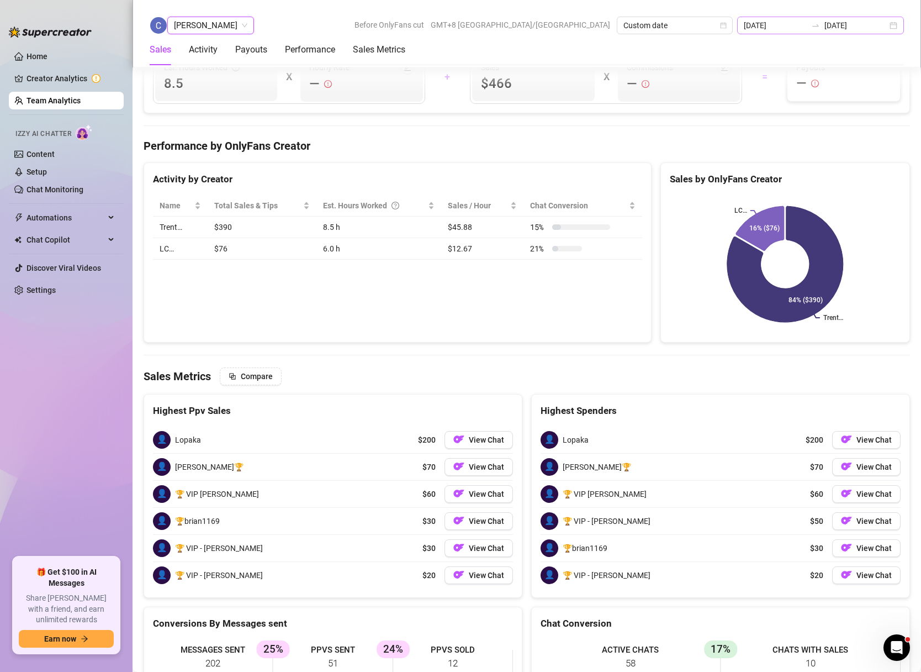
click at [892, 25] on div "[DATE] [DATE]" at bounding box center [820, 26] width 167 height 18
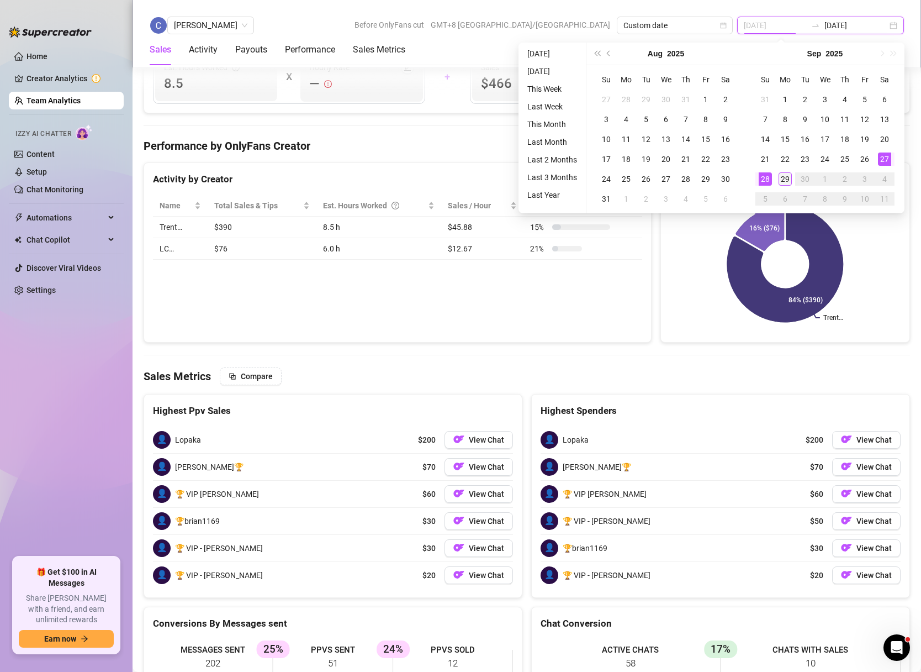
type input "[DATE]"
click at [787, 177] on div "29" at bounding box center [785, 178] width 13 height 13
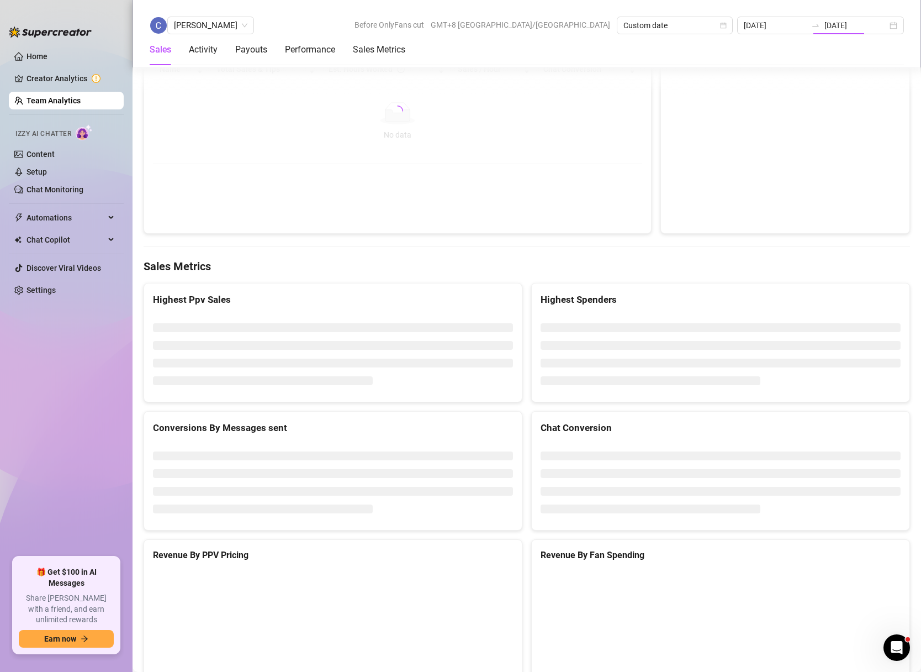
type input "[DATE]"
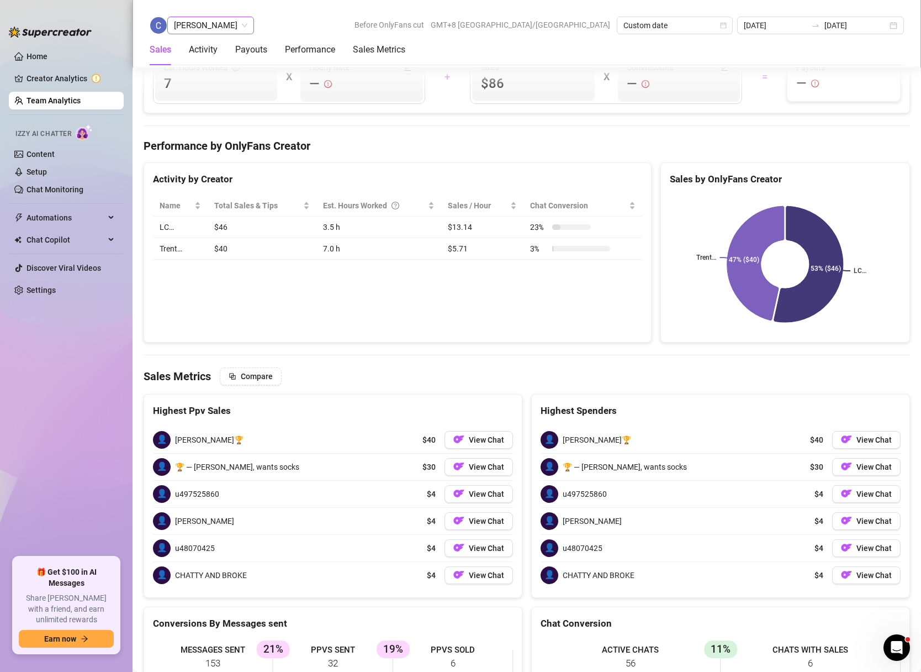
click at [221, 22] on span "[PERSON_NAME]" at bounding box center [210, 25] width 73 height 17
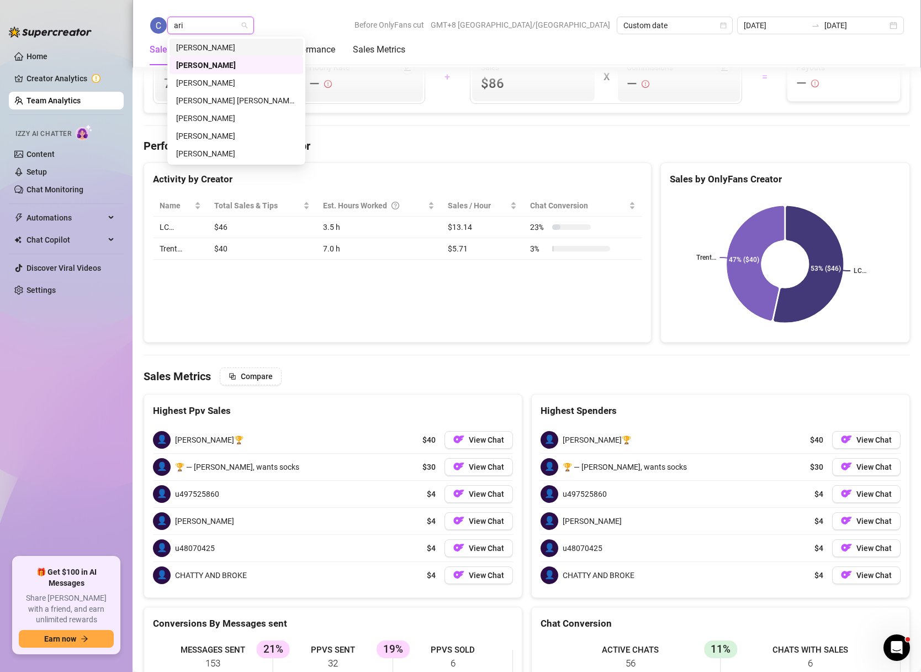
type input "aria"
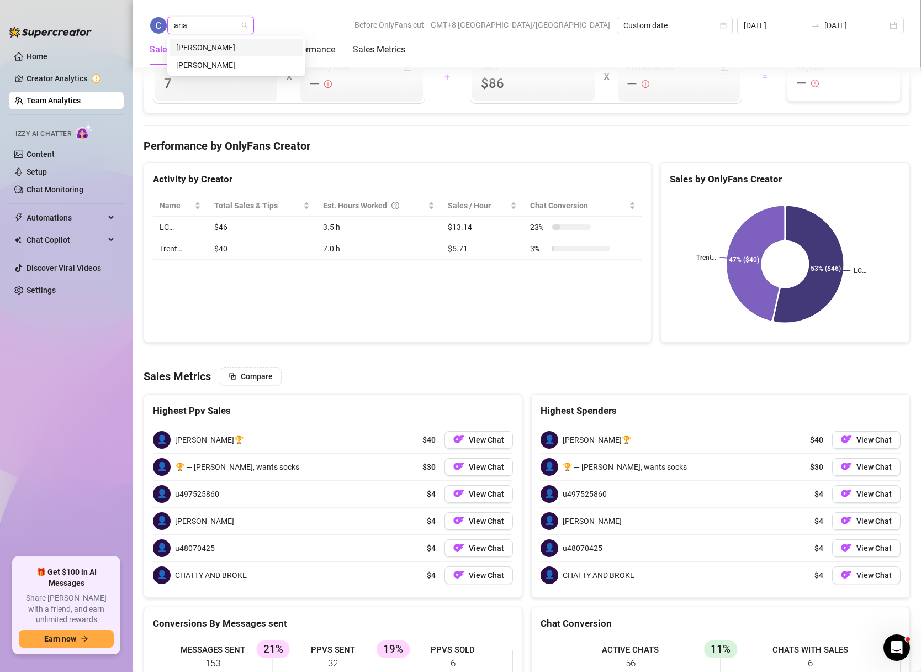
click at [230, 46] on div "[PERSON_NAME]" at bounding box center [236, 47] width 120 height 12
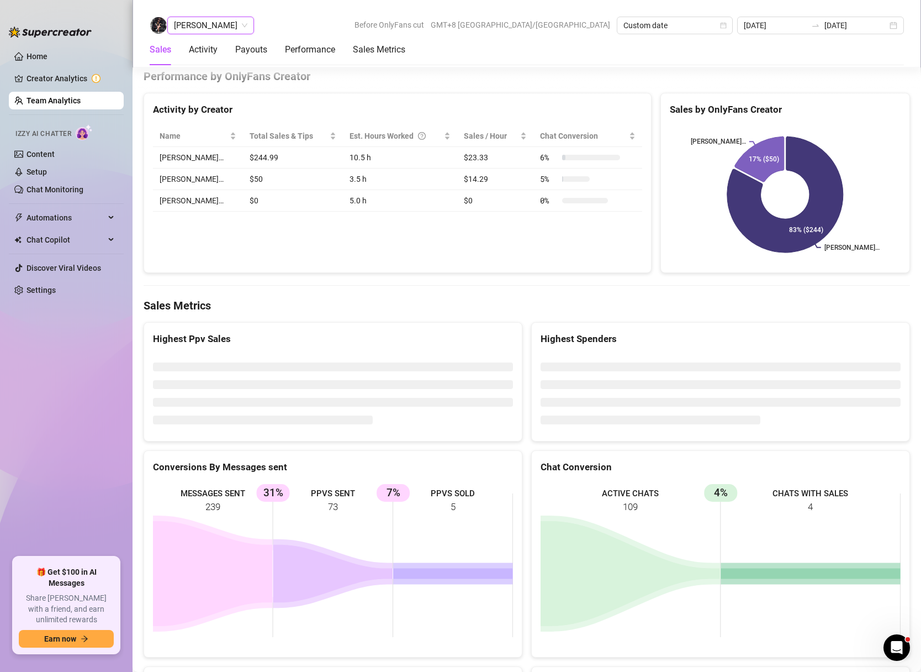
scroll to position [1611, 0]
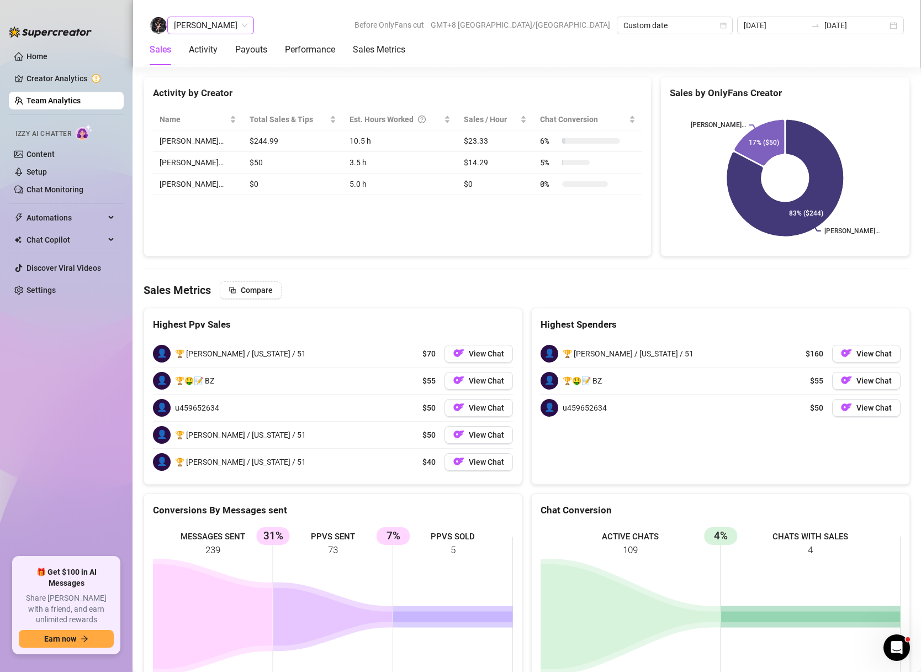
click at [212, 27] on span "[PERSON_NAME]" at bounding box center [210, 25] width 73 height 17
type input "[PERSON_NAME]"
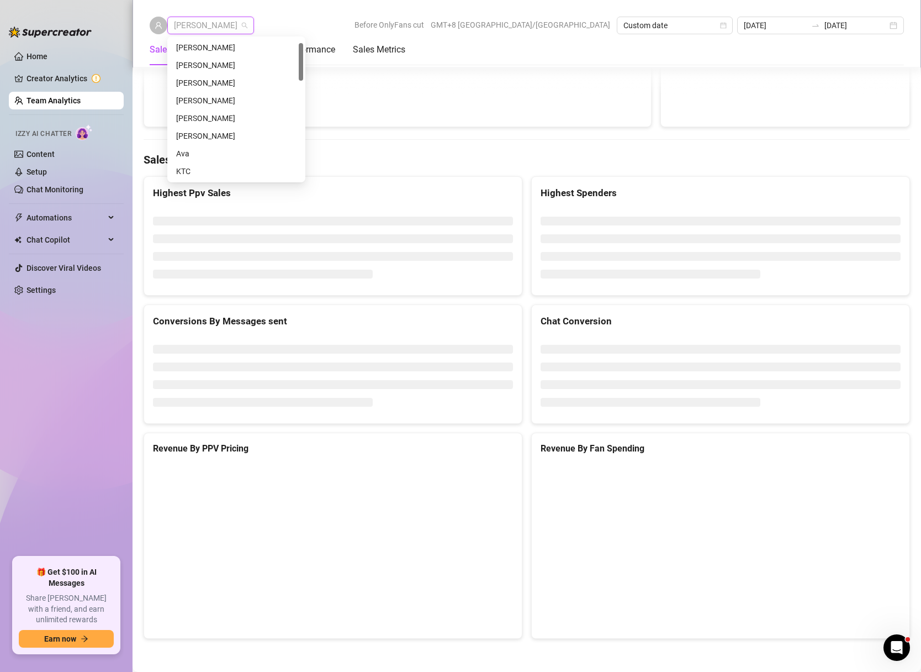
scroll to position [17, 0]
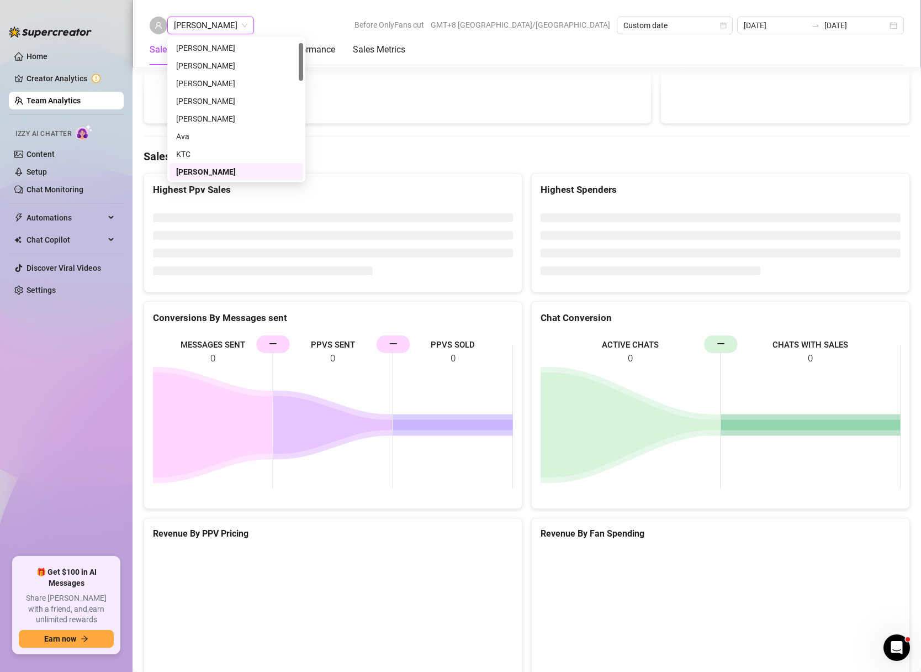
click at [351, 20] on div "Chloe [PERSON_NAME] Chloe [PERSON_NAME] Before OnlyFans cut GMT+8 [GEOGRAPHIC_D…" at bounding box center [527, 26] width 755 height 18
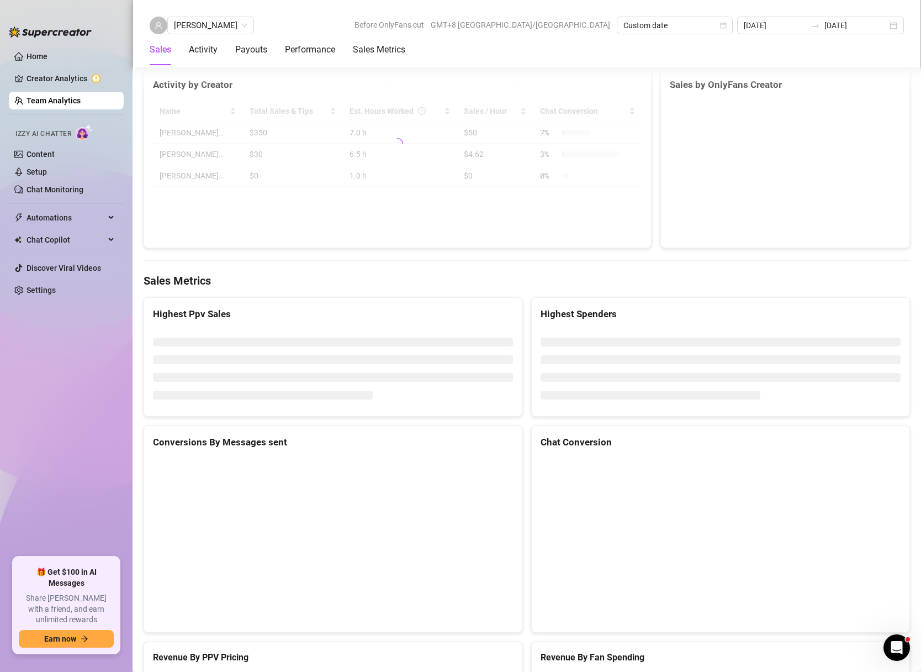
scroll to position [1636, 0]
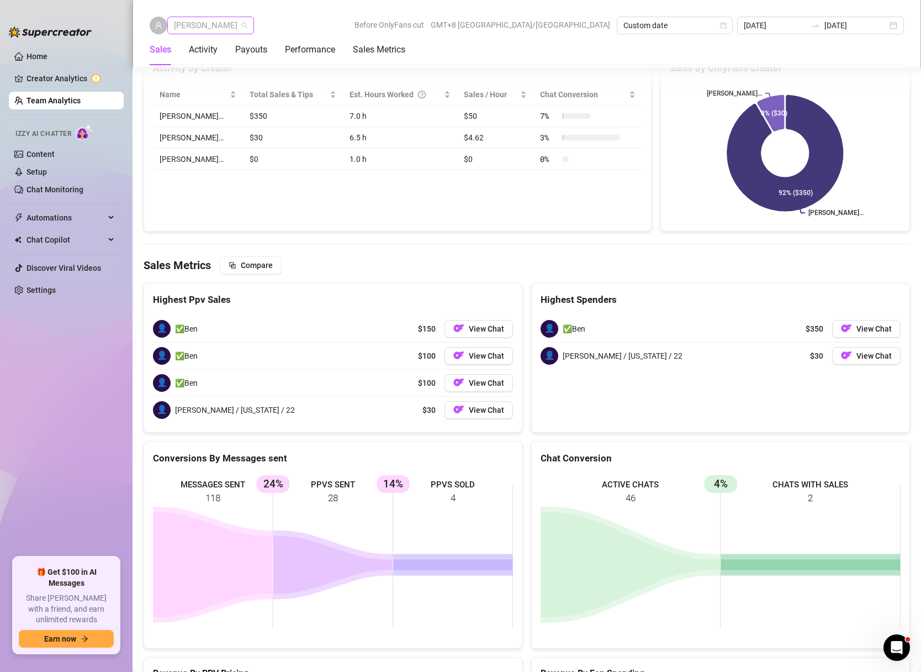
click at [215, 24] on span "[PERSON_NAME]" at bounding box center [210, 25] width 73 height 17
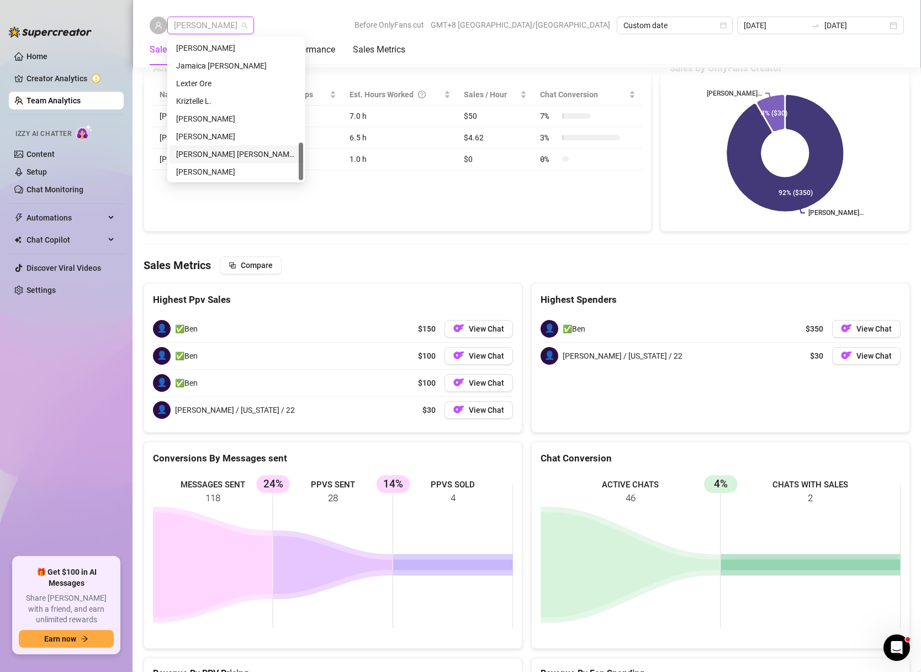
click at [199, 154] on div "[PERSON_NAME] [PERSON_NAME] Tayre" at bounding box center [236, 154] width 120 height 12
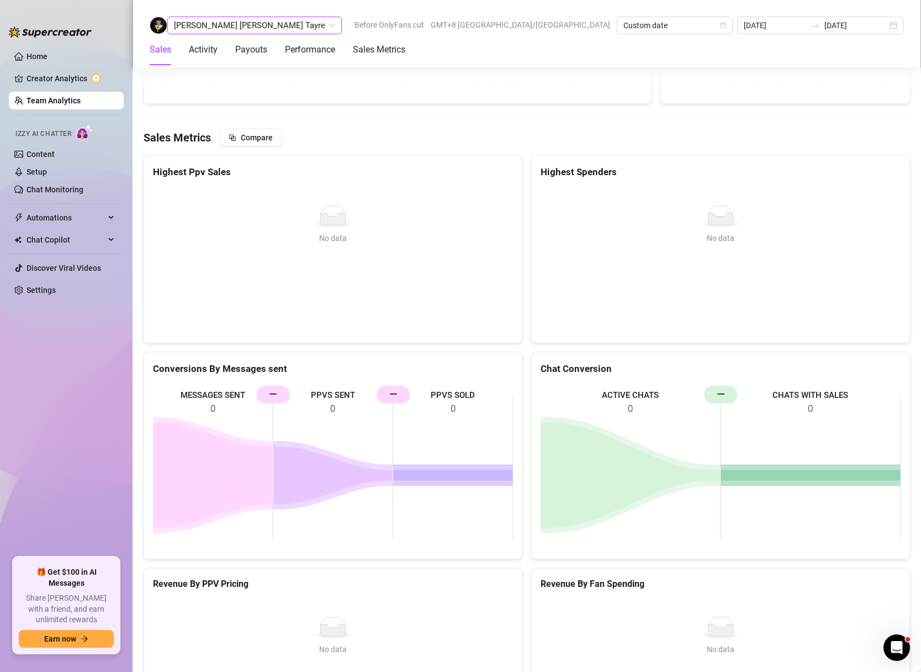
scroll to position [1483, 0]
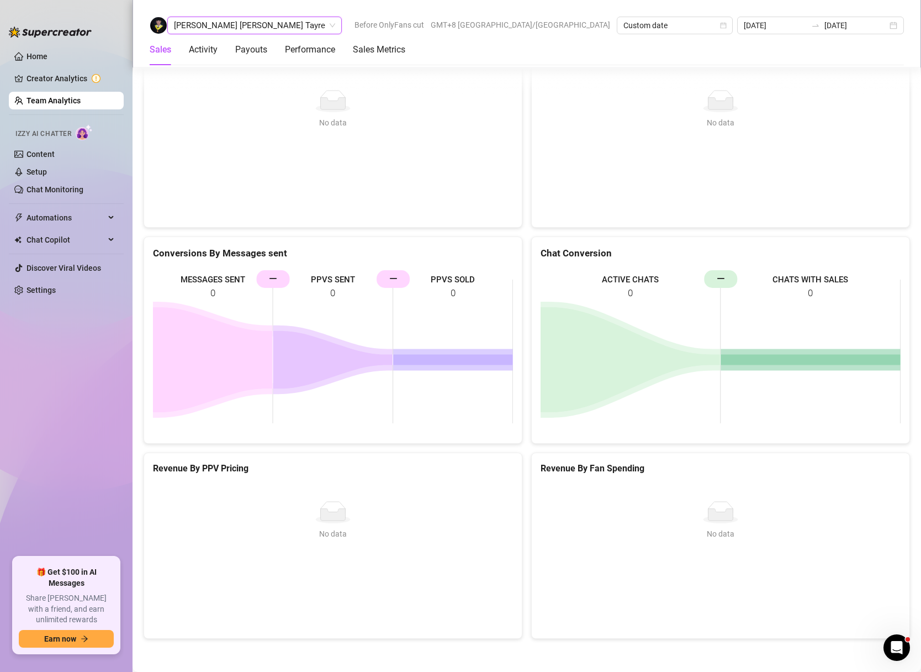
click at [120, 391] on ul "Home Creator Analytics Team Analytics Izzy AI Chatter Content Setup Chat Monito…" at bounding box center [66, 297] width 115 height 509
click at [895, 28] on div "[DATE] [DATE]" at bounding box center [820, 26] width 167 height 18
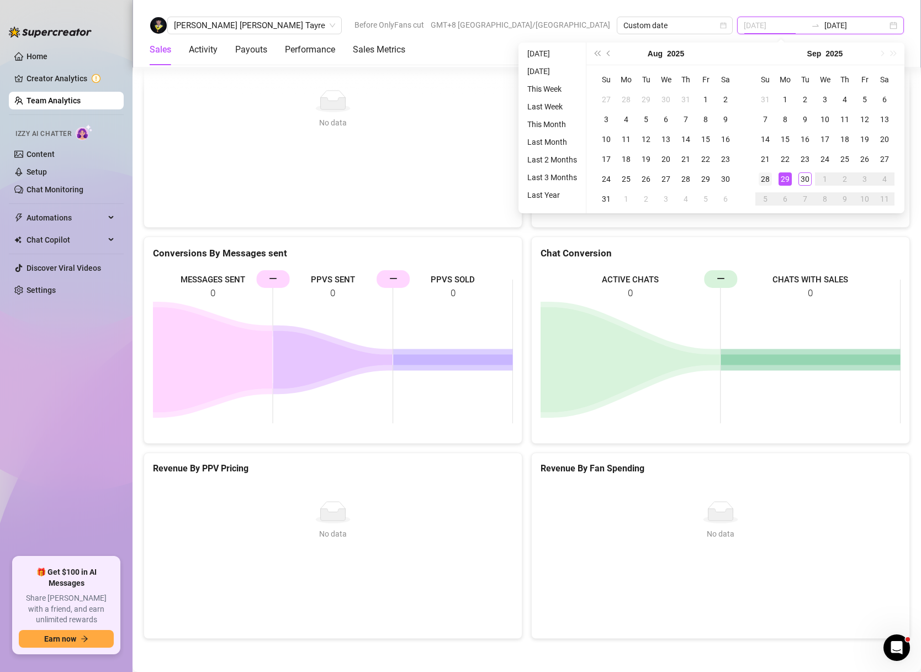
type input "[DATE]"
click at [766, 180] on div "28" at bounding box center [765, 178] width 13 height 13
type input "[DATE]"
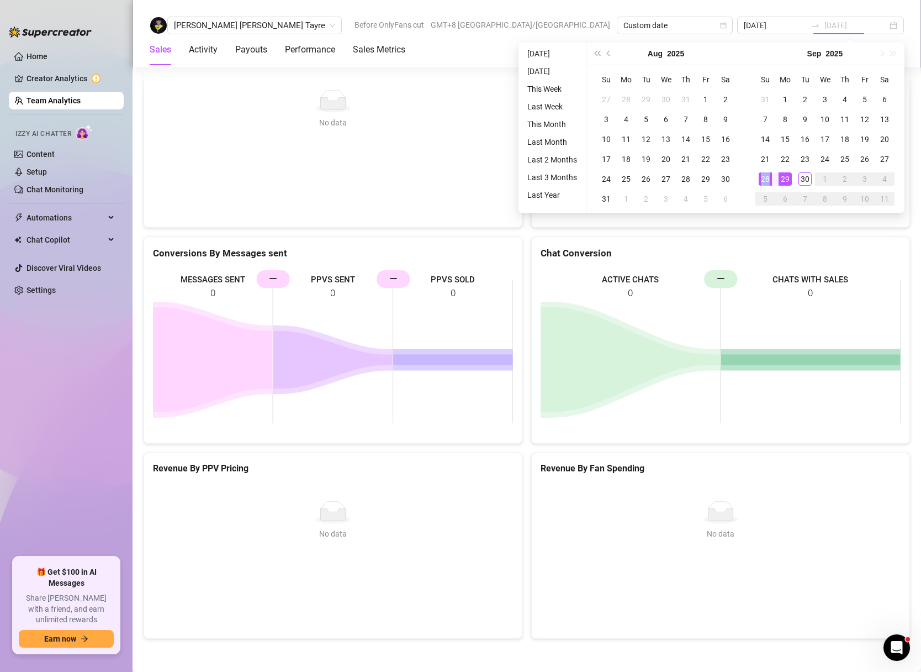
type input "[DATE]"
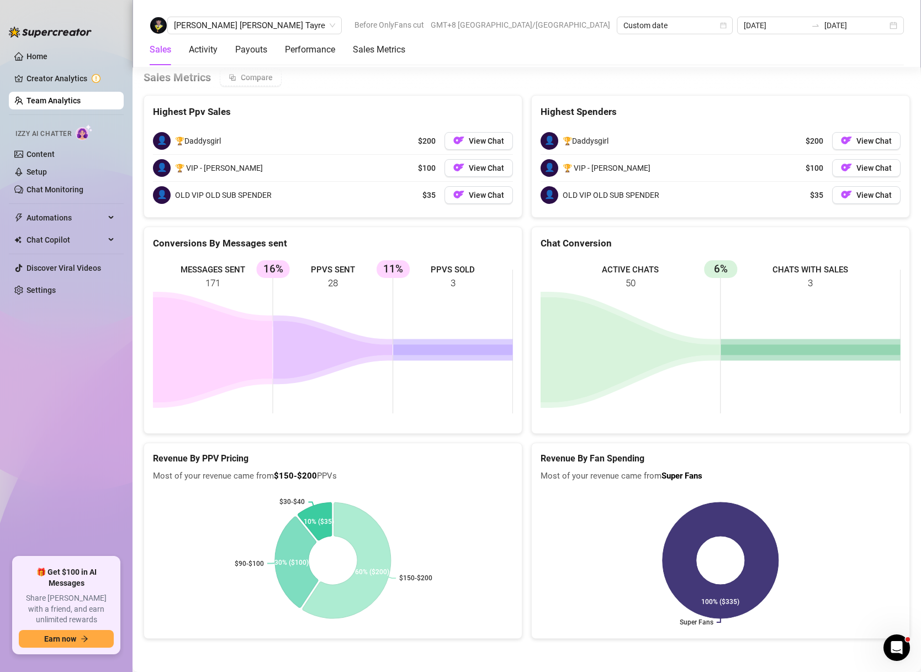
scroll to position [1421, 0]
click at [219, 25] on span "[PERSON_NAME] [PERSON_NAME] Tayre" at bounding box center [254, 25] width 161 height 17
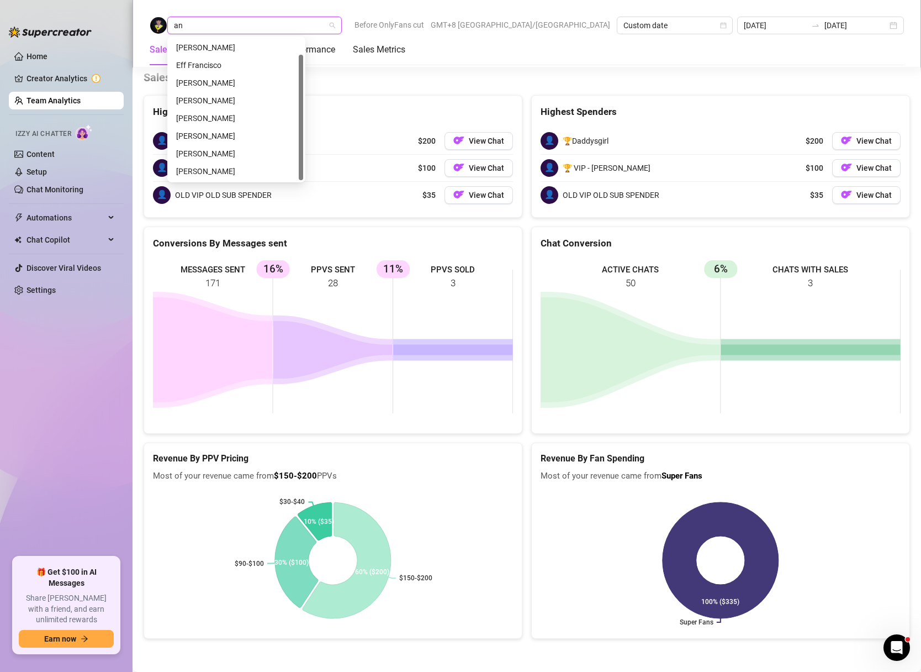
scroll to position [17, 0]
type input "anjo"
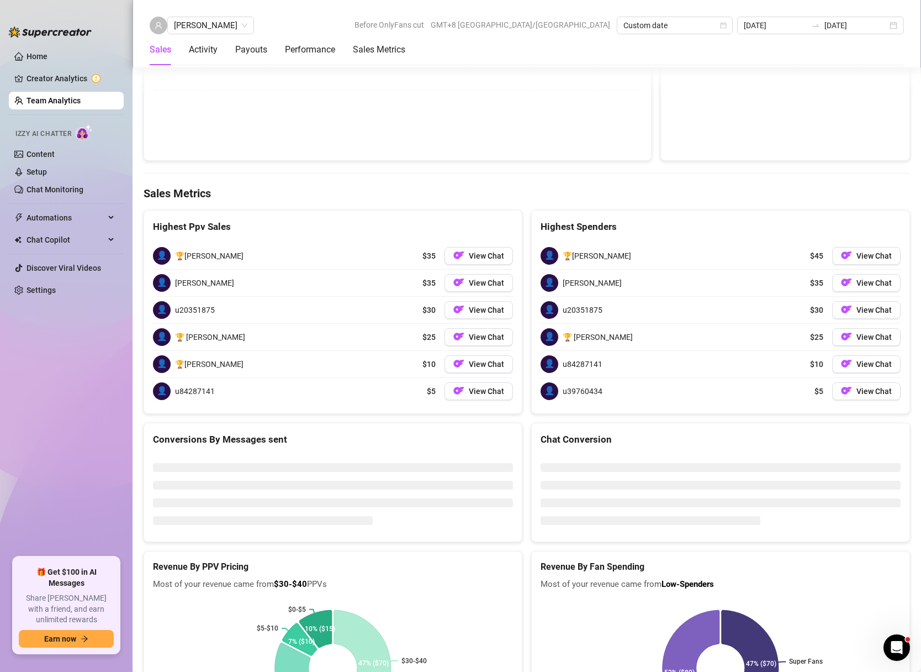
scroll to position [1734, 0]
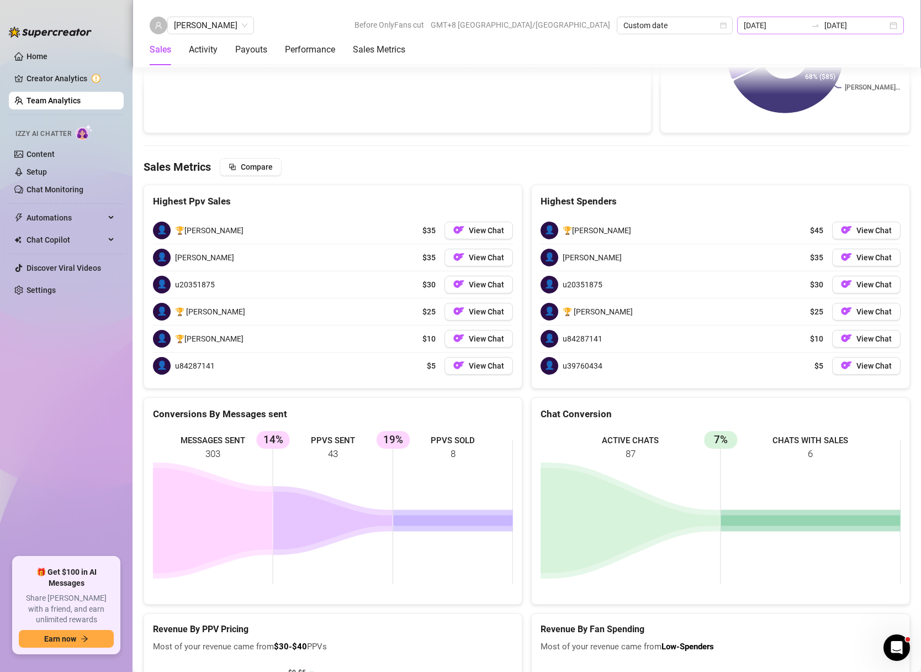
click at [889, 27] on div "[DATE] [DATE]" at bounding box center [820, 26] width 167 height 18
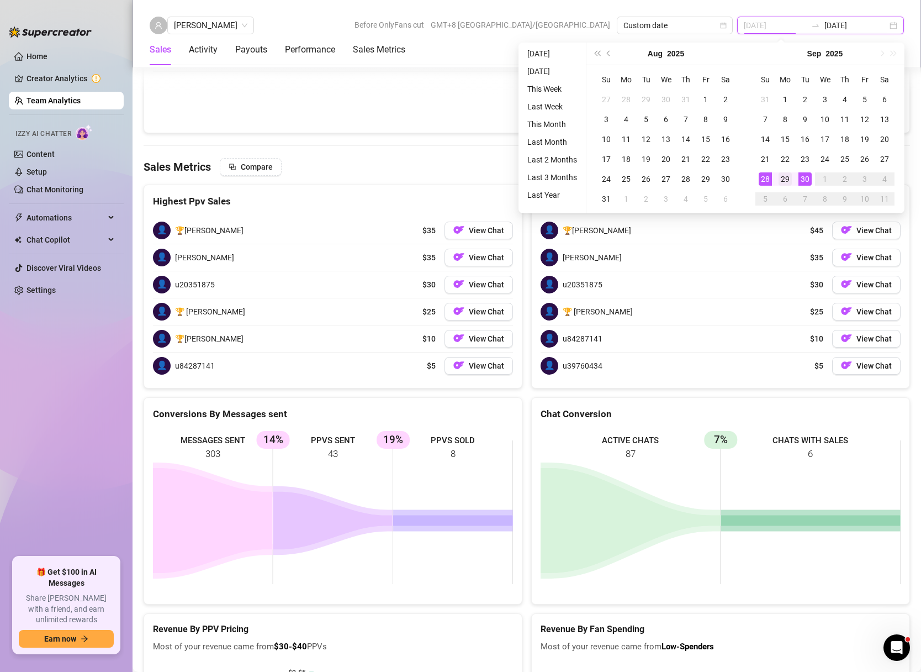
type input "[DATE]"
click at [782, 181] on div "29" at bounding box center [785, 178] width 13 height 13
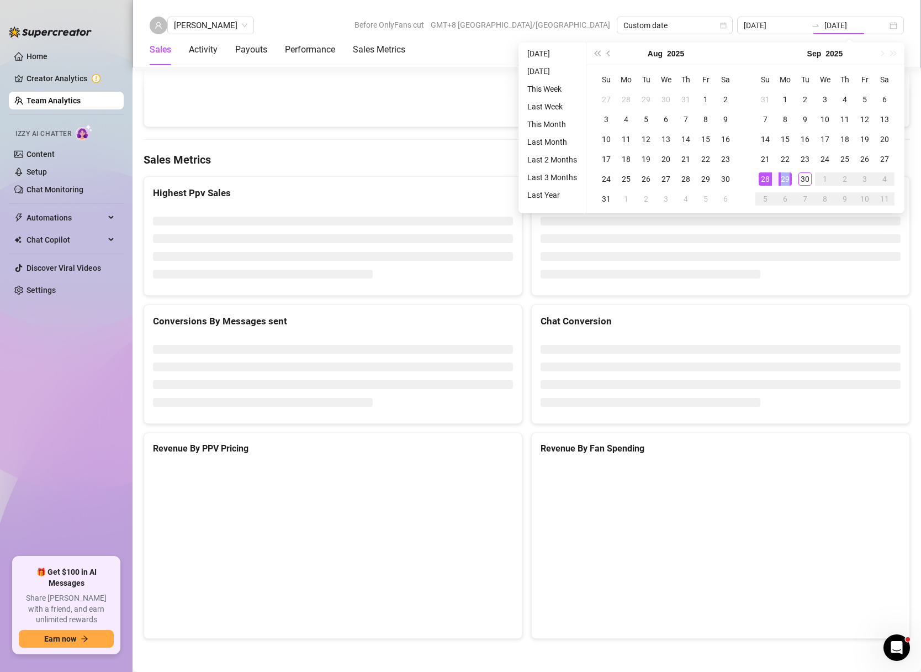
type input "[DATE]"
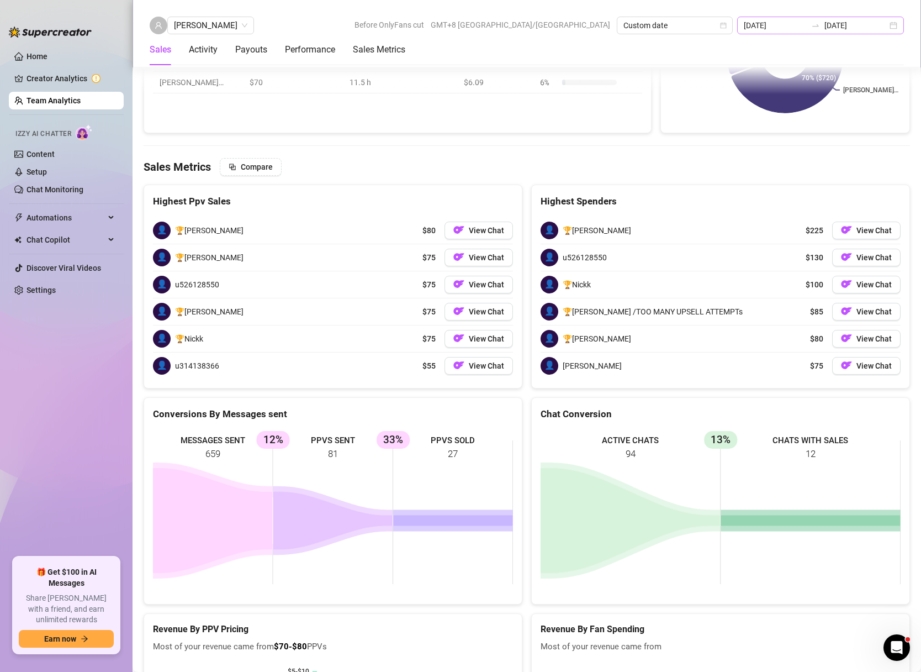
click at [887, 24] on div "[DATE] [DATE]" at bounding box center [820, 26] width 167 height 18
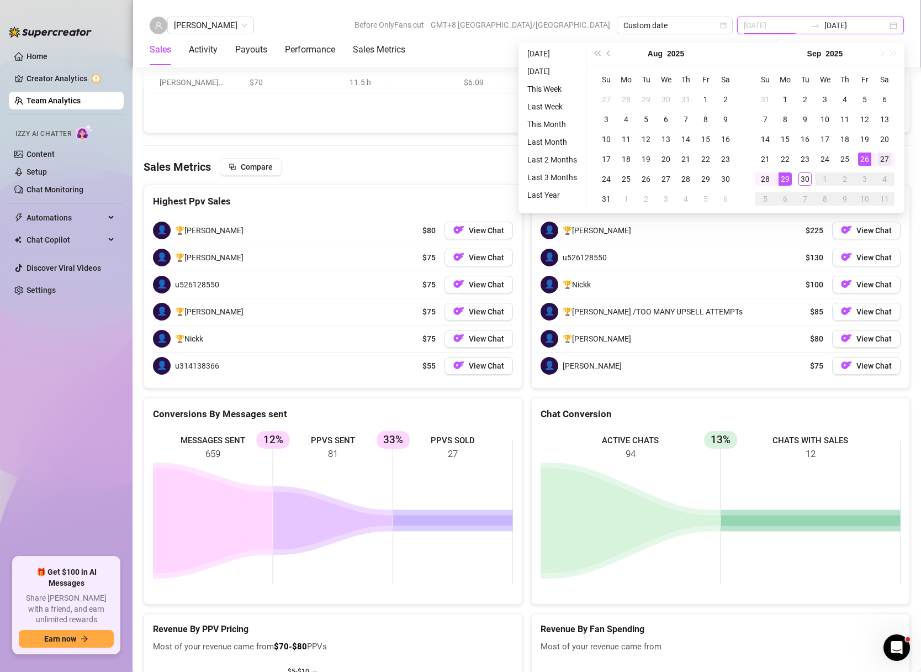
type input "[DATE]"
click at [885, 156] on div "27" at bounding box center [884, 158] width 13 height 13
type input "[DATE]"
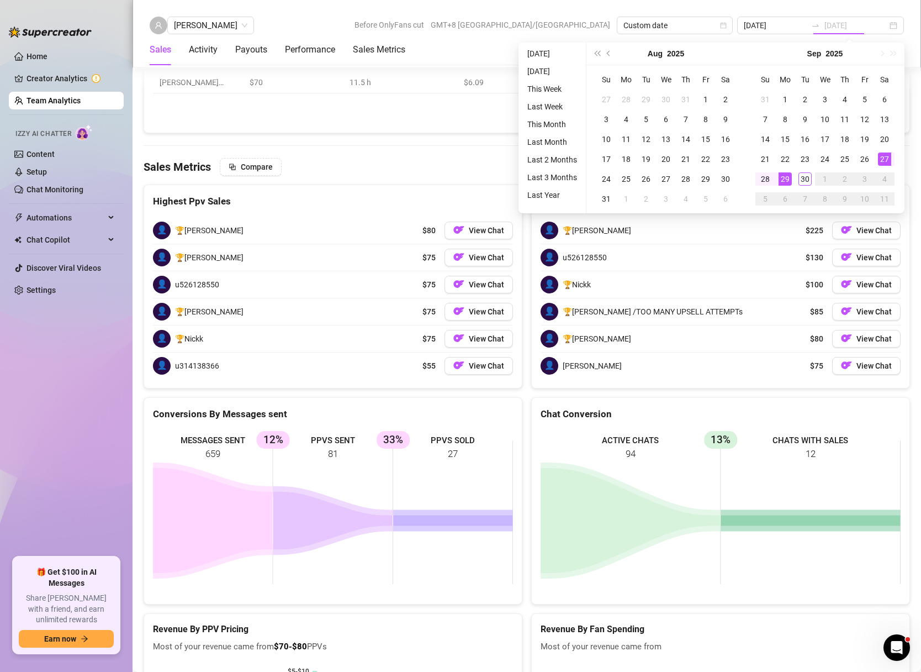
type input "[DATE]"
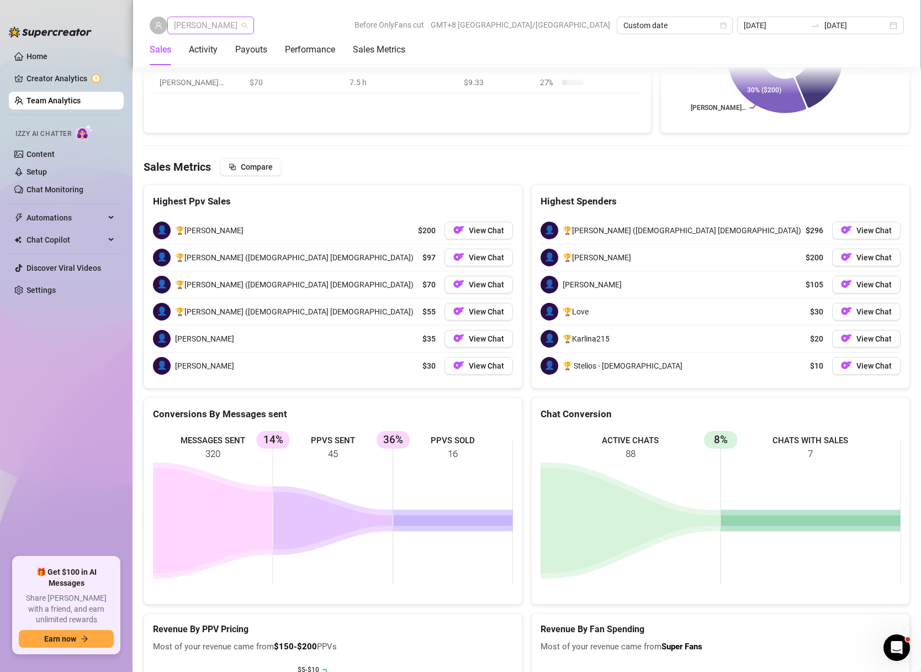
click at [185, 24] on span "[PERSON_NAME]" at bounding box center [210, 25] width 73 height 17
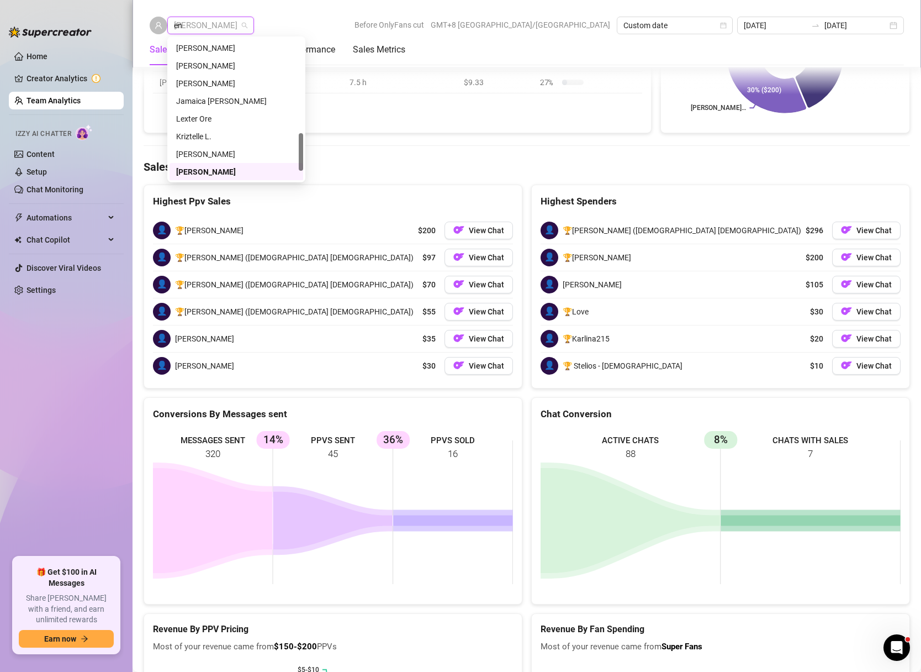
scroll to position [0, 0]
type input "enri"
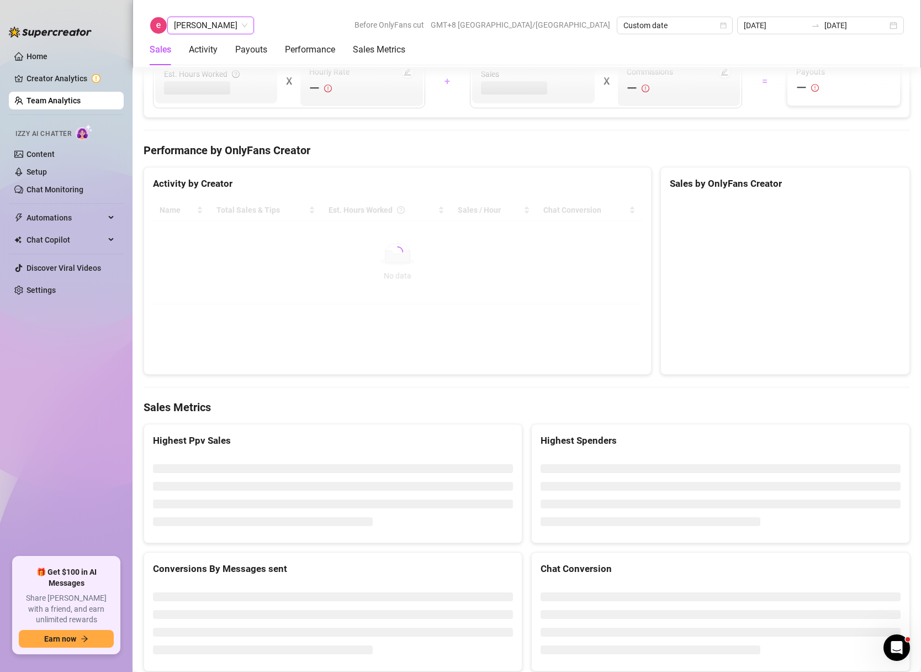
scroll to position [1685, 0]
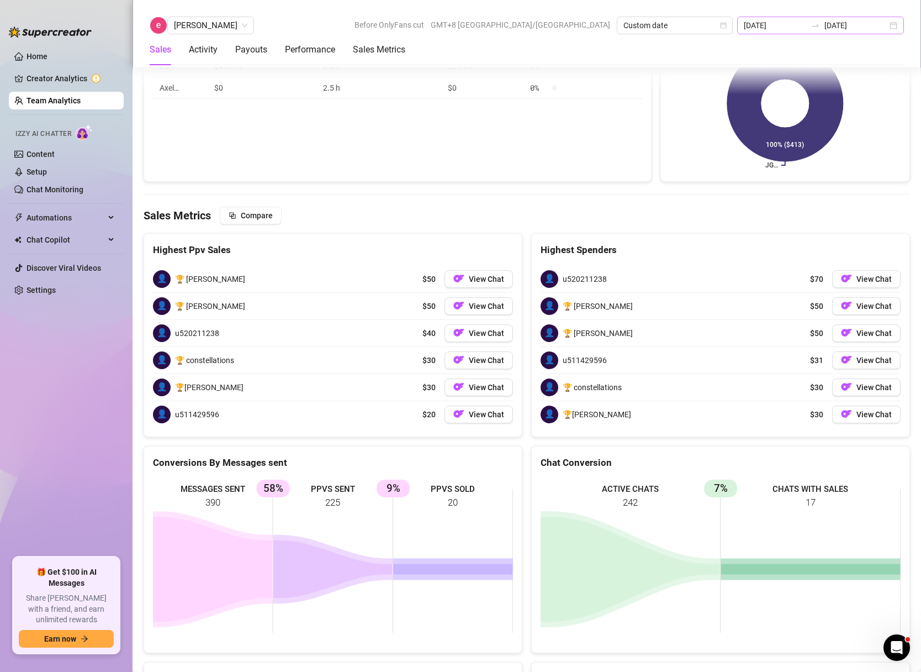
click at [902, 20] on div "[DATE] [DATE]" at bounding box center [820, 26] width 167 height 18
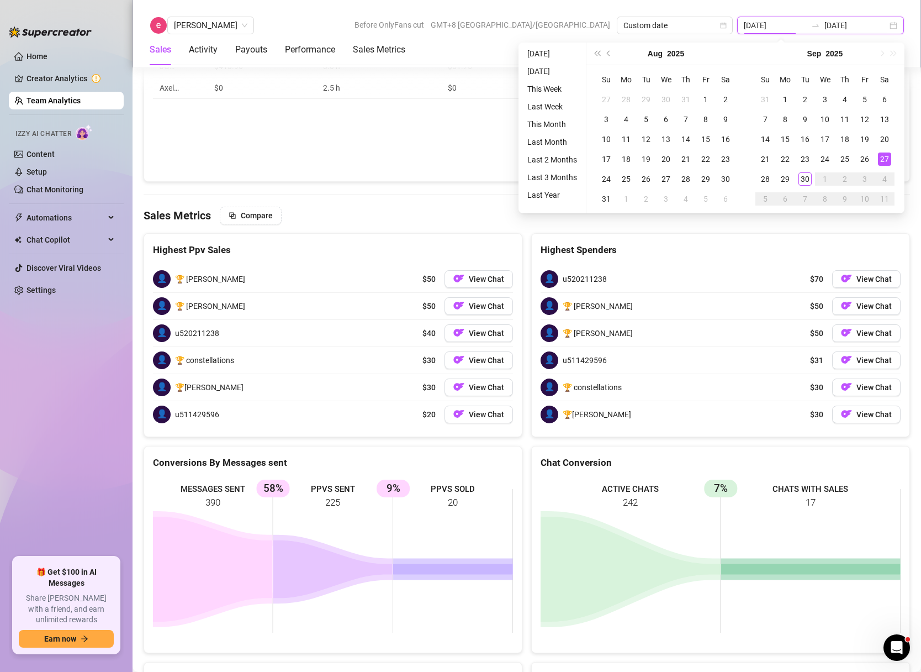
click at [895, 27] on div "[DATE] [DATE]" at bounding box center [820, 26] width 167 height 18
type input "[DATE]"
click at [764, 176] on div "28" at bounding box center [765, 178] width 13 height 13
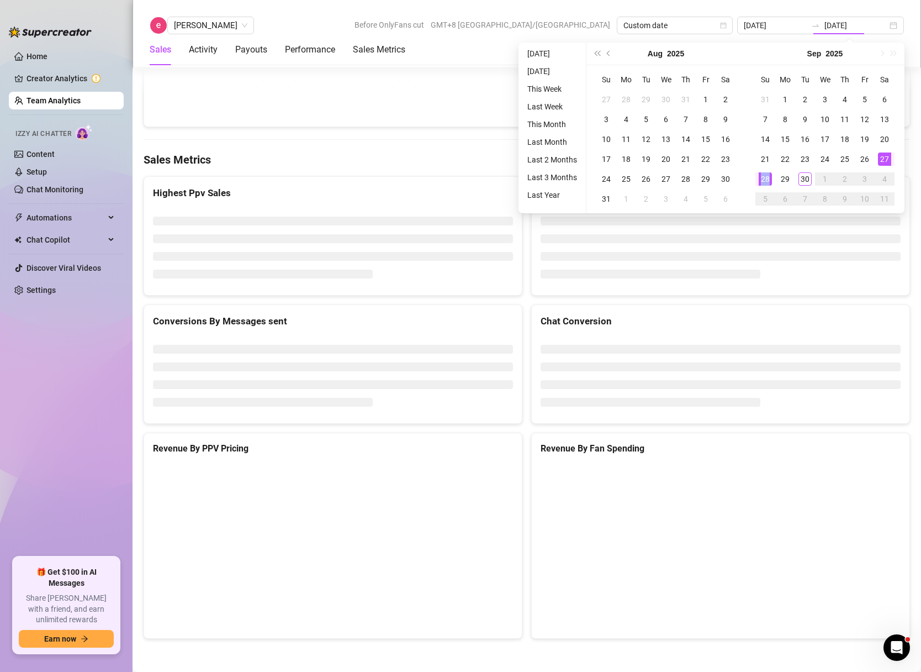
type input "[DATE]"
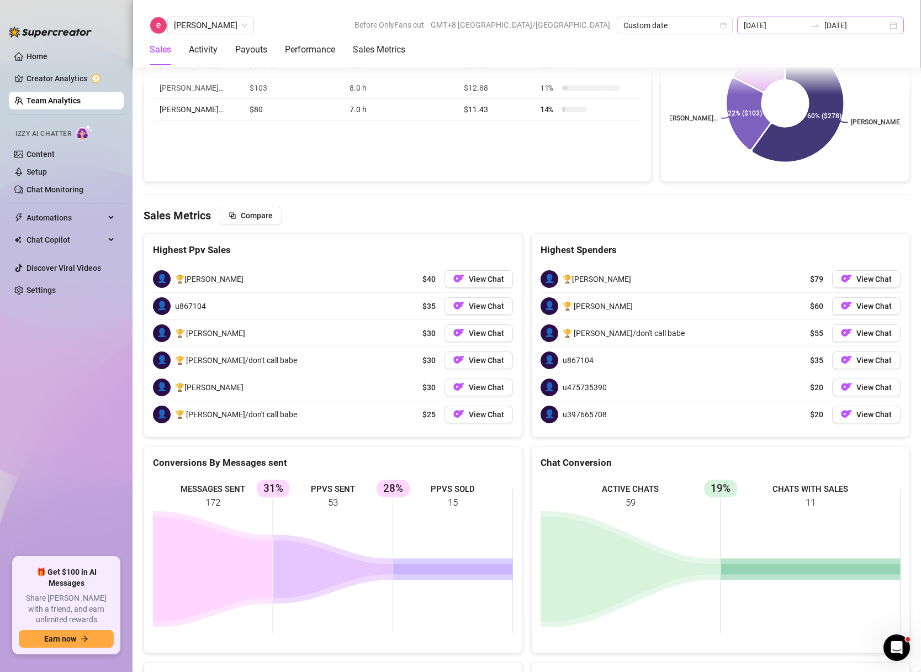
click at [896, 23] on div "[DATE] [DATE]" at bounding box center [820, 26] width 167 height 18
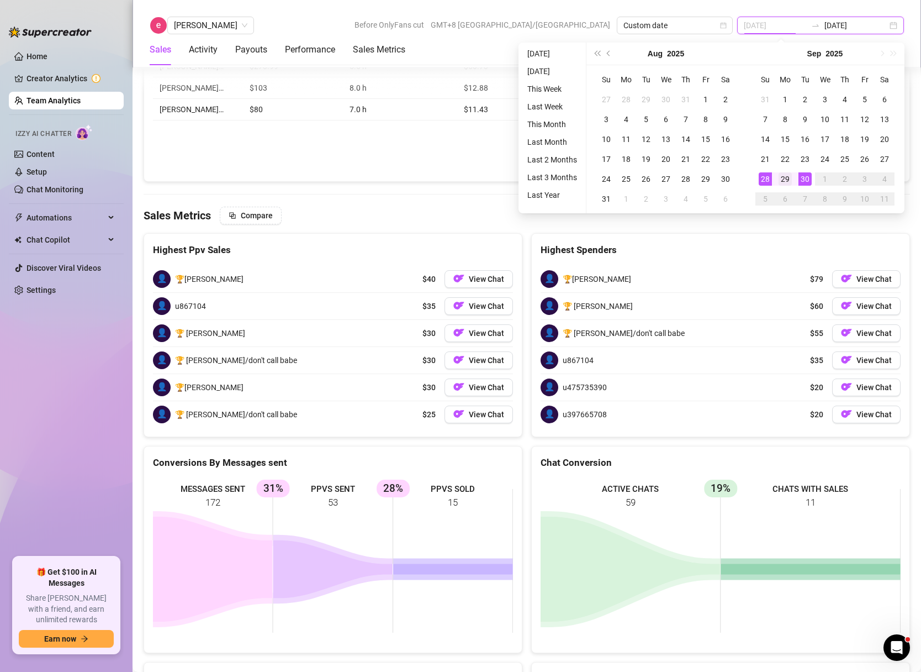
type input "[DATE]"
click at [784, 175] on div "29" at bounding box center [785, 178] width 13 height 13
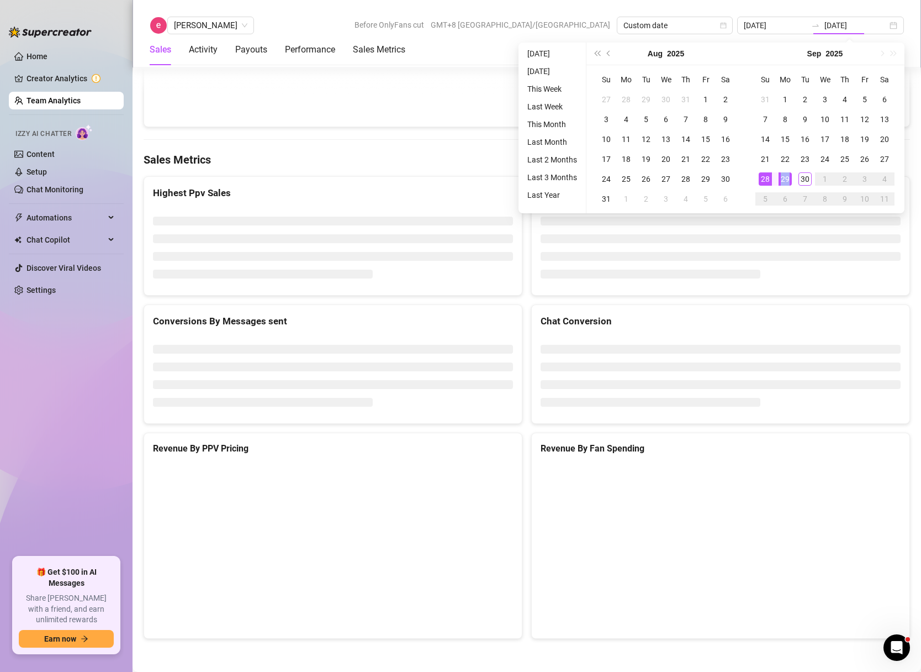
type input "[DATE]"
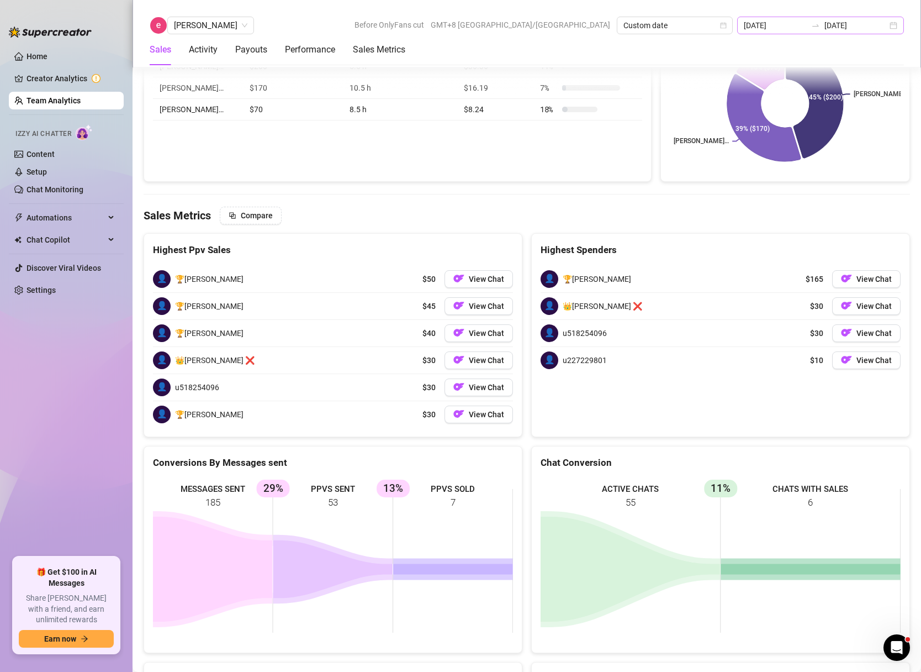
click at [894, 22] on div "[DATE] [DATE]" at bounding box center [820, 26] width 167 height 18
click at [894, 24] on div "[DATE] [DATE]" at bounding box center [820, 26] width 167 height 18
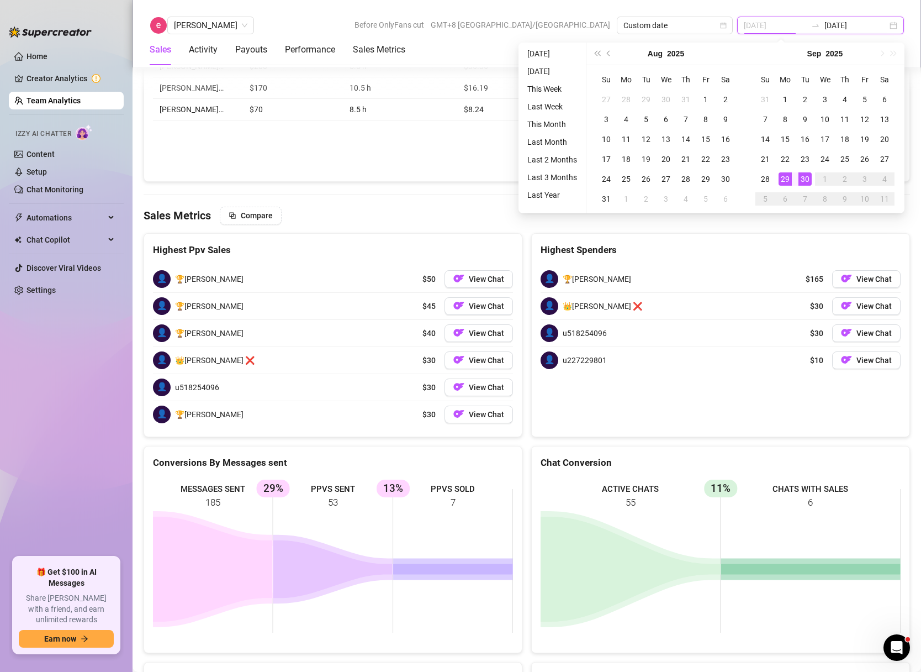
type input "[DATE]"
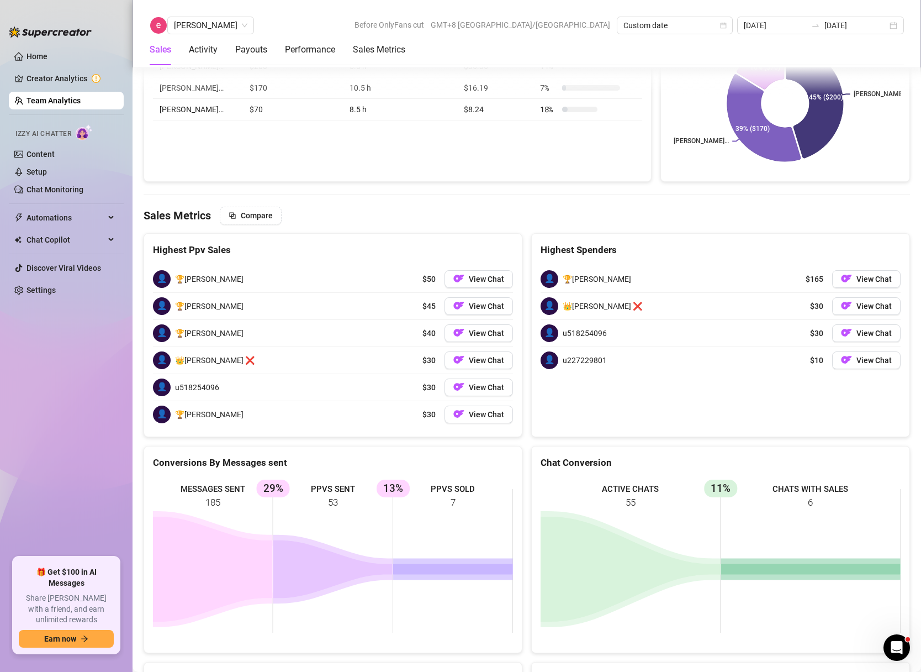
click at [763, 455] on div "Chat Conversion" at bounding box center [721, 462] width 360 height 15
click at [184, 24] on span "[PERSON_NAME]" at bounding box center [210, 25] width 73 height 17
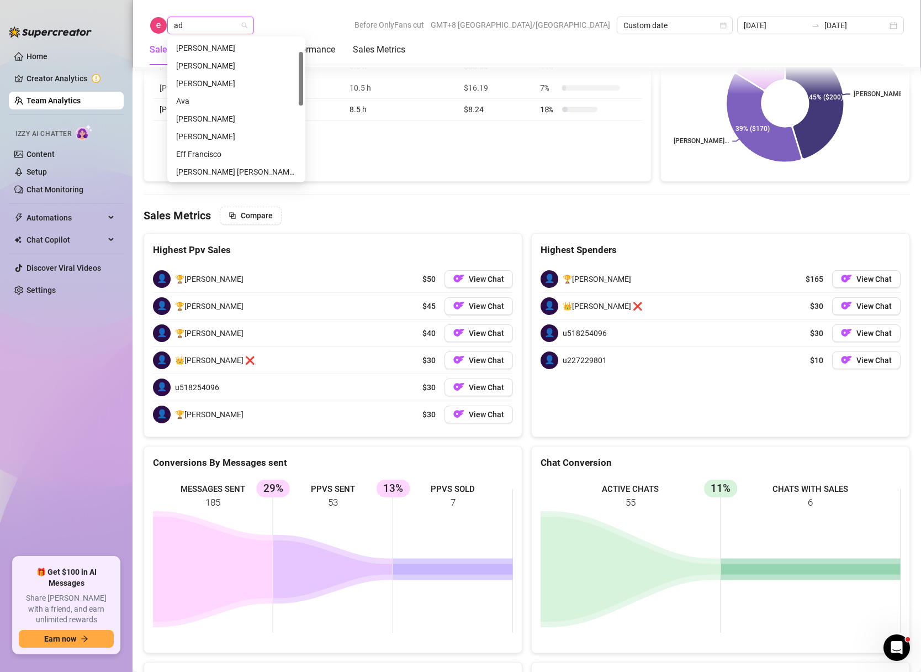
scroll to position [0, 0]
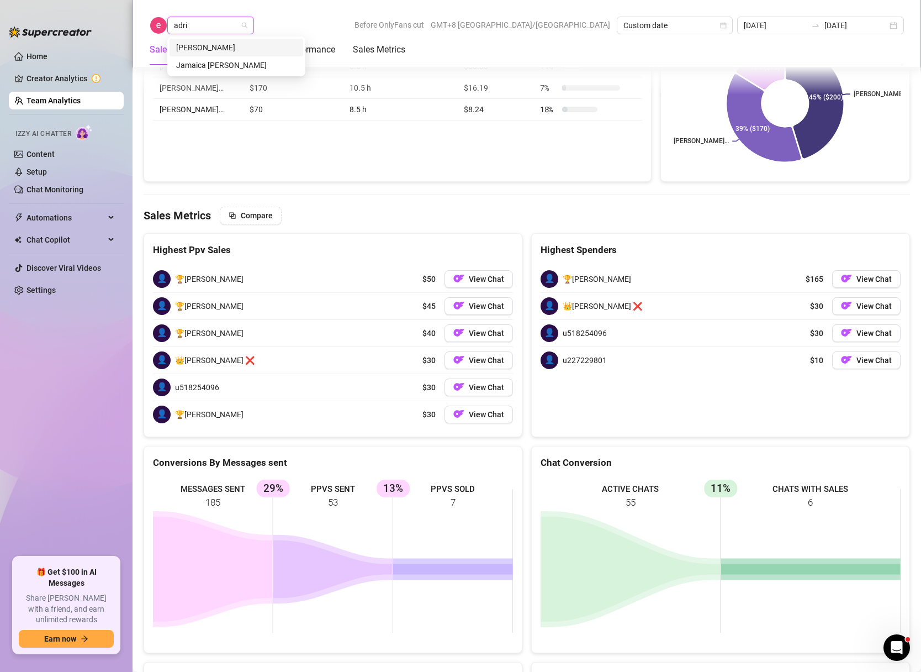
type input "adria"
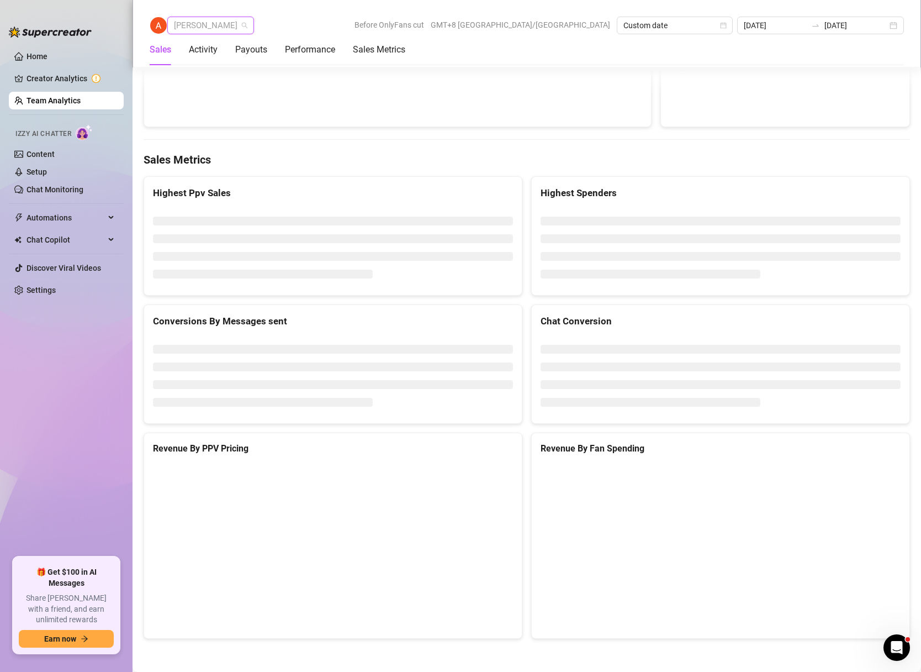
scroll to position [229, 0]
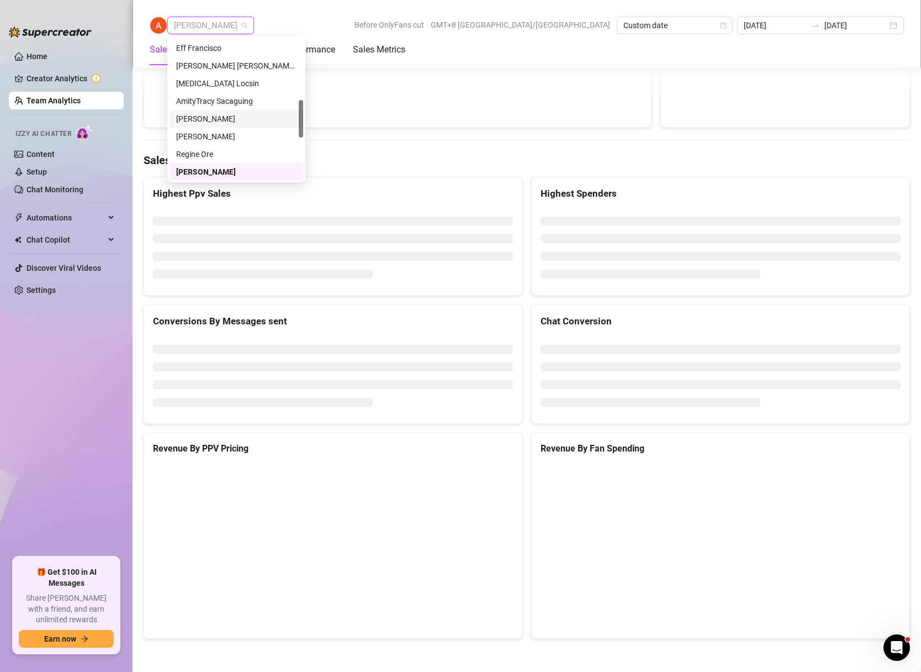
click at [408, 28] on div "[PERSON_NAME] Before OnlyFans cut GMT+8 [GEOGRAPHIC_DATA]/[GEOGRAPHIC_DATA] Cus…" at bounding box center [527, 26] width 755 height 18
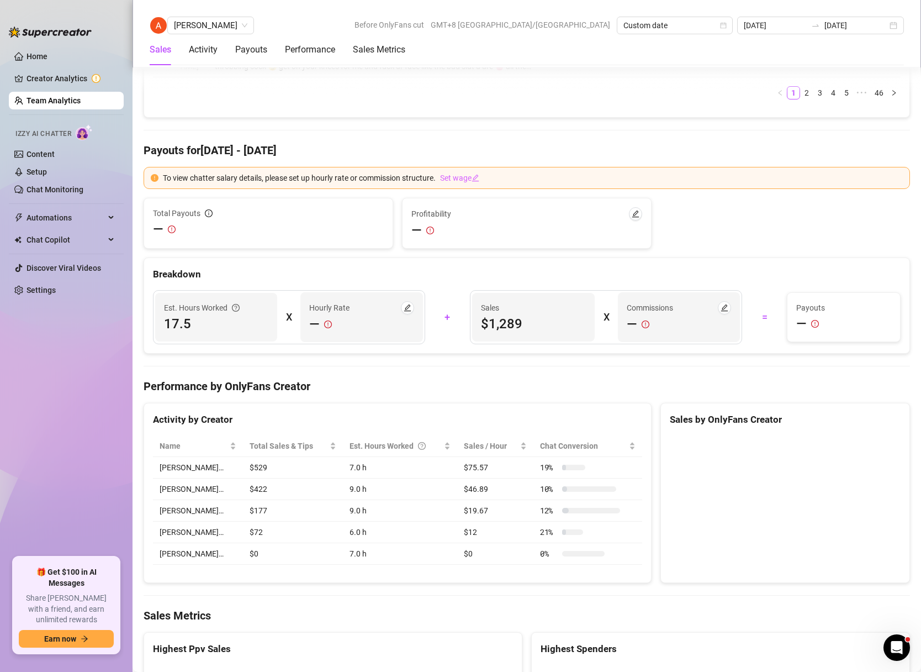
scroll to position [1803, 0]
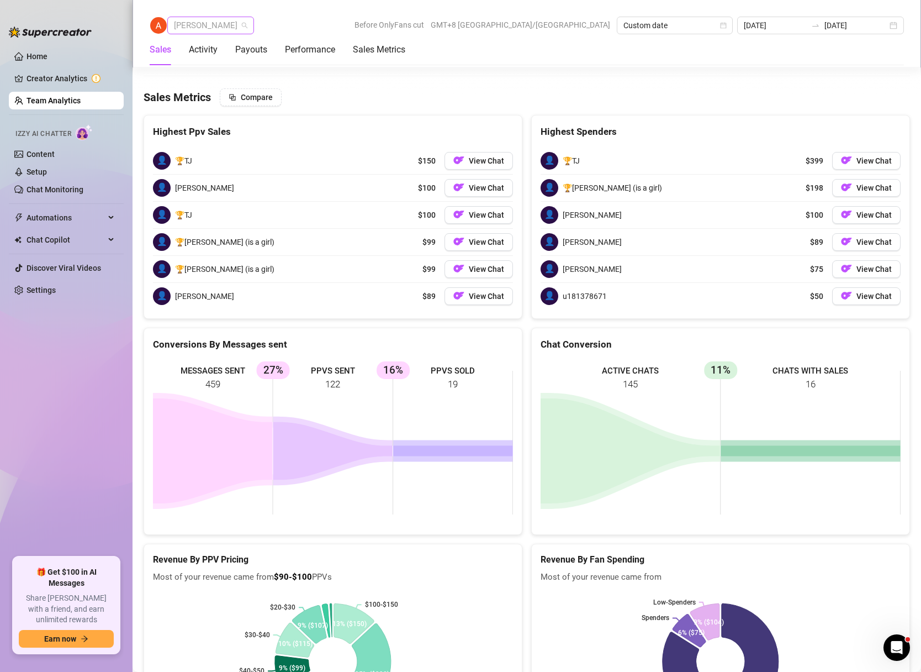
click at [192, 28] on span "[PERSON_NAME]" at bounding box center [210, 25] width 73 height 17
type input "eff"
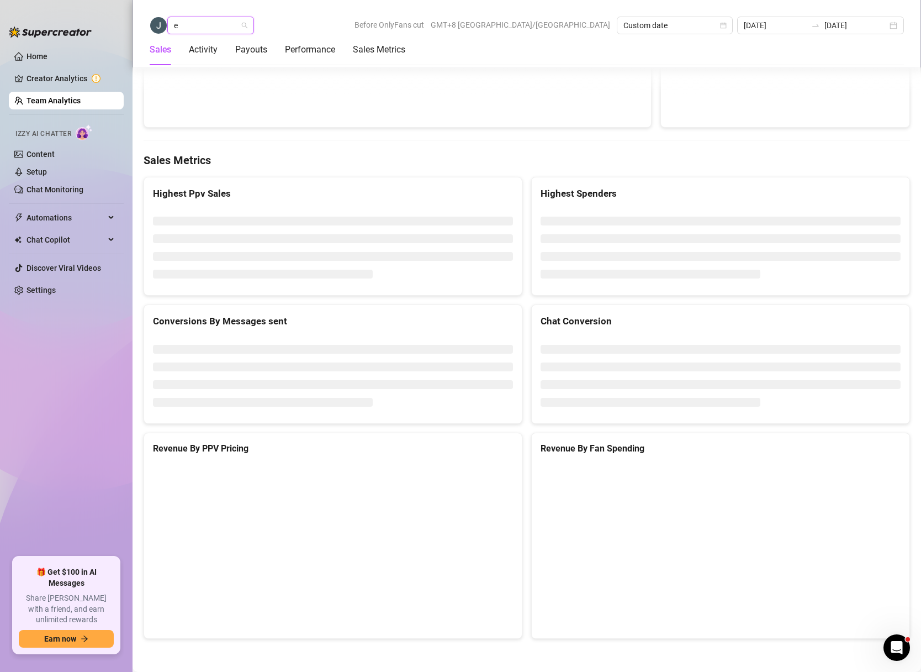
type input "ef"
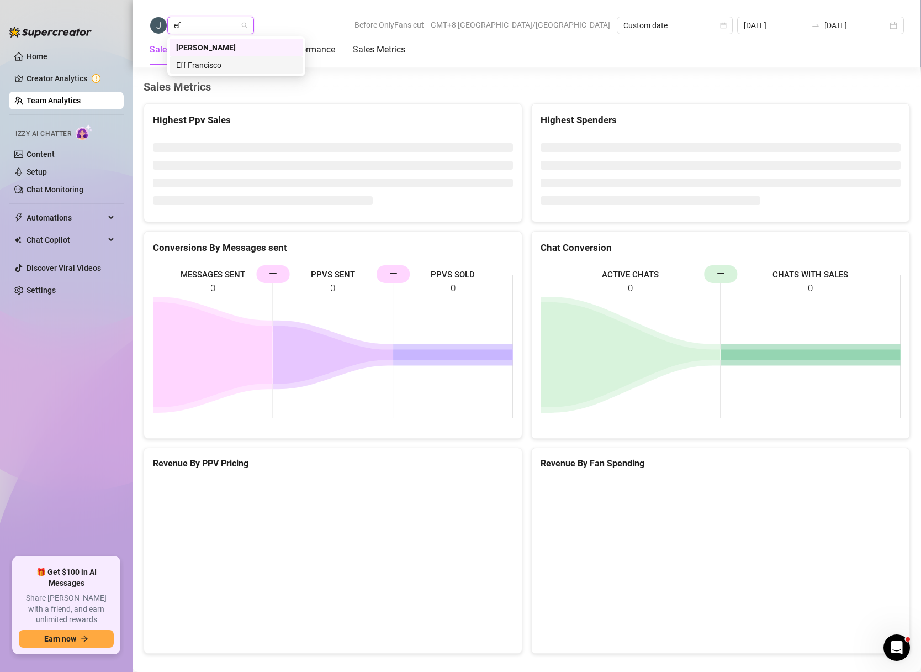
click at [190, 60] on div "Eff Francisco" at bounding box center [236, 65] width 120 height 12
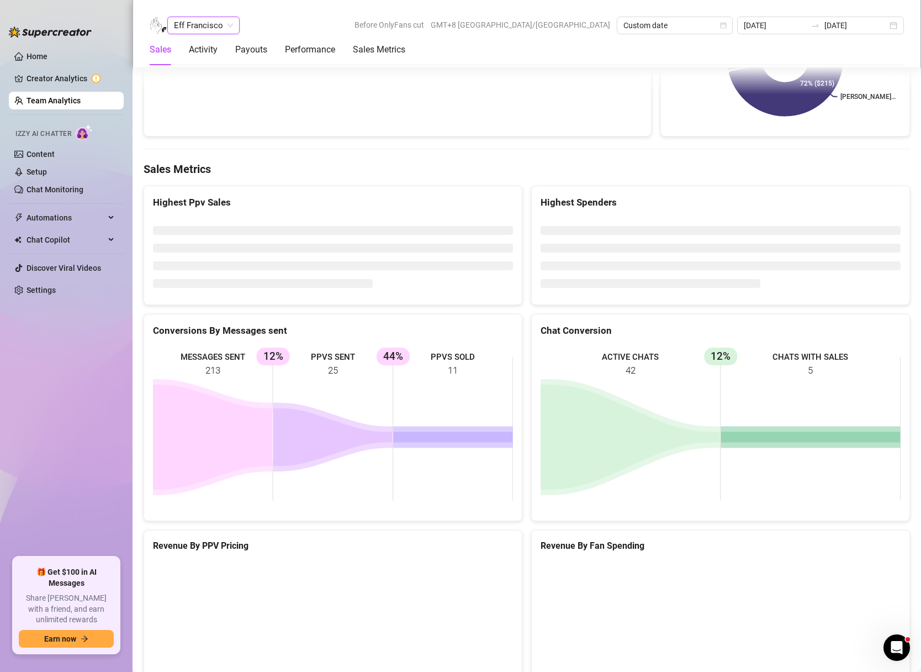
scroll to position [1735, 0]
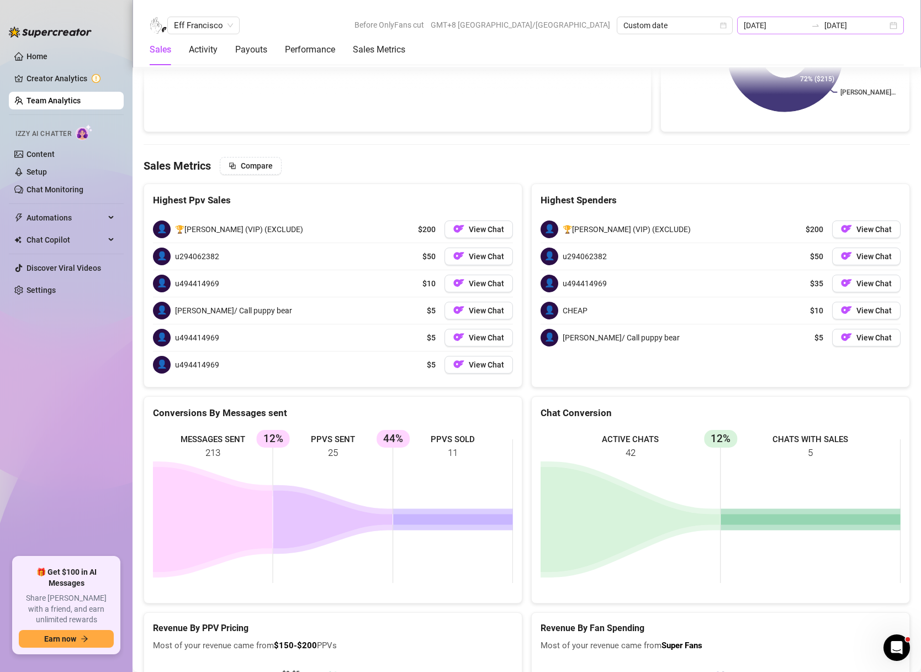
click at [896, 30] on div "[DATE] [DATE]" at bounding box center [820, 26] width 167 height 18
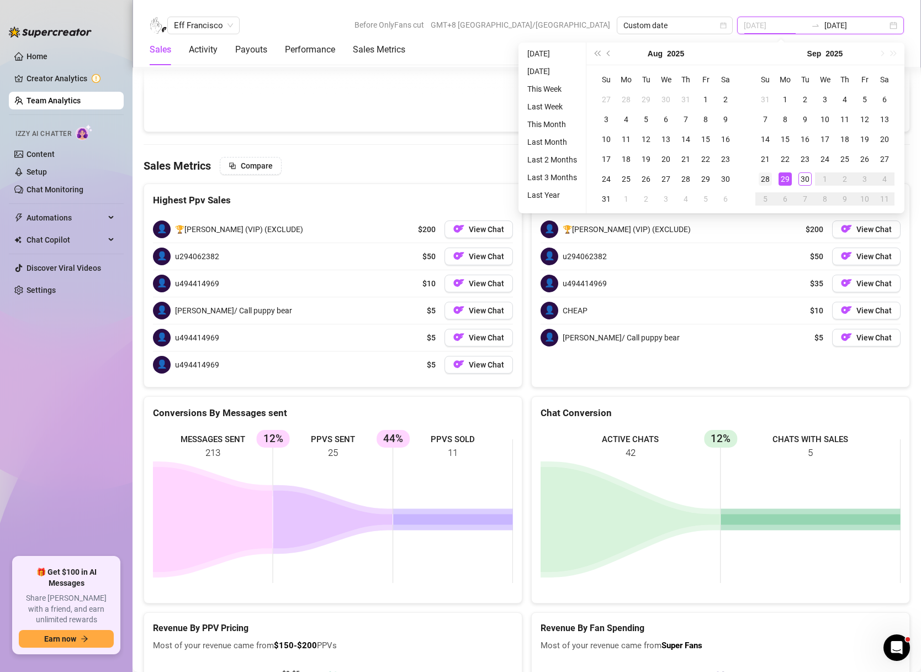
type input "[DATE]"
click at [761, 181] on div "28" at bounding box center [765, 178] width 13 height 13
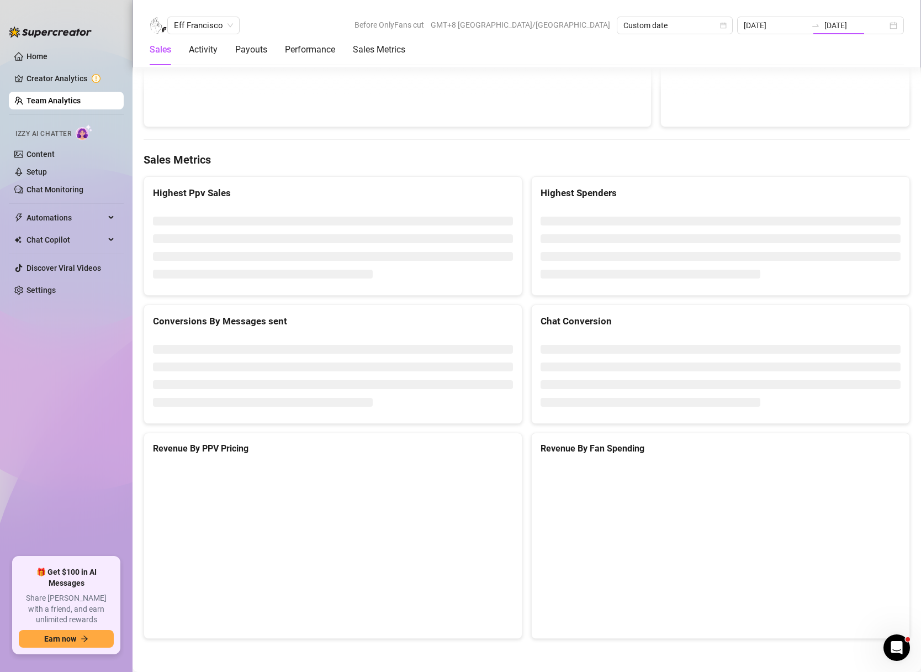
type input "[DATE]"
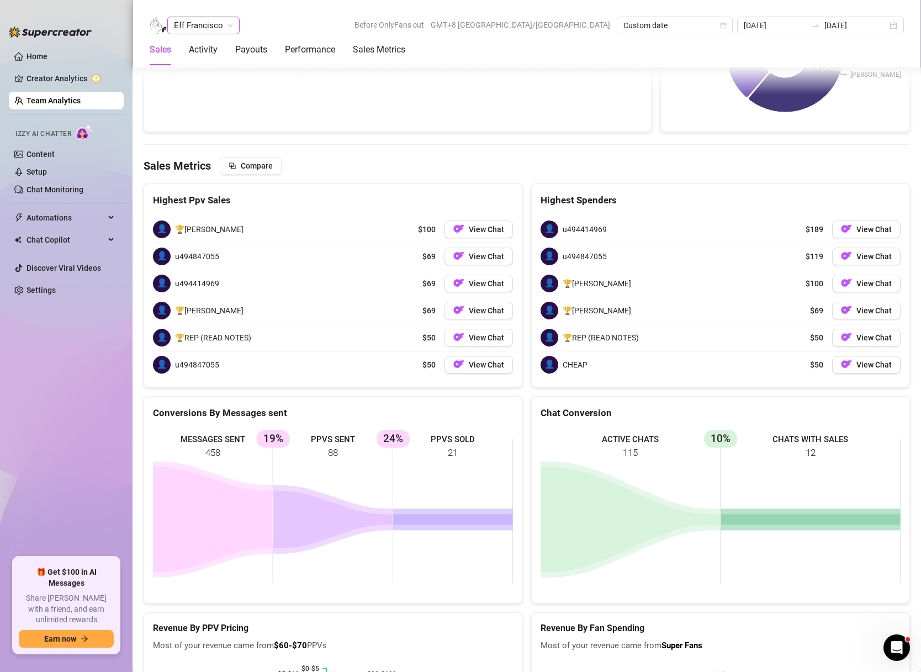
click at [213, 28] on span "Eff Francisco" at bounding box center [203, 25] width 59 height 17
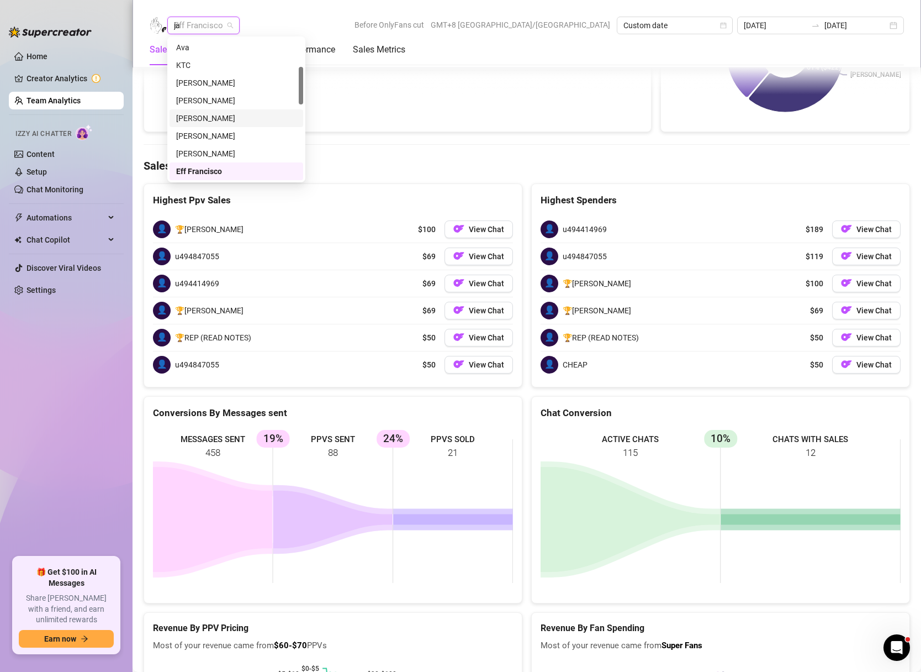
scroll to position [0, 0]
type input "jam"
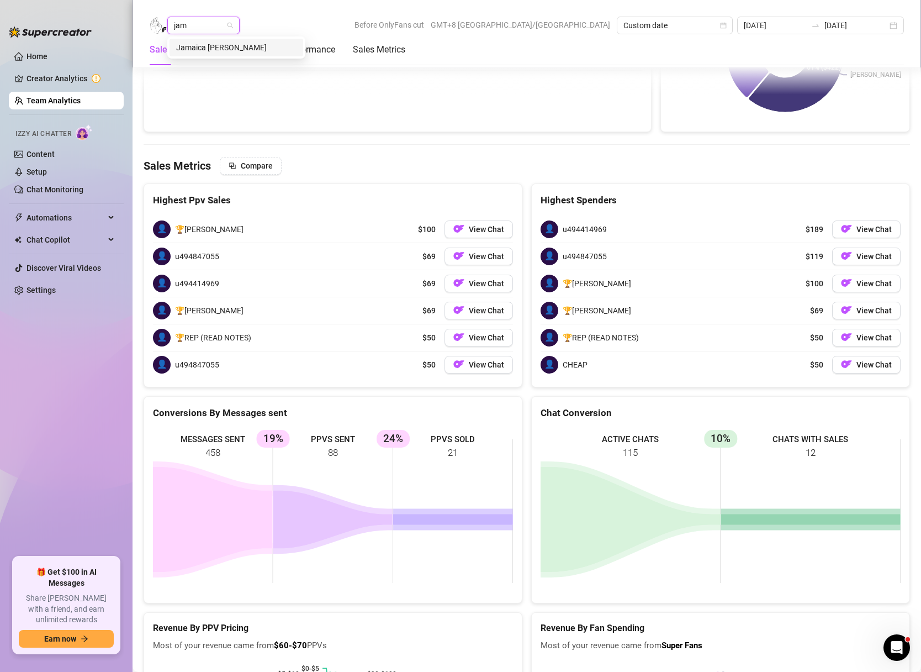
click at [219, 49] on div "Jamaica [PERSON_NAME]" at bounding box center [236, 47] width 120 height 12
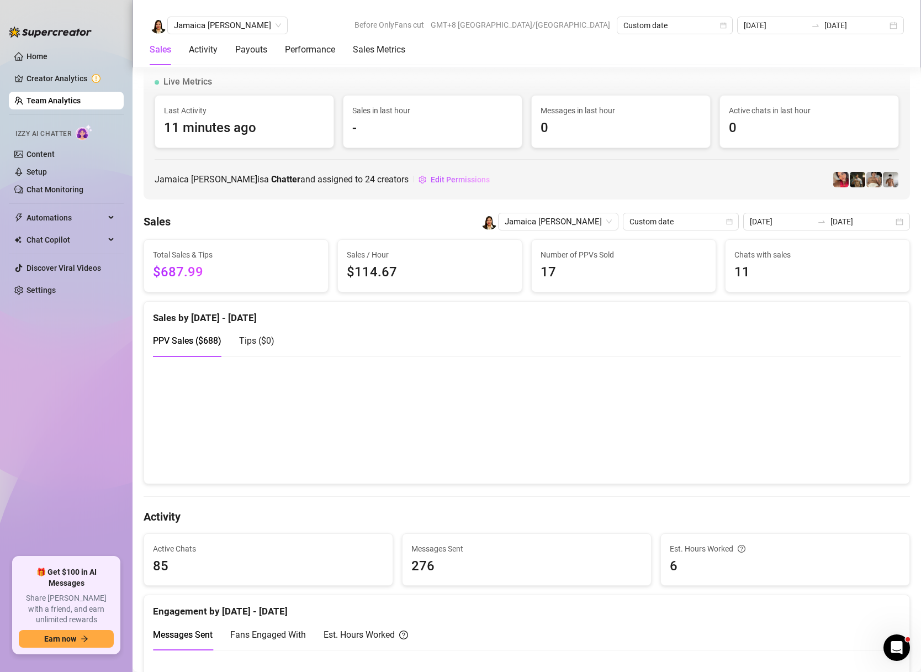
scroll to position [1721, 0]
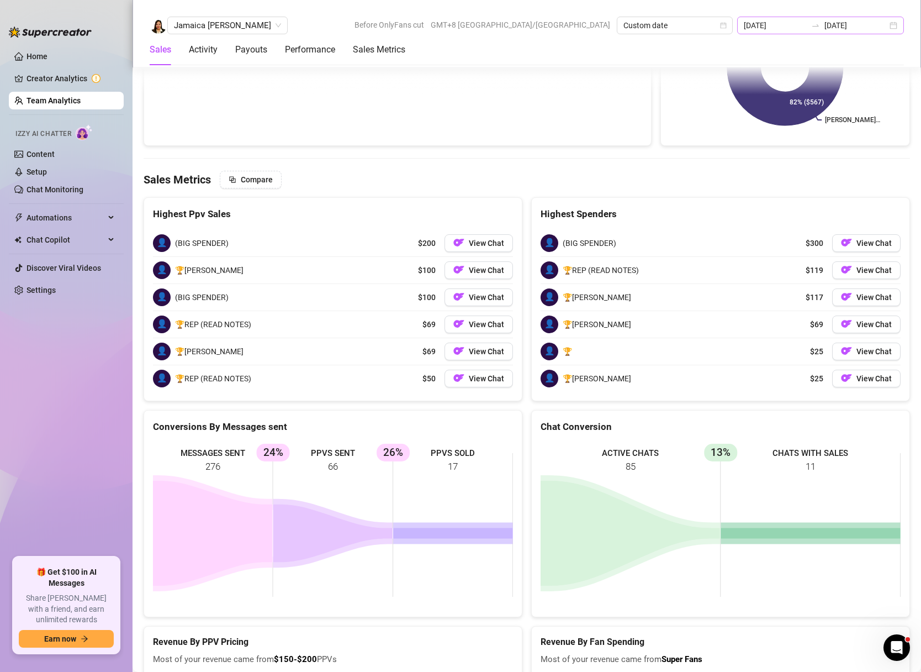
click at [890, 30] on div "[DATE] [DATE]" at bounding box center [820, 26] width 167 height 18
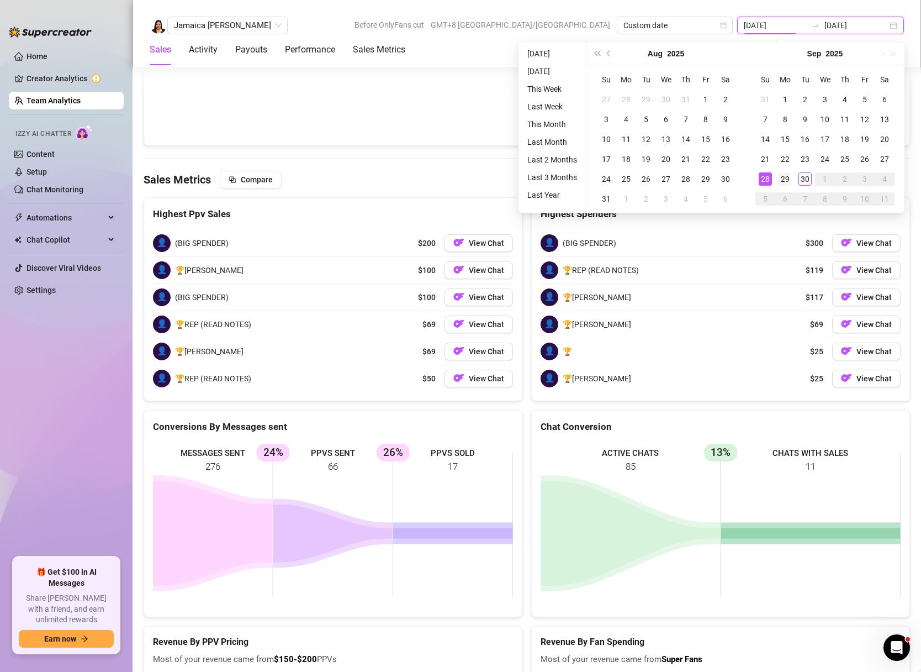
type input "[DATE]"
click at [788, 178] on div "29" at bounding box center [785, 178] width 13 height 13
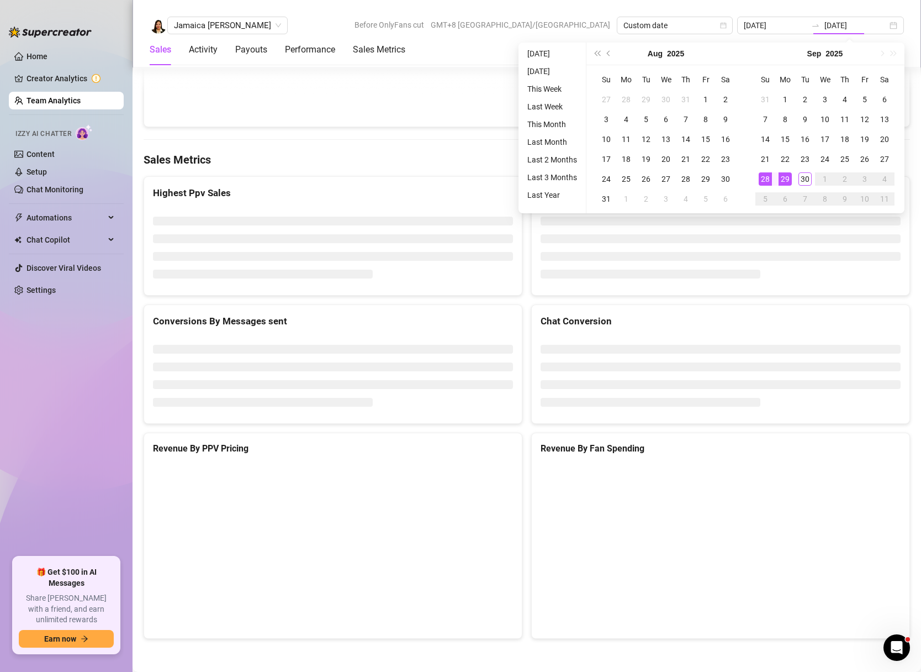
type input "[DATE]"
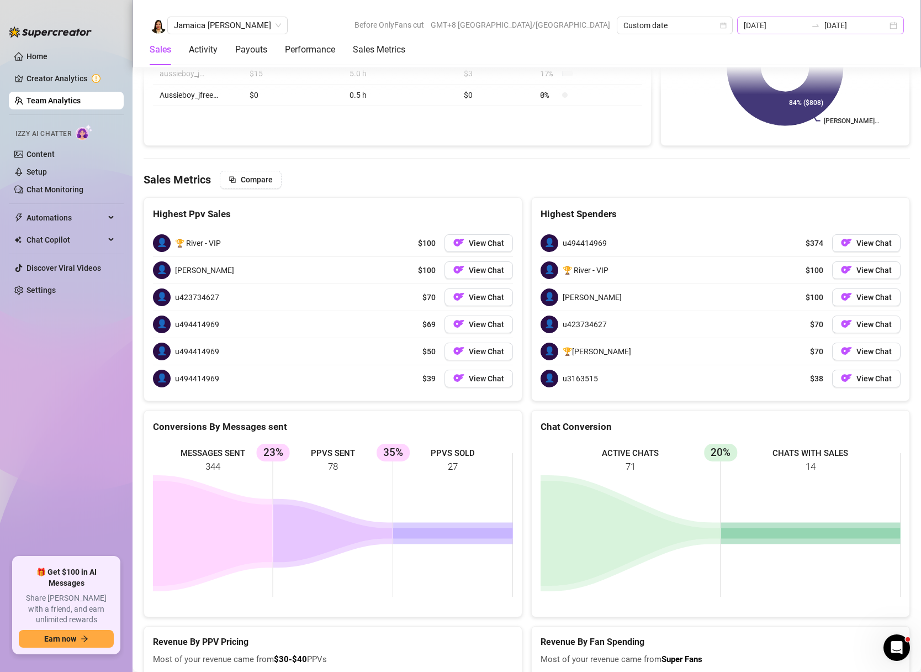
click at [890, 24] on div "[DATE] [DATE]" at bounding box center [820, 26] width 167 height 18
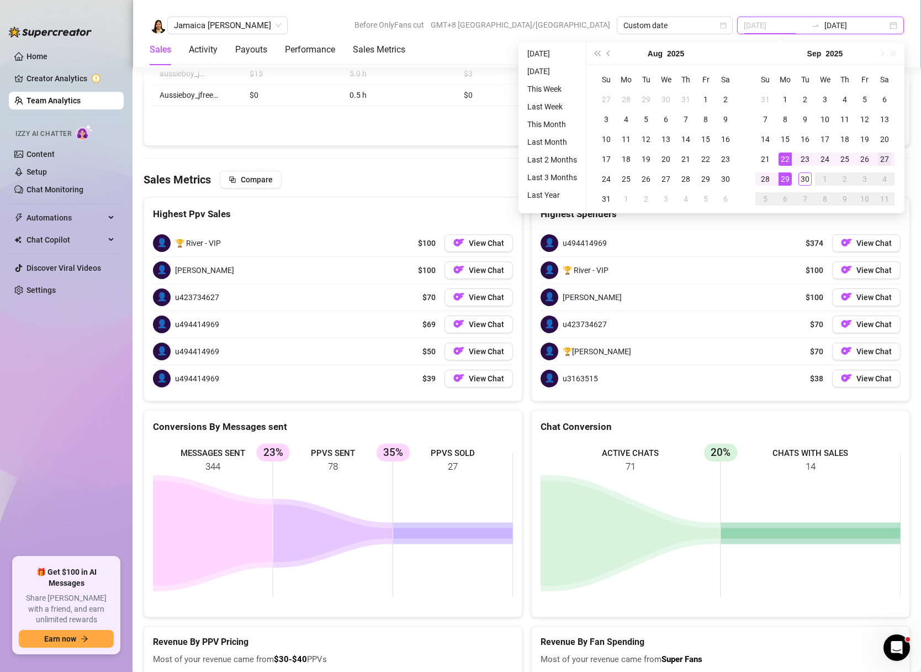
type input "[DATE]"
click at [887, 160] on div "27" at bounding box center [884, 158] width 13 height 13
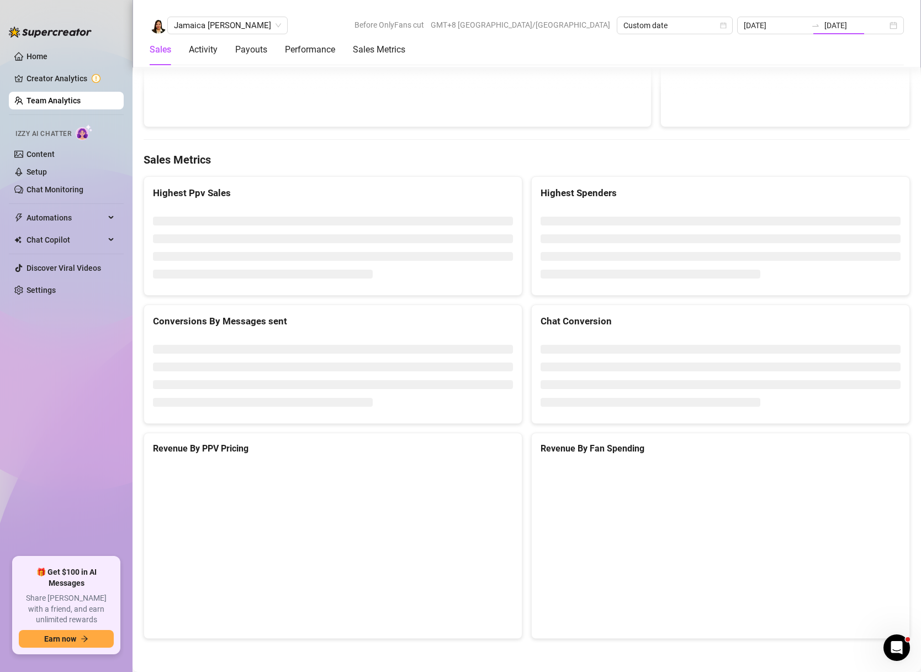
type input "[DATE]"
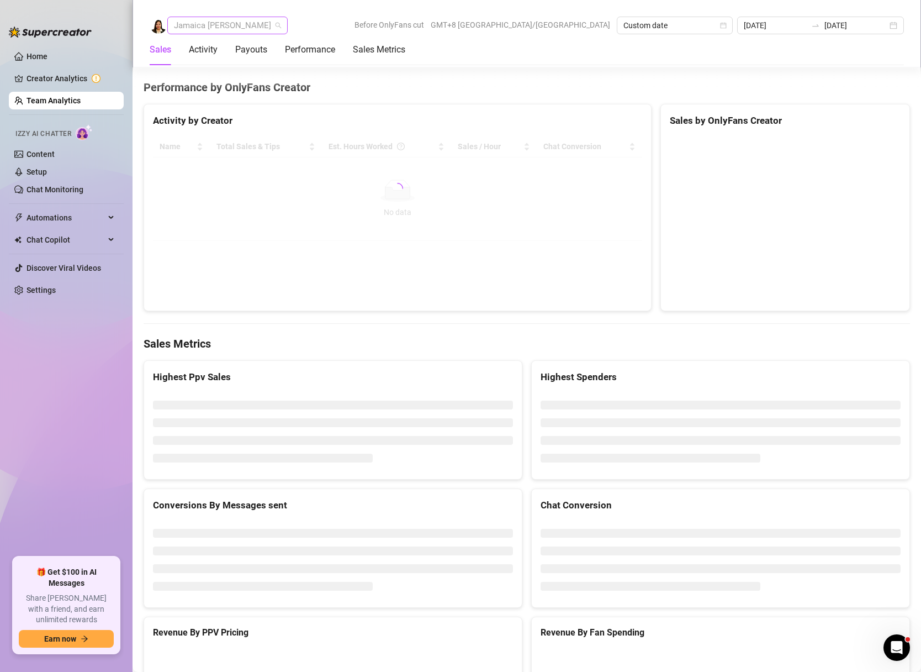
click at [194, 27] on span "Jamaica [PERSON_NAME]" at bounding box center [227, 25] width 107 height 17
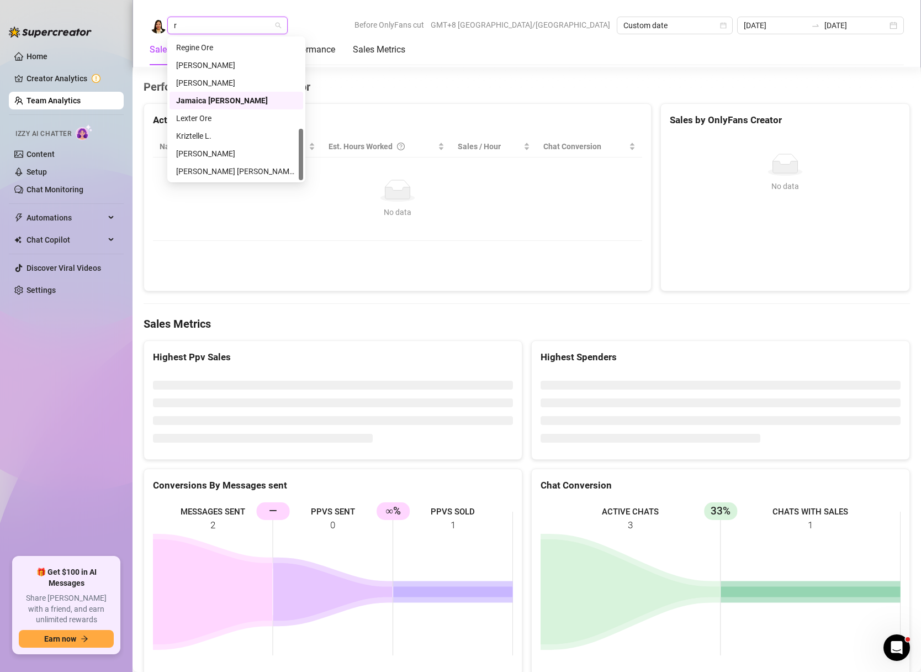
scroll to position [0, 0]
type input "ru"
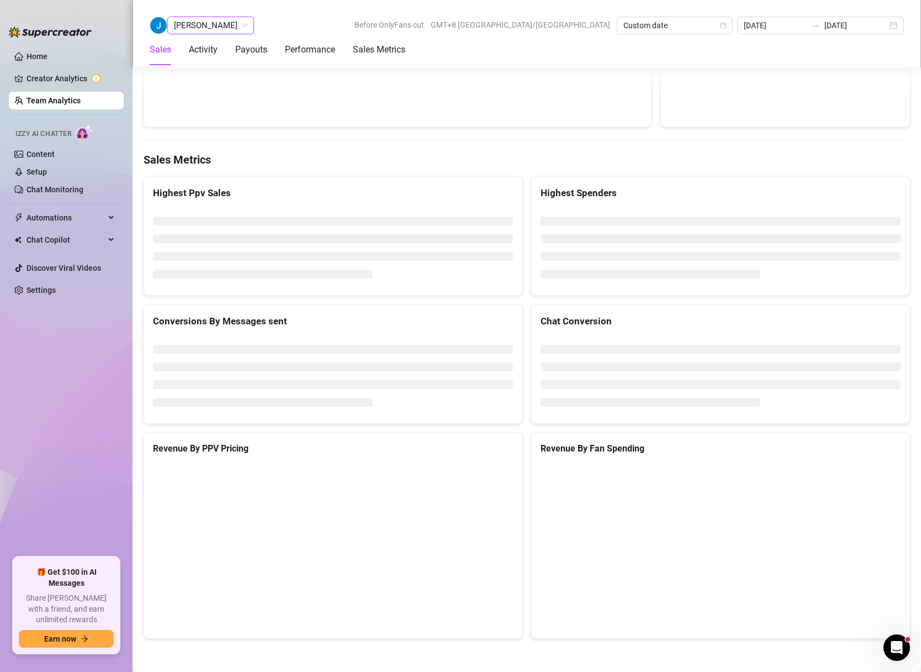
scroll to position [1364, 0]
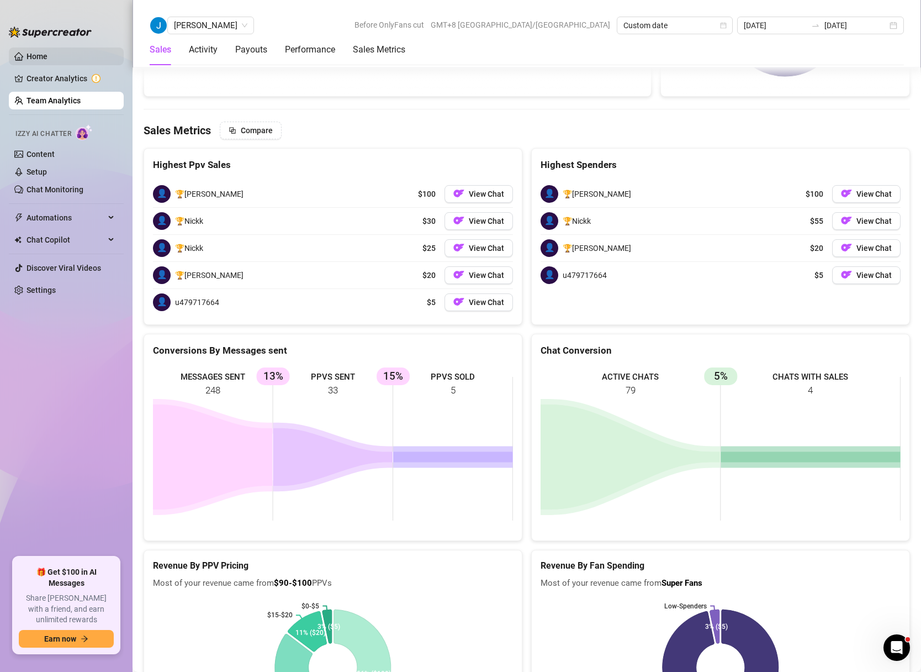
click at [33, 61] on link "Home" at bounding box center [37, 56] width 21 height 9
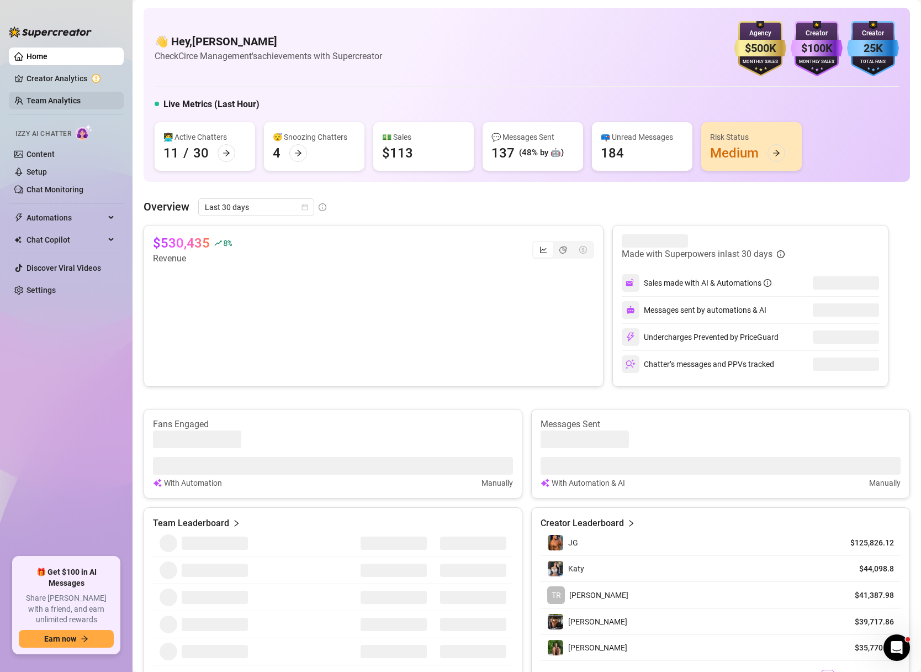
click at [66, 101] on link "Team Analytics" at bounding box center [54, 100] width 54 height 9
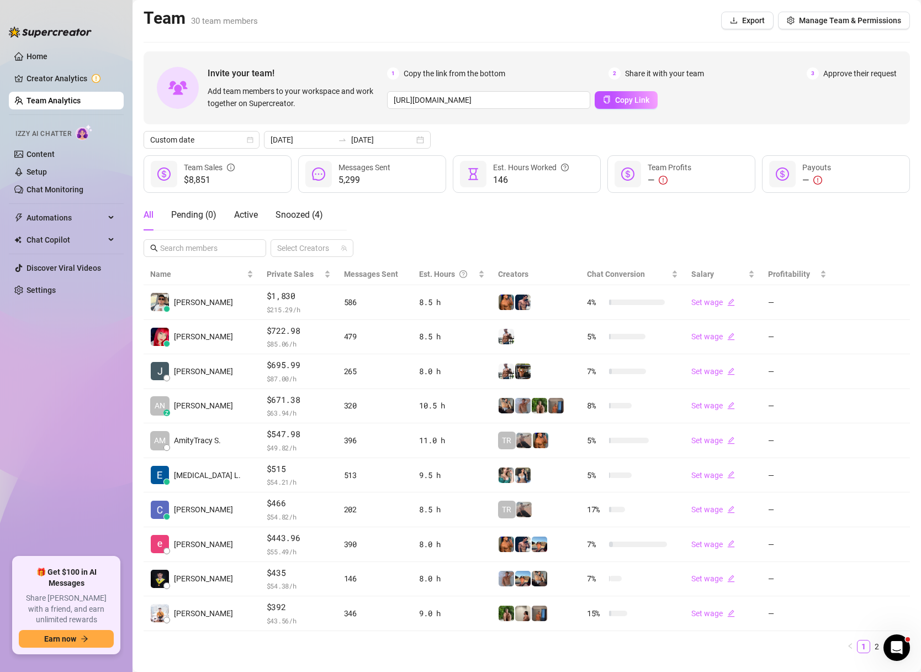
click at [125, 362] on aside "Home Creator Analytics Team Analytics Izzy AI Chatter Content Setup Chat Monito…" at bounding box center [66, 336] width 133 height 672
